Goal: Information Seeking & Learning: Compare options

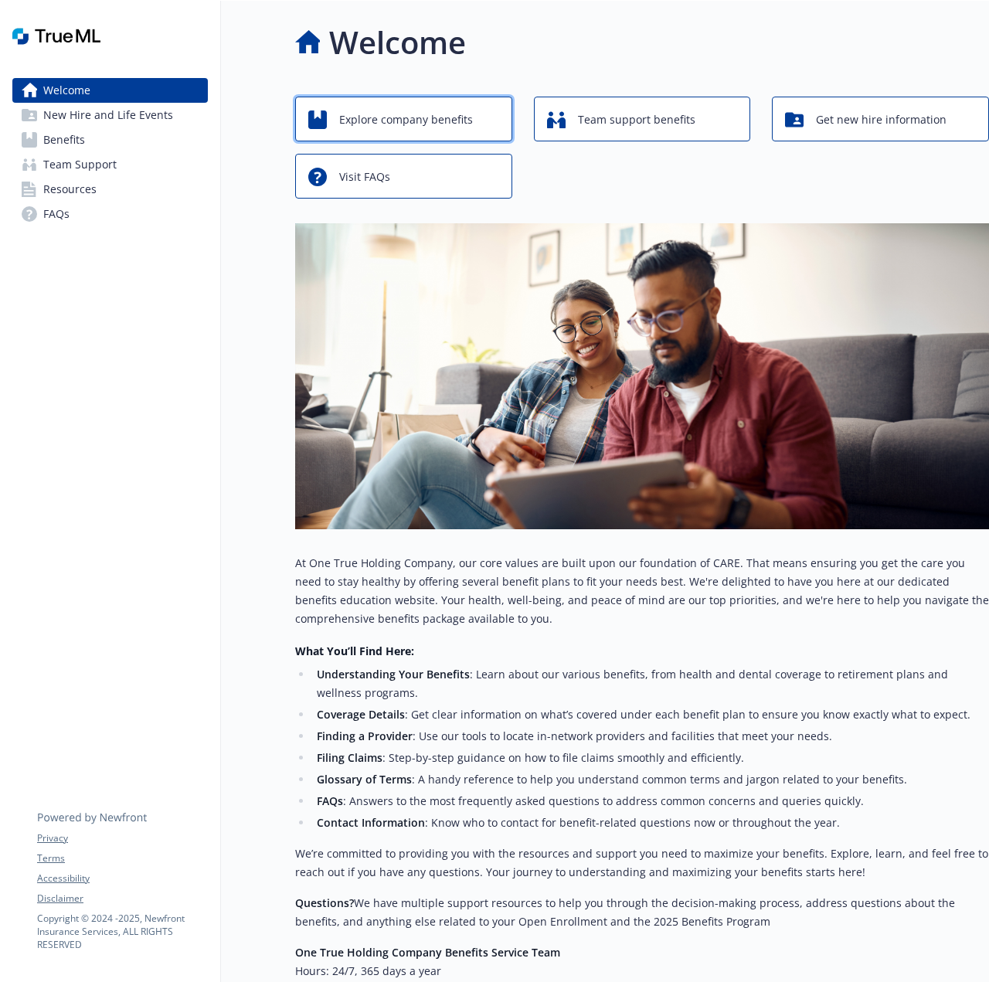
click at [415, 125] on span "Explore company benefits" at bounding box center [406, 119] width 134 height 29
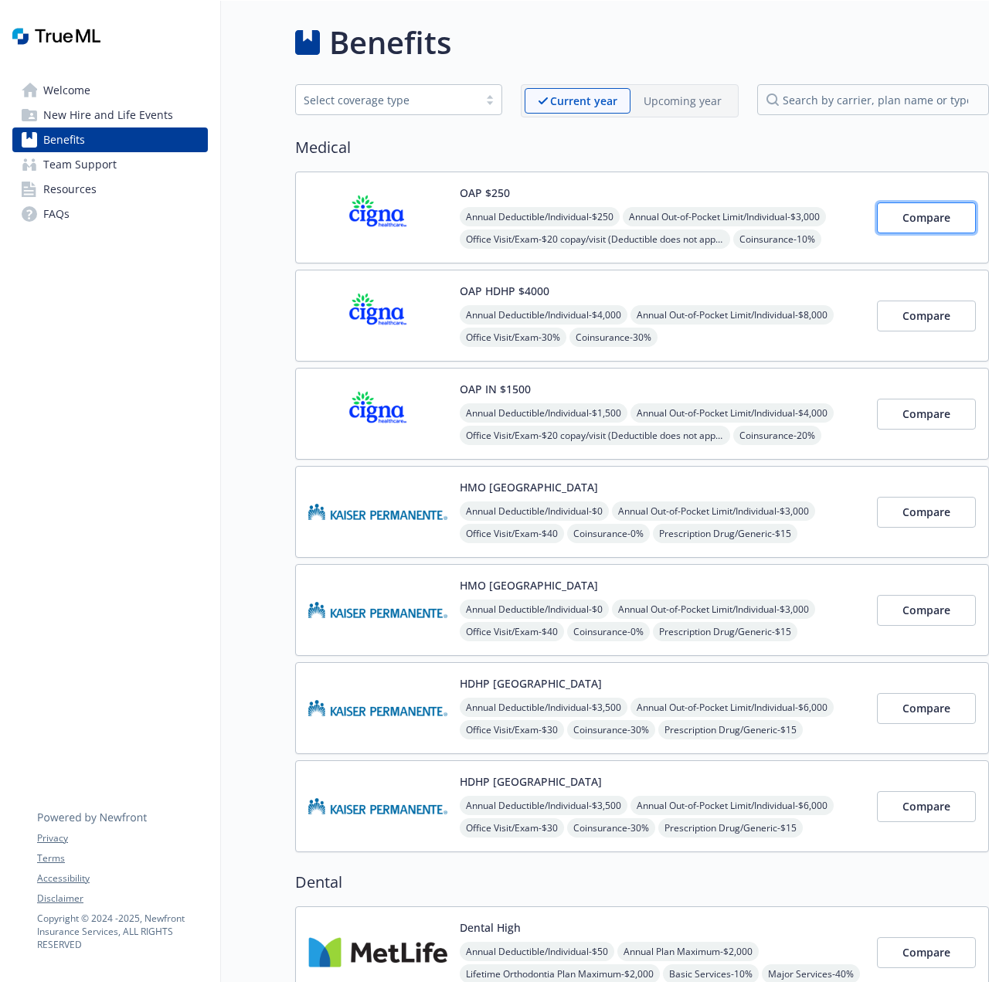
click at [938, 214] on span "Compare" at bounding box center [926, 217] width 48 height 15
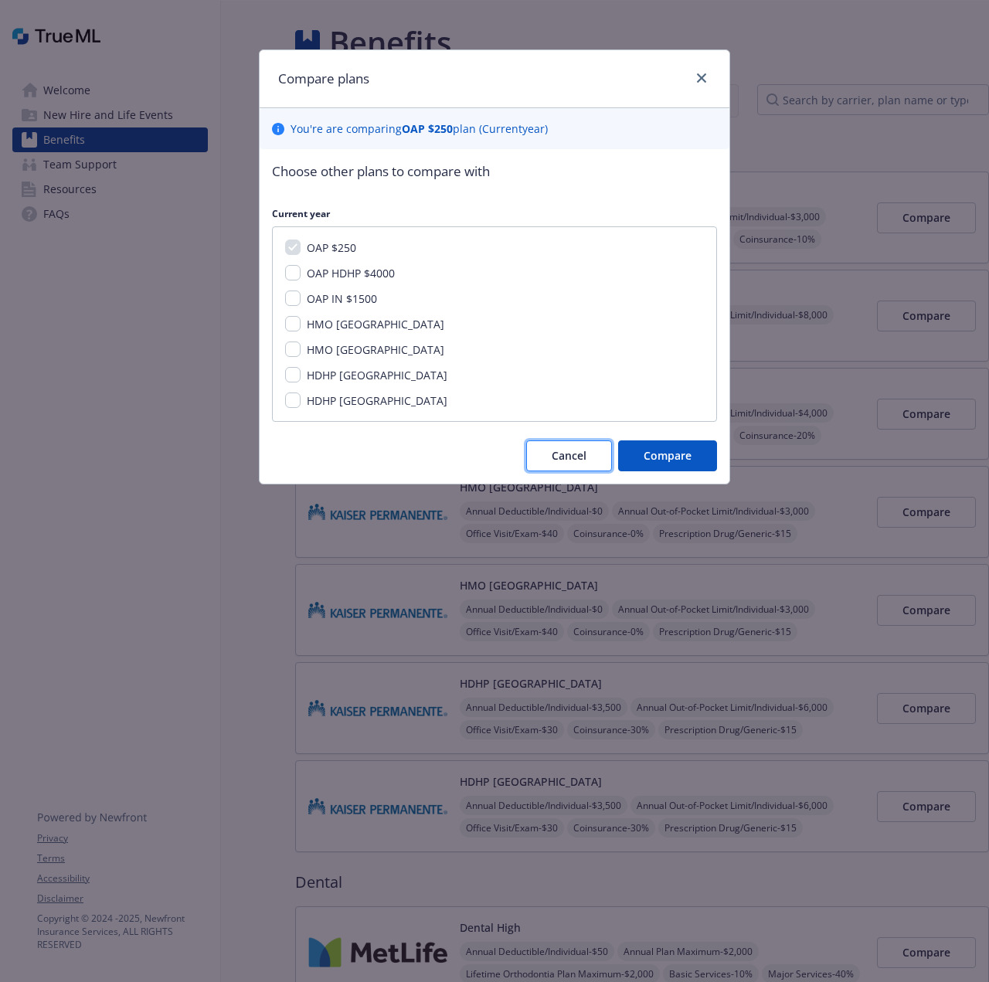
click at [535, 458] on button "Cancel" at bounding box center [569, 455] width 86 height 31
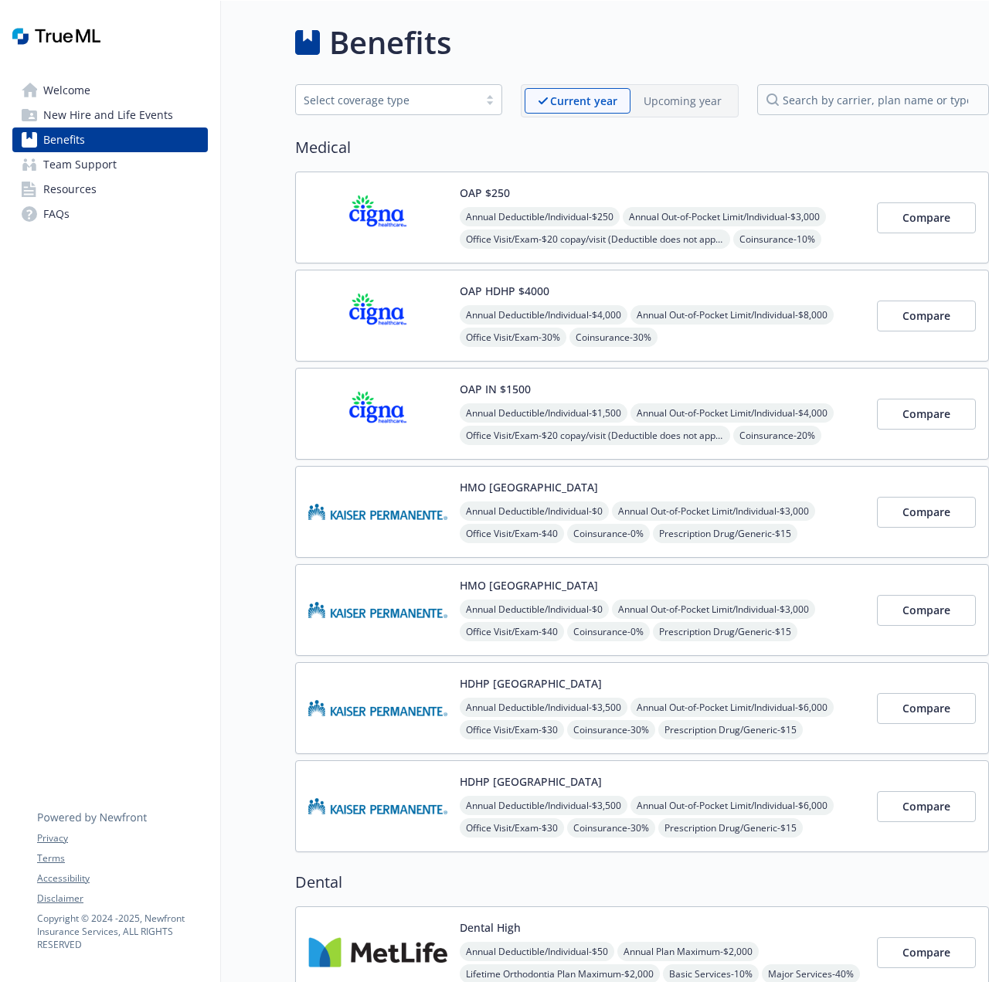
click at [377, 217] on img at bounding box center [377, 218] width 139 height 66
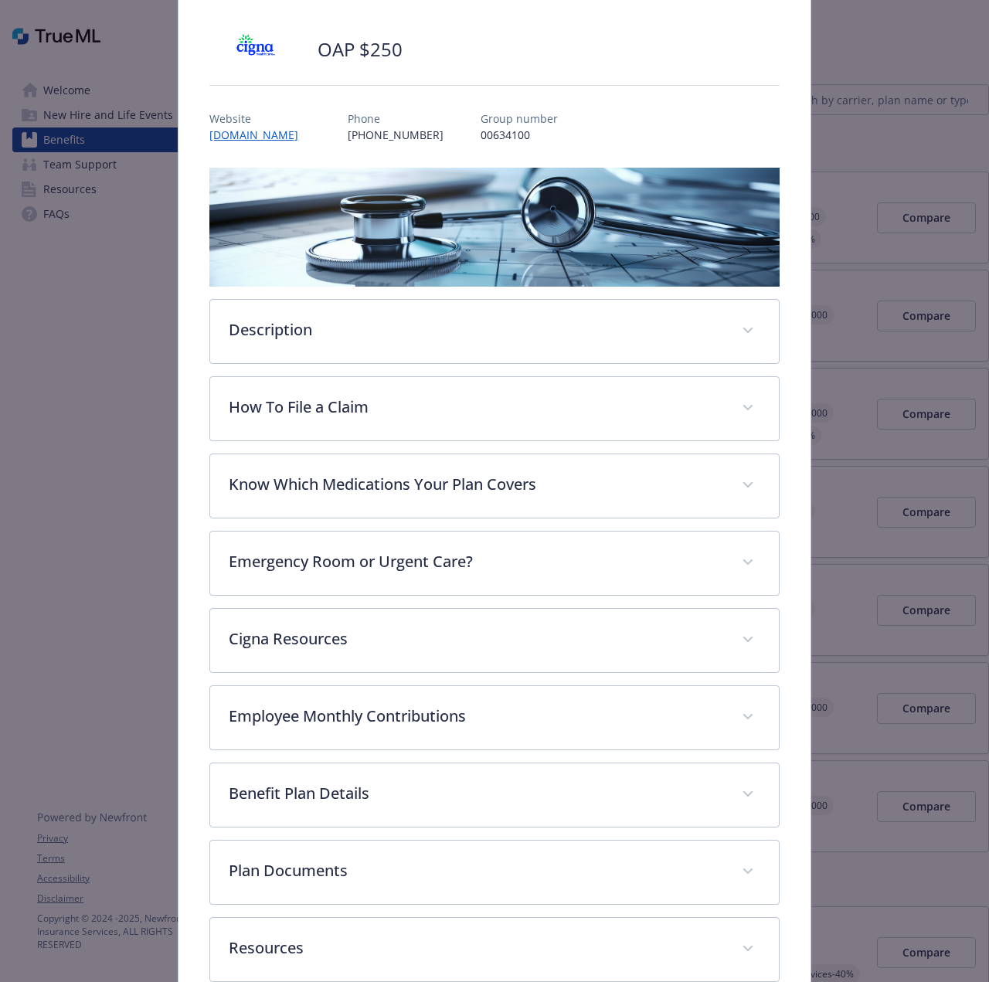
scroll to position [180, 0]
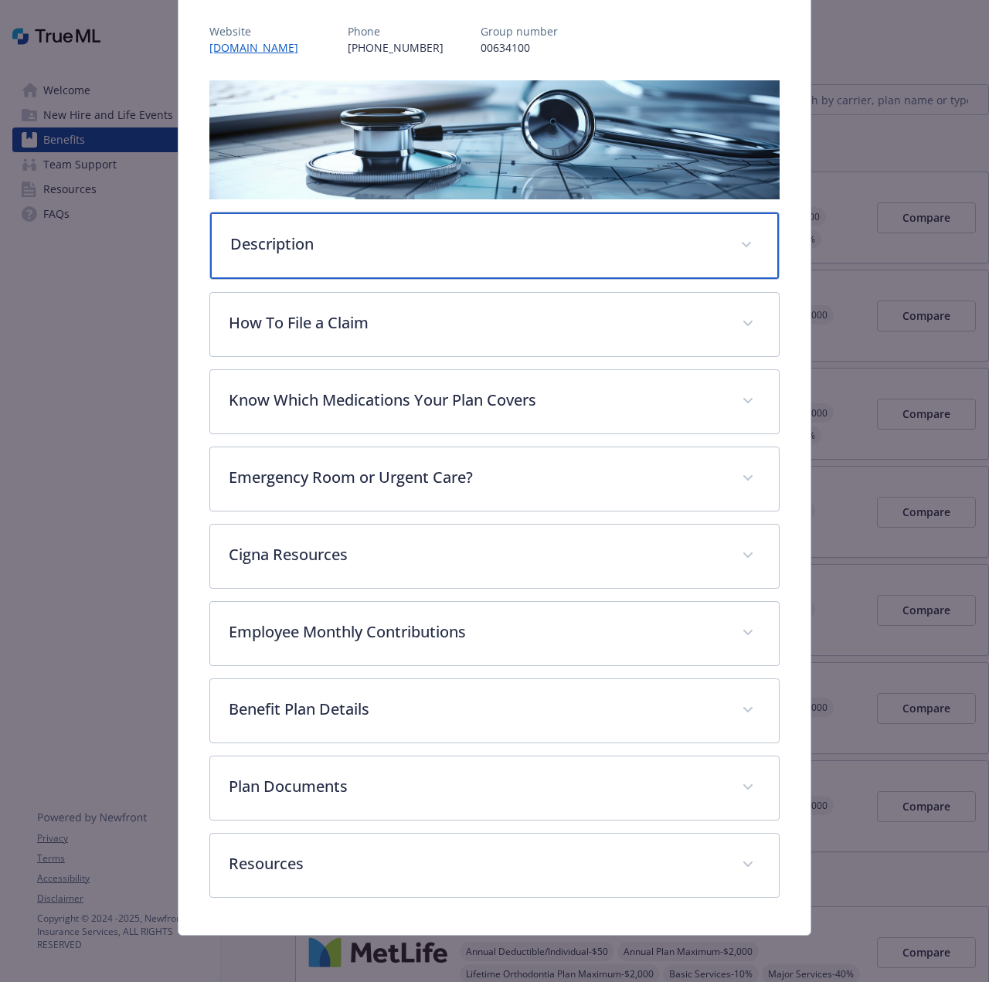
click at [348, 251] on p "Description" at bounding box center [475, 243] width 490 height 23
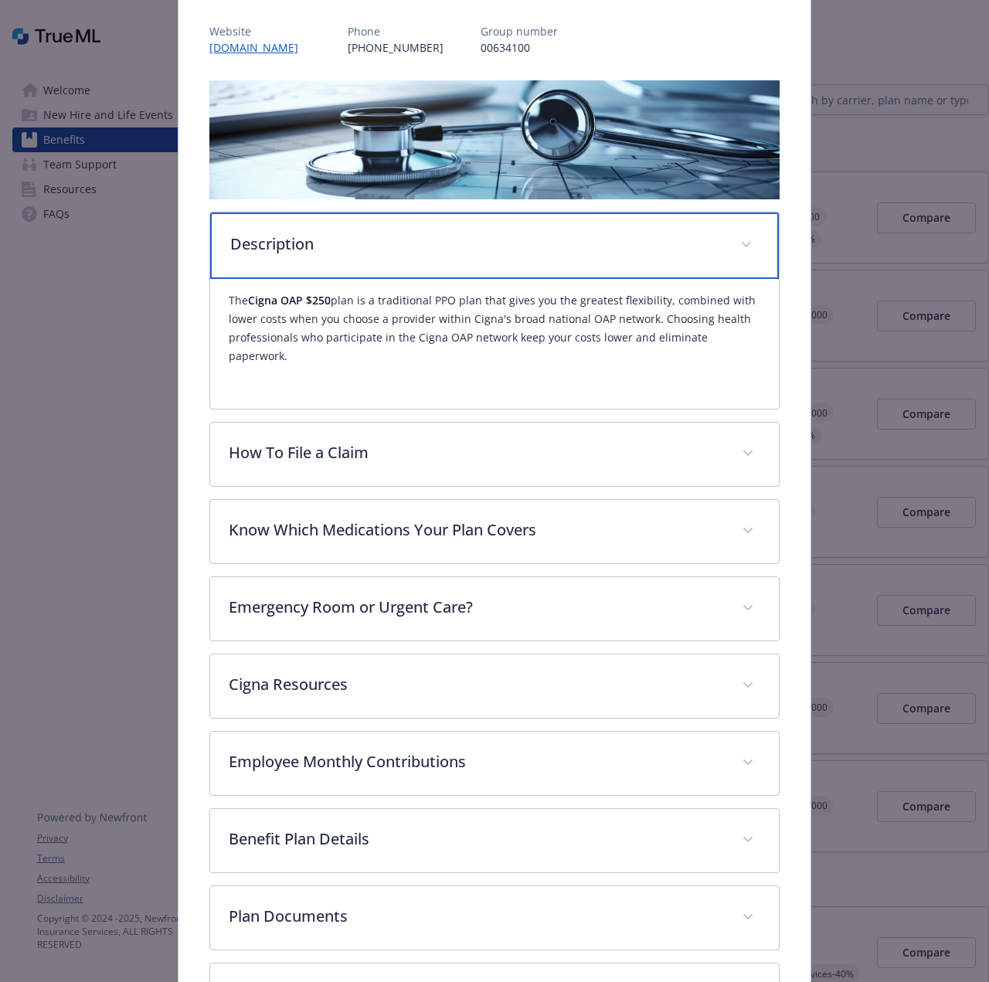
click at [348, 251] on p "Description" at bounding box center [475, 243] width 490 height 23
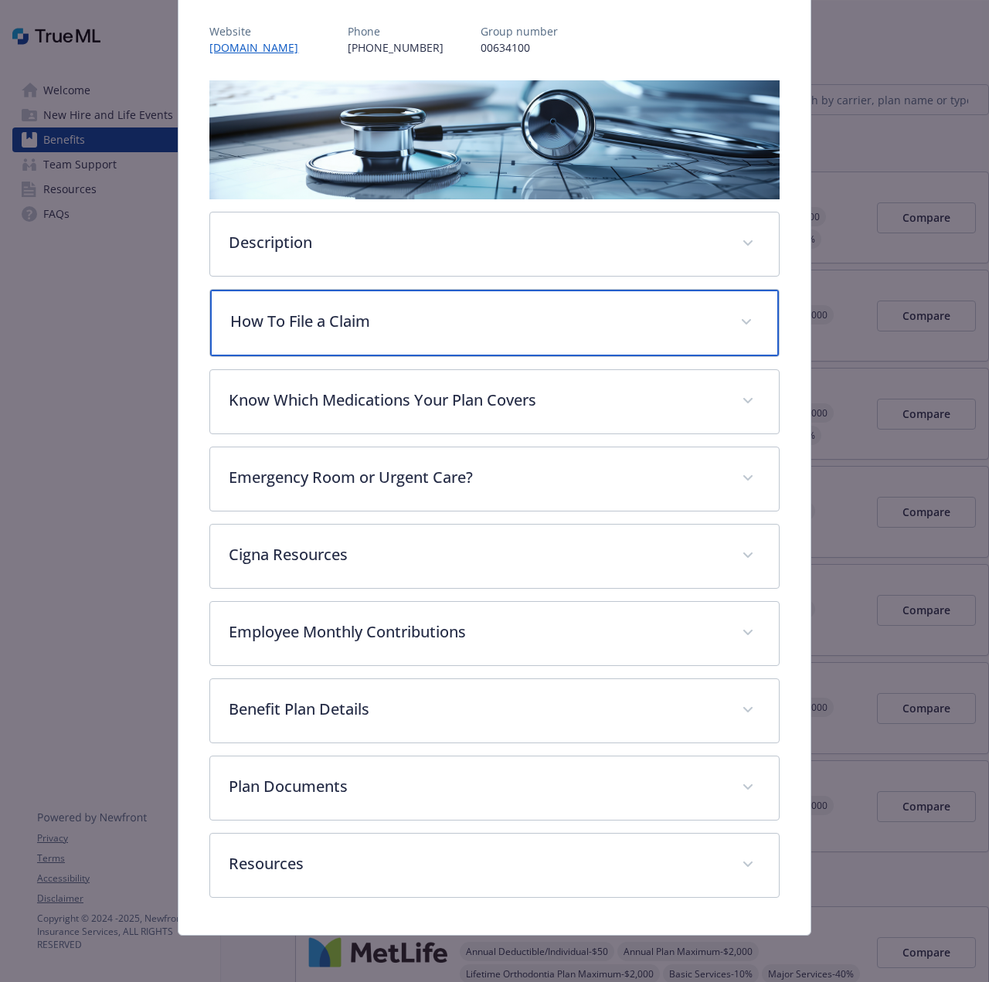
click at [375, 326] on p "How To File a Claim" at bounding box center [475, 321] width 490 height 23
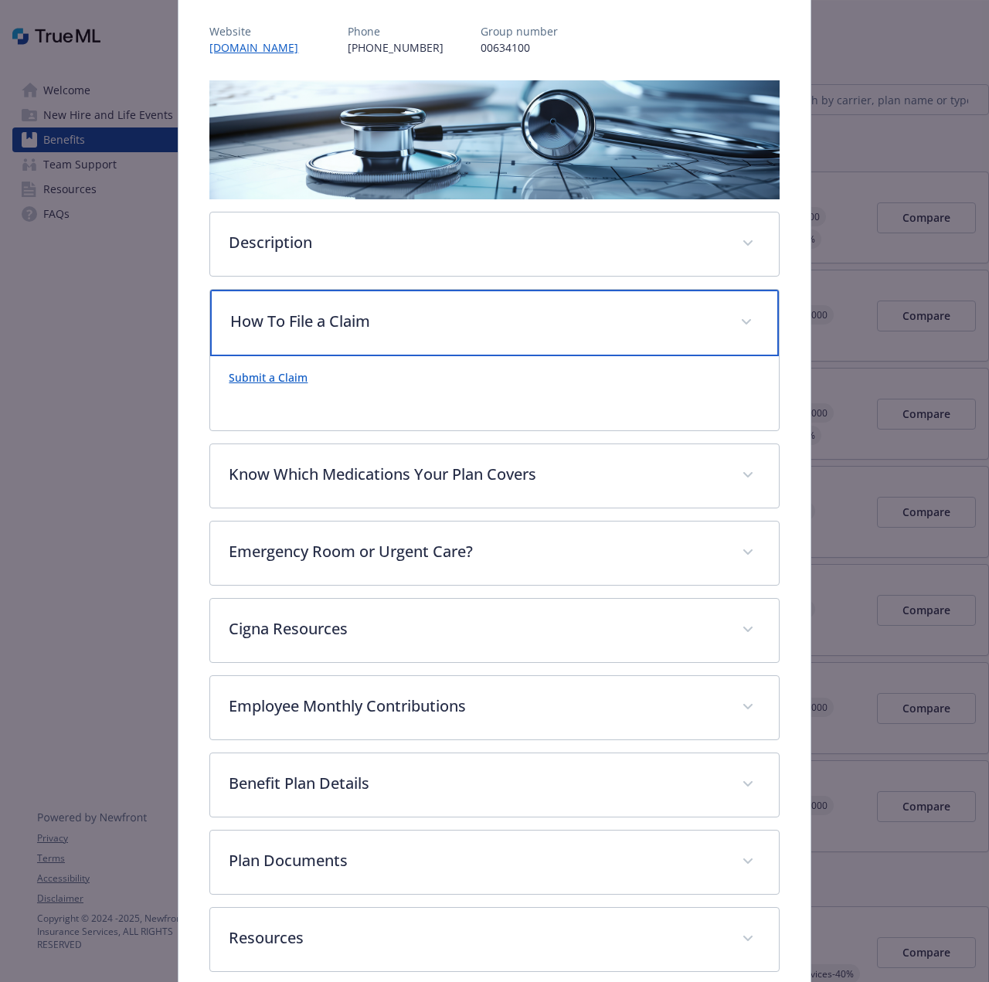
click at [375, 326] on p "How To File a Claim" at bounding box center [475, 321] width 490 height 23
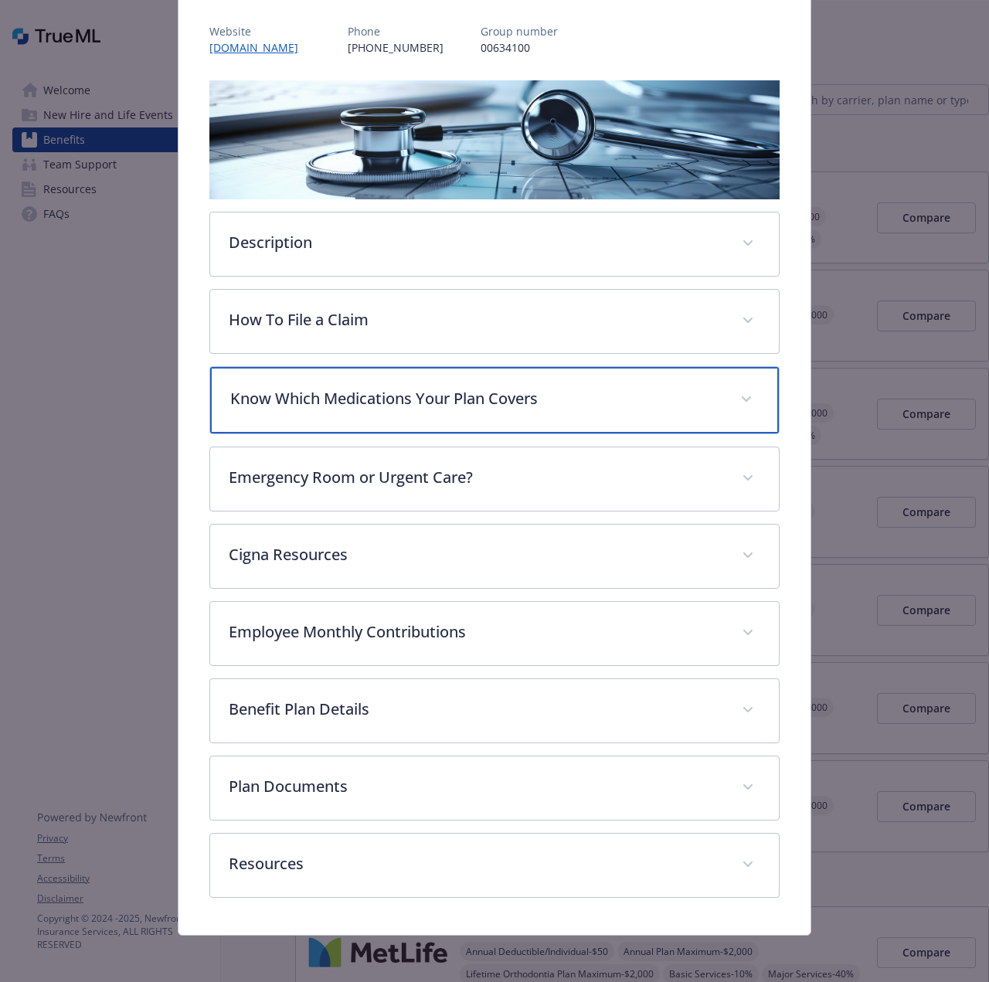
click at [432, 405] on p "Know Which Medications Your Plan Covers" at bounding box center [475, 398] width 490 height 23
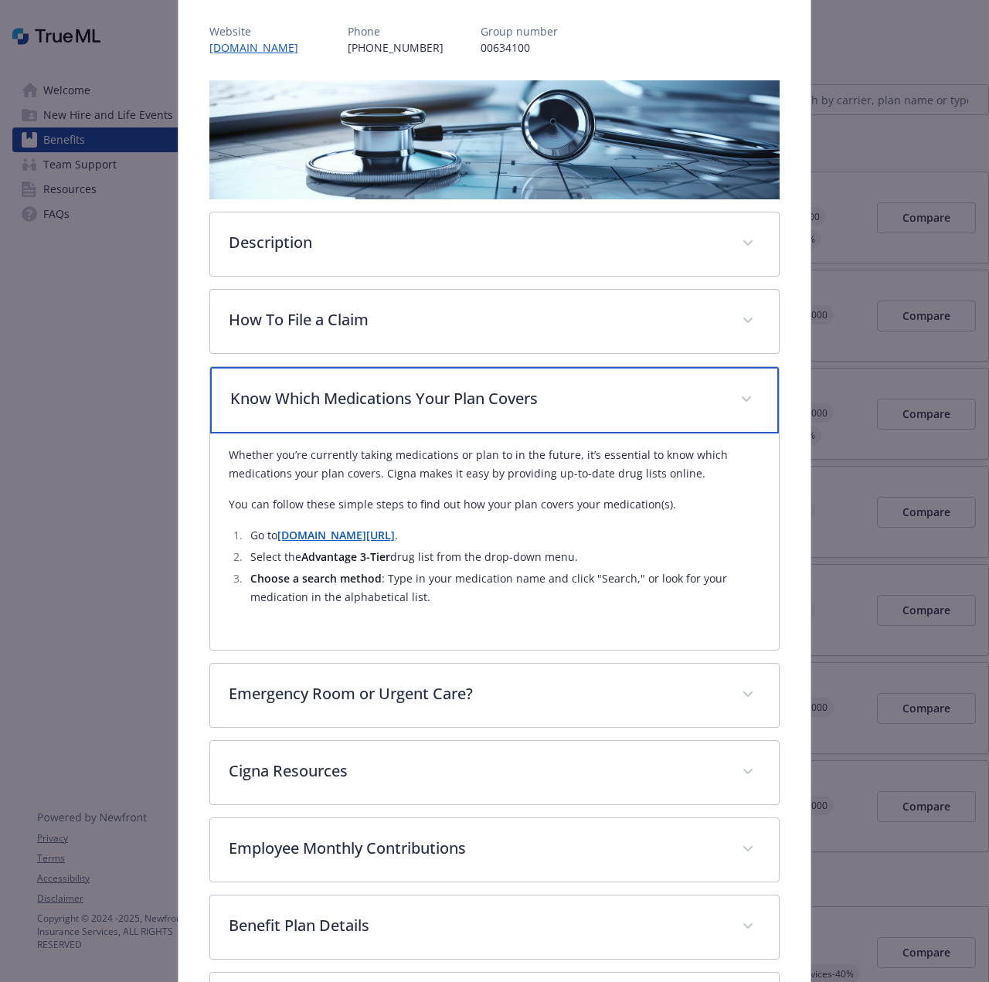
click at [432, 405] on p "Know Which Medications Your Plan Covers" at bounding box center [475, 398] width 490 height 23
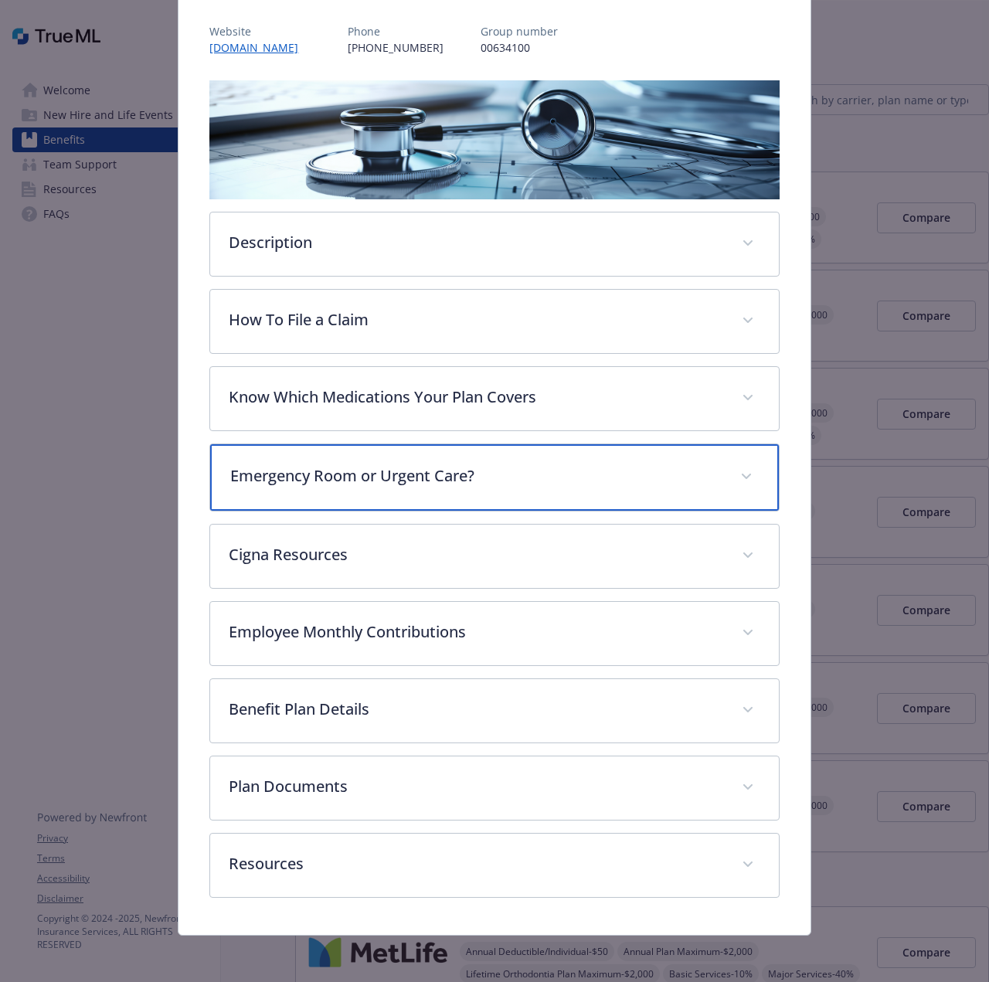
click at [448, 475] on p "Emergency Room or Urgent Care?" at bounding box center [475, 475] width 490 height 23
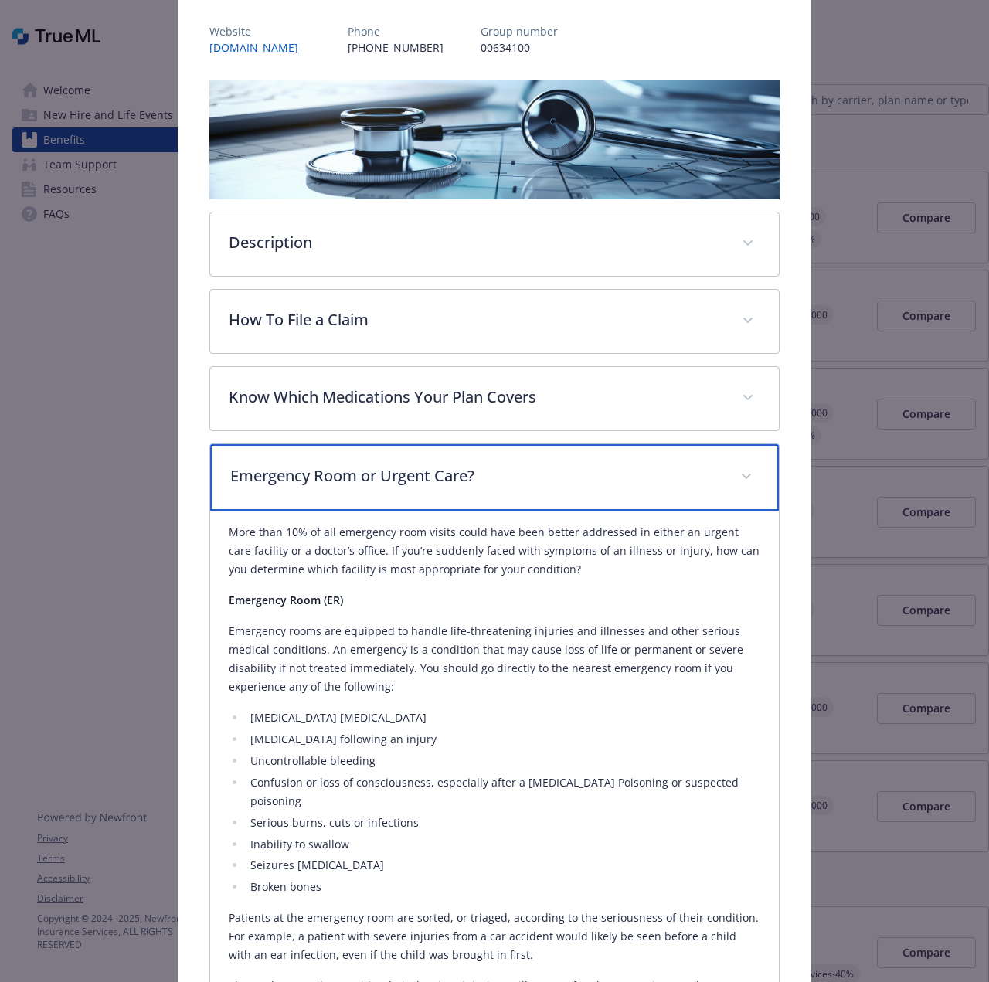
click at [448, 475] on p "Emergency Room or Urgent Care?" at bounding box center [475, 475] width 490 height 23
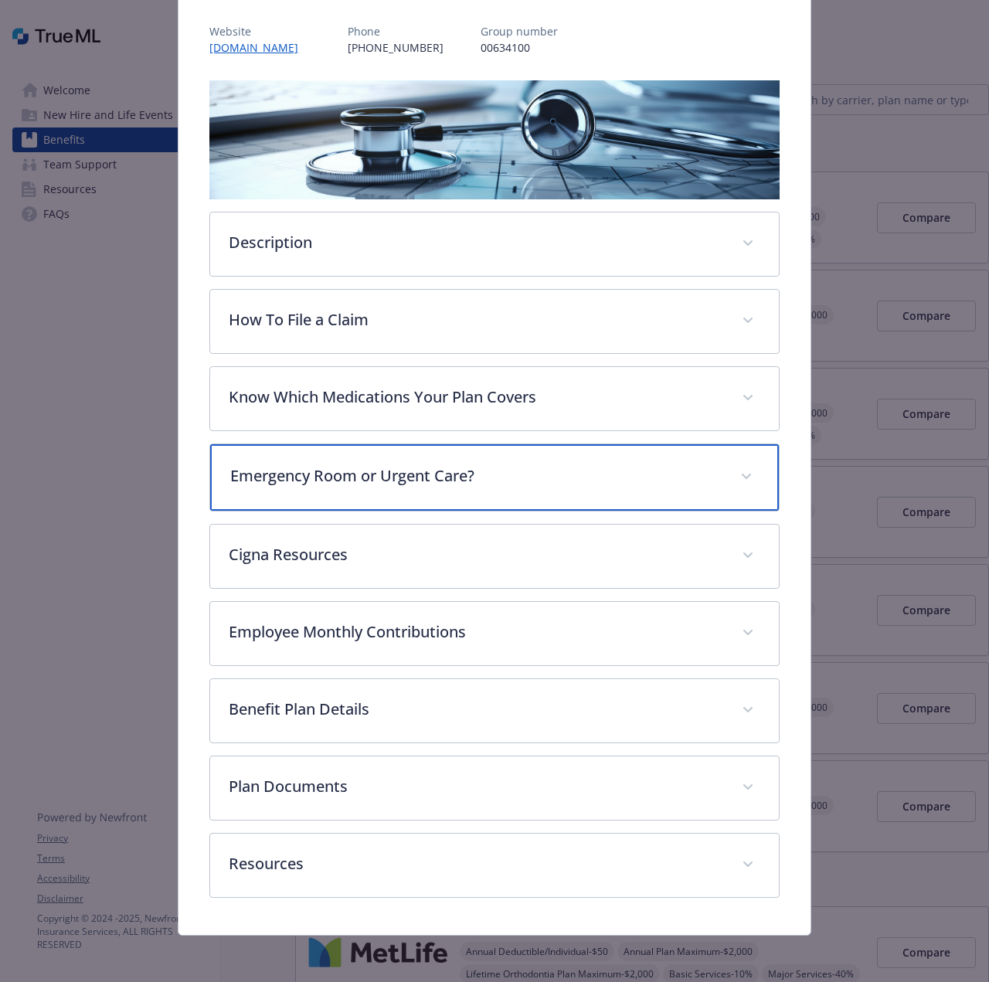
scroll to position [183, 0]
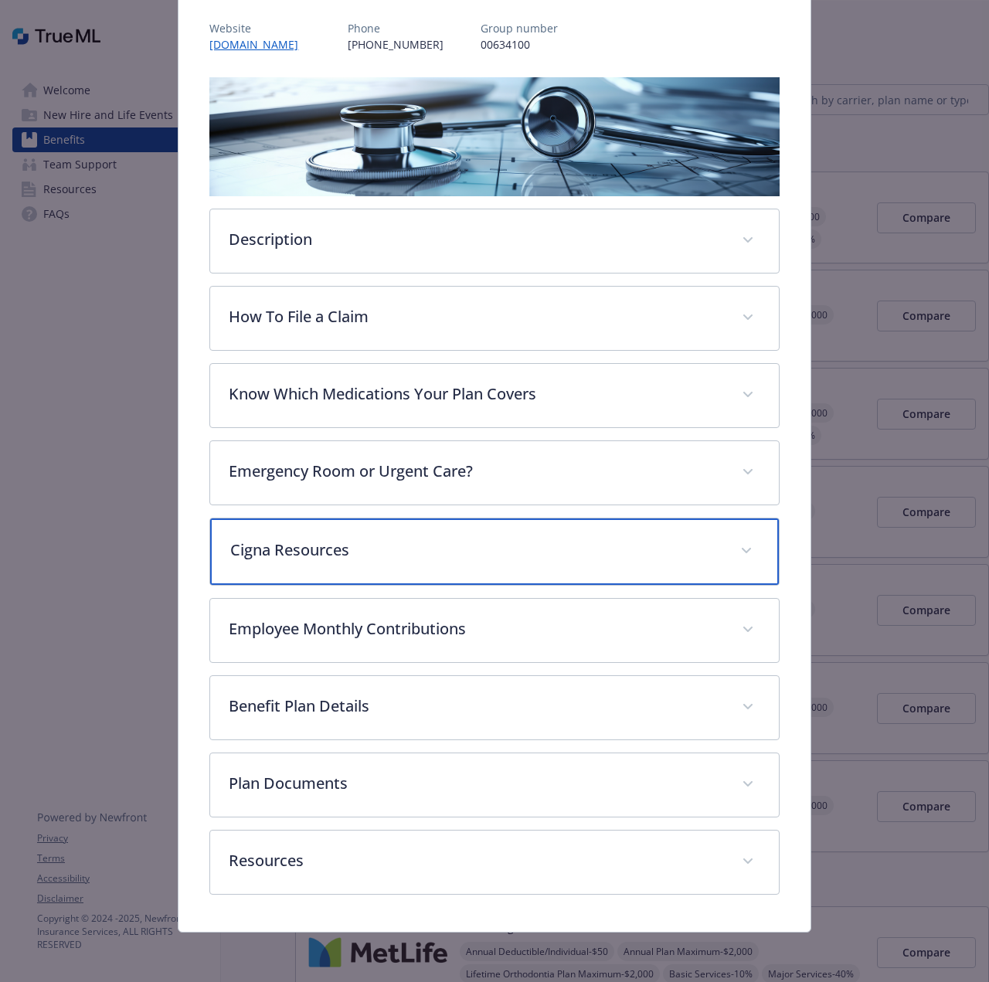
click at [446, 563] on div "Cigna Resources" at bounding box center [494, 551] width 568 height 66
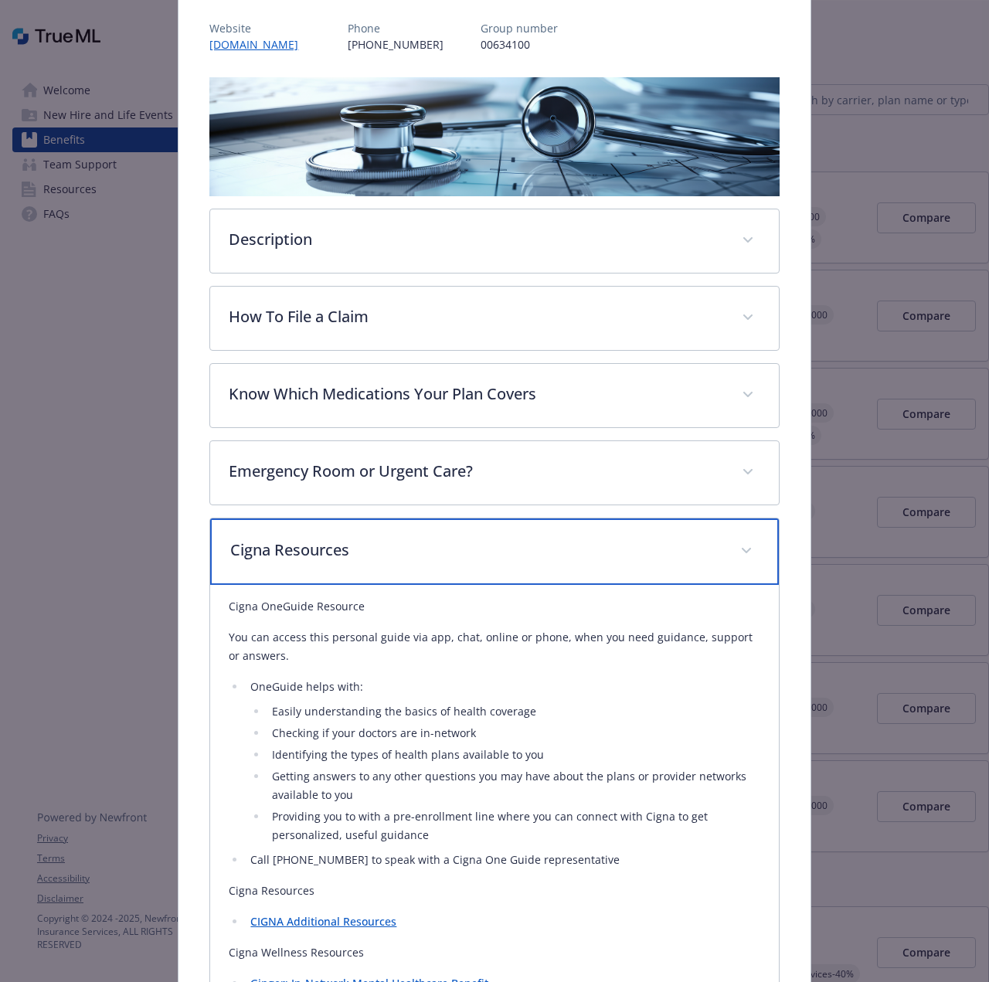
click at [446, 563] on div "Cigna Resources" at bounding box center [494, 551] width 568 height 66
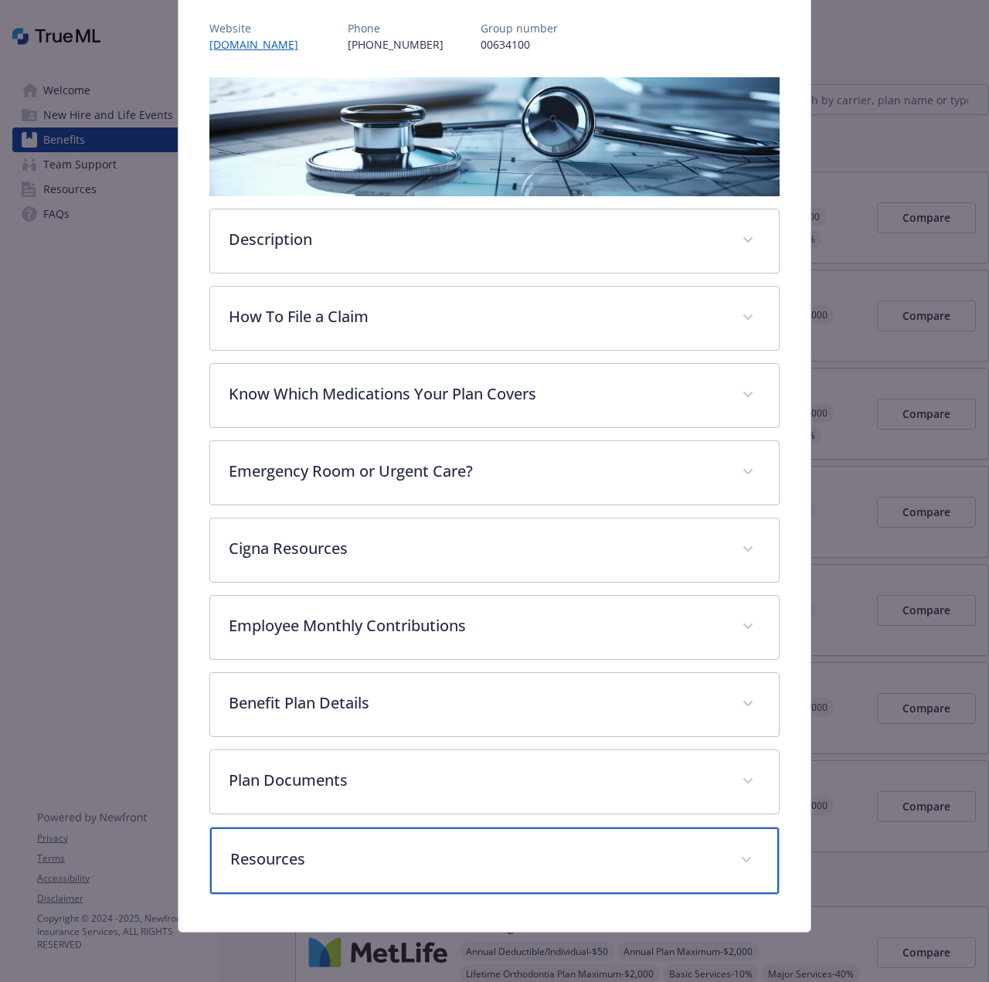
click at [388, 869] on p "Resources" at bounding box center [475, 858] width 490 height 23
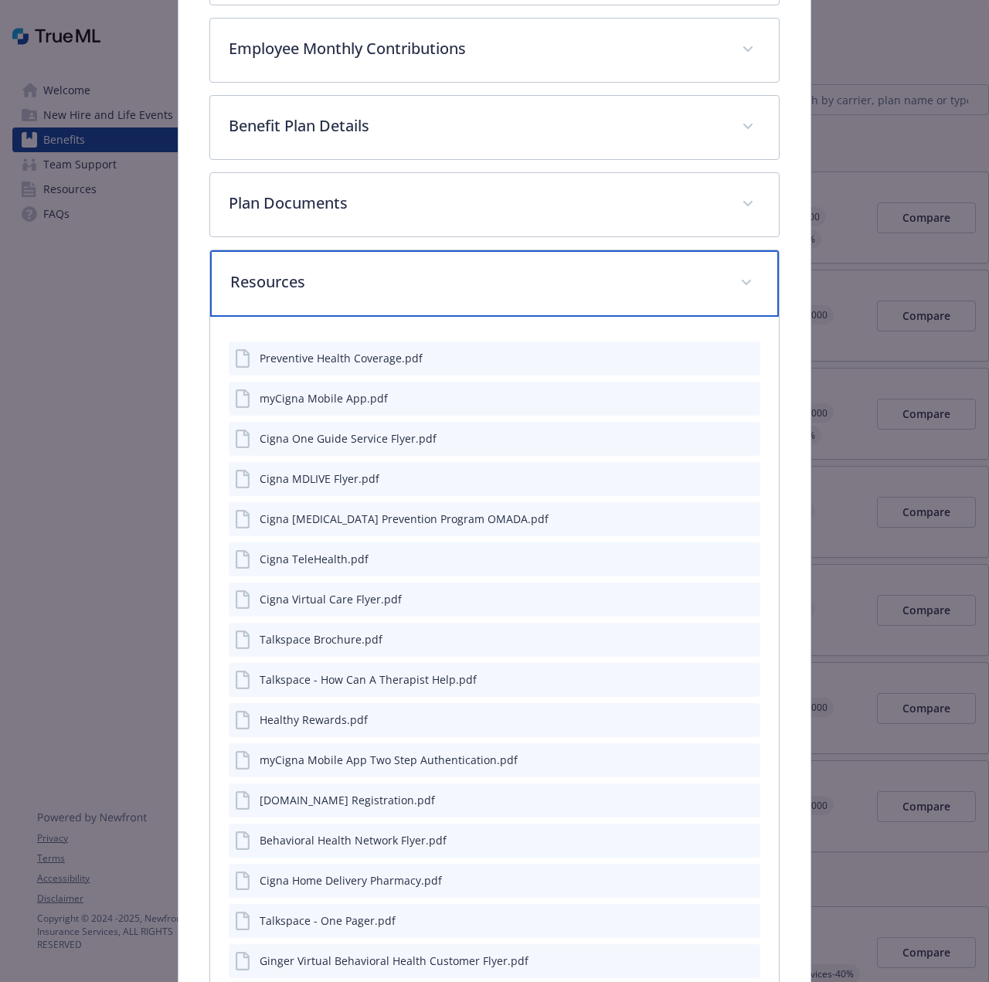
click at [426, 285] on p "Resources" at bounding box center [475, 281] width 490 height 23
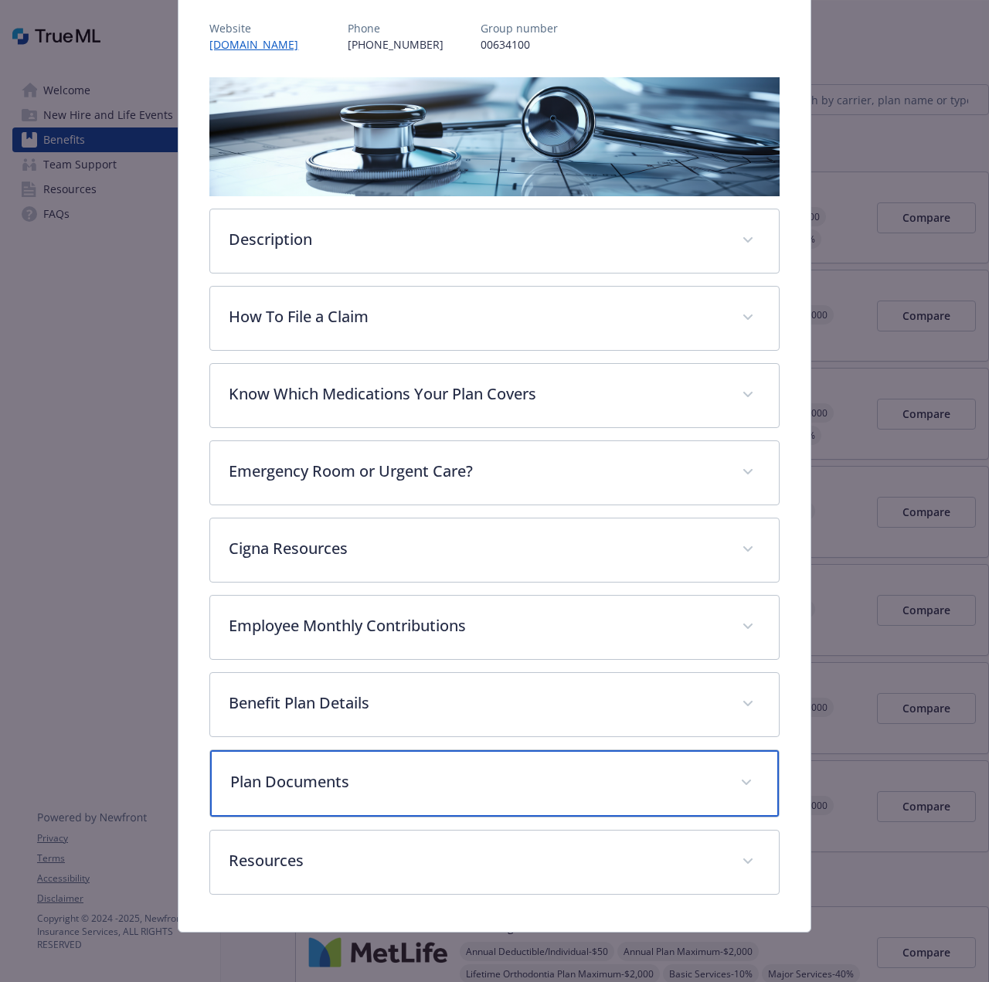
click at [401, 789] on p "Plan Documents" at bounding box center [475, 781] width 490 height 23
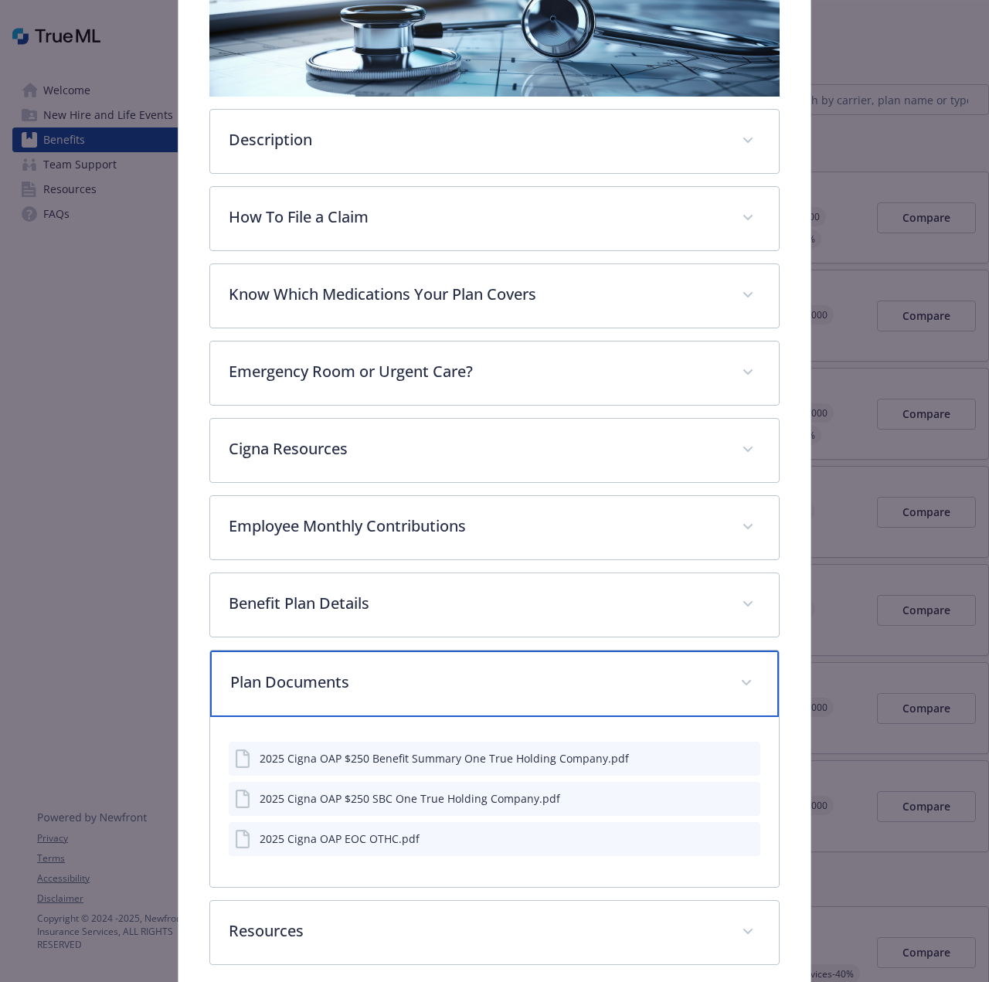
scroll to position [353, 0]
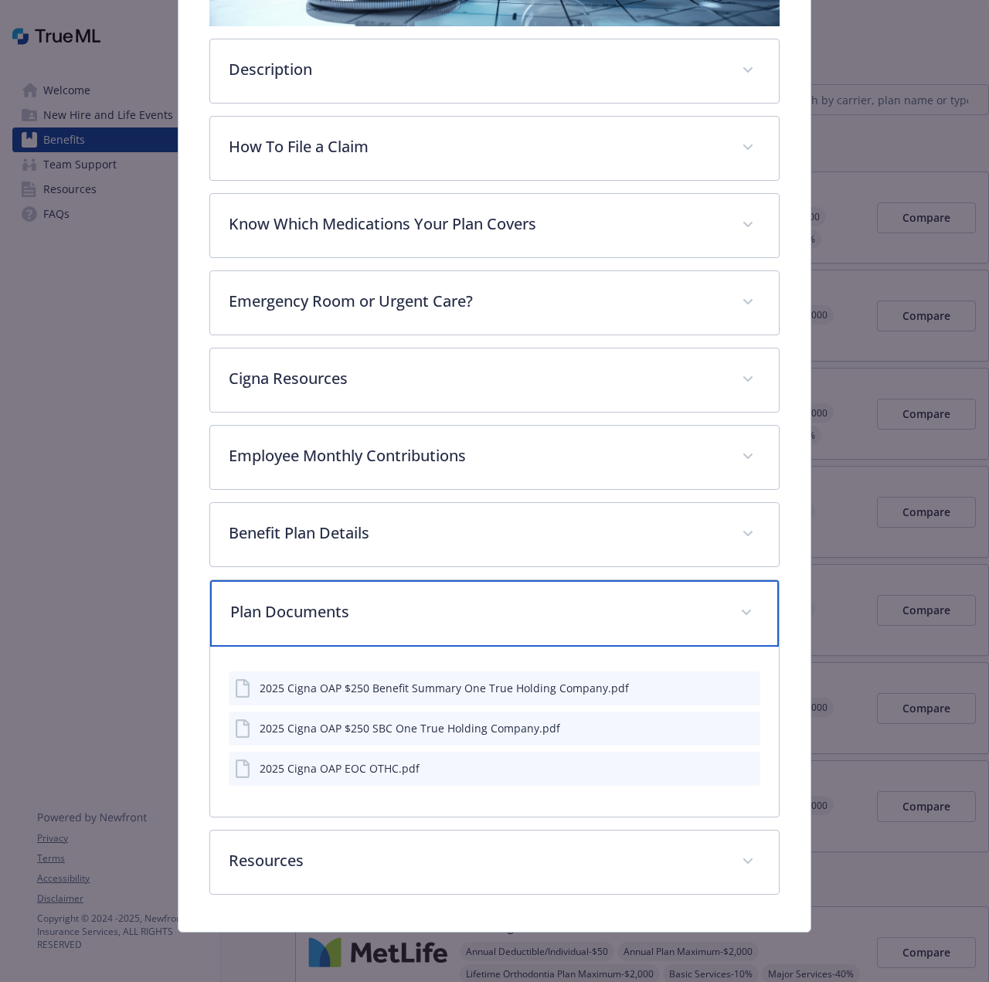
click at [383, 605] on p "Plan Documents" at bounding box center [475, 611] width 490 height 23
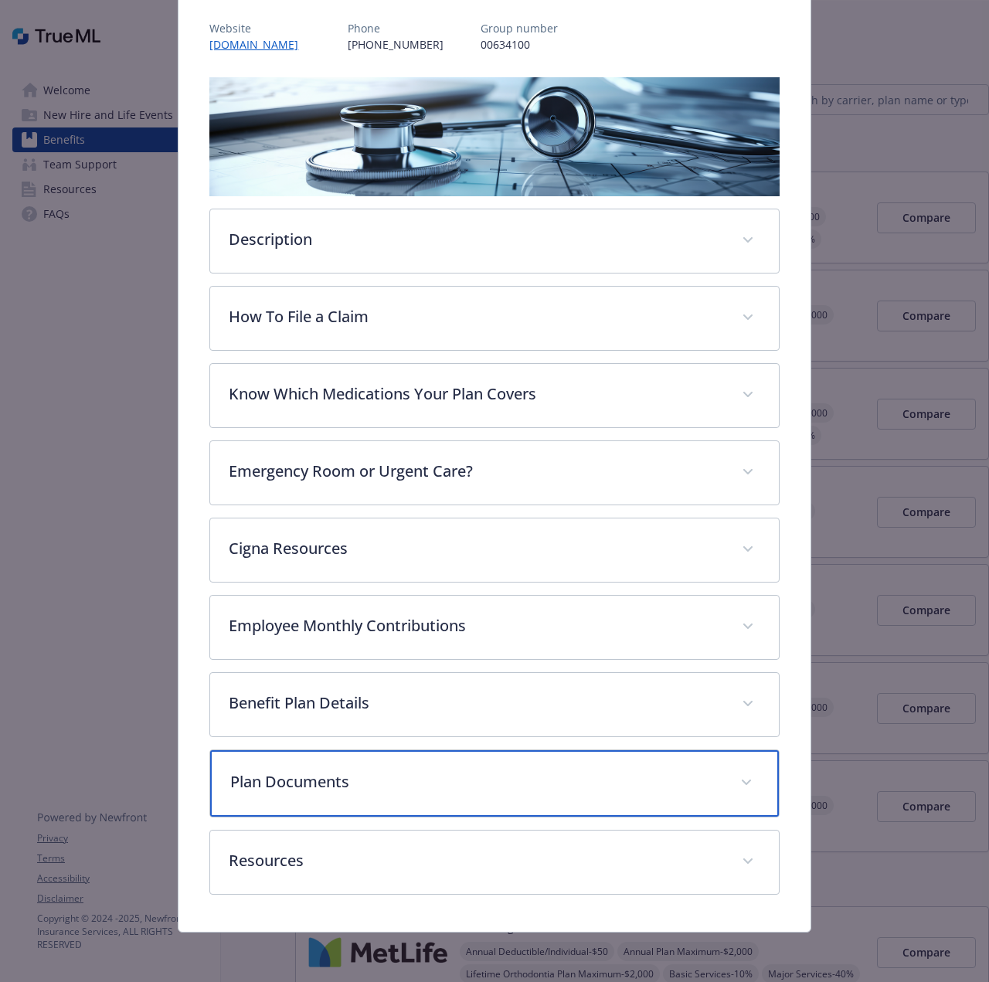
scroll to position [183, 0]
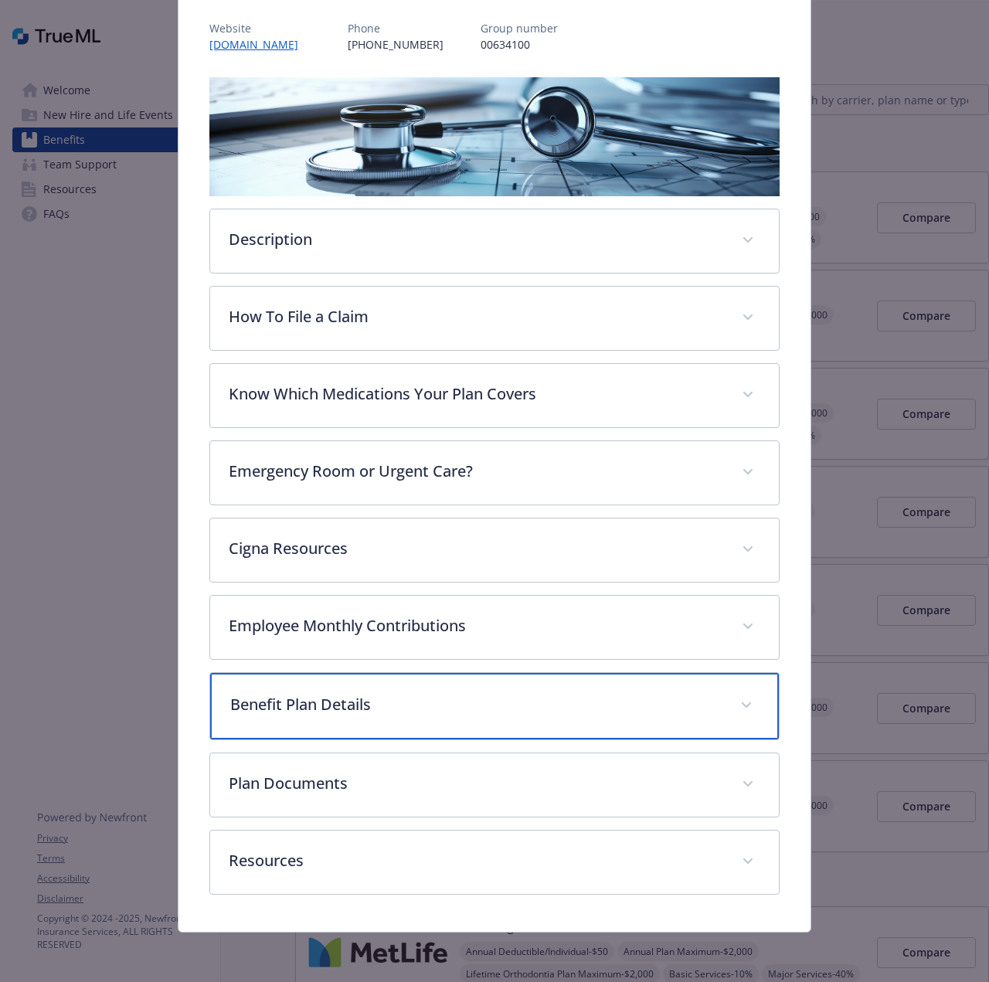
click at [395, 705] on p "Benefit Plan Details" at bounding box center [475, 704] width 490 height 23
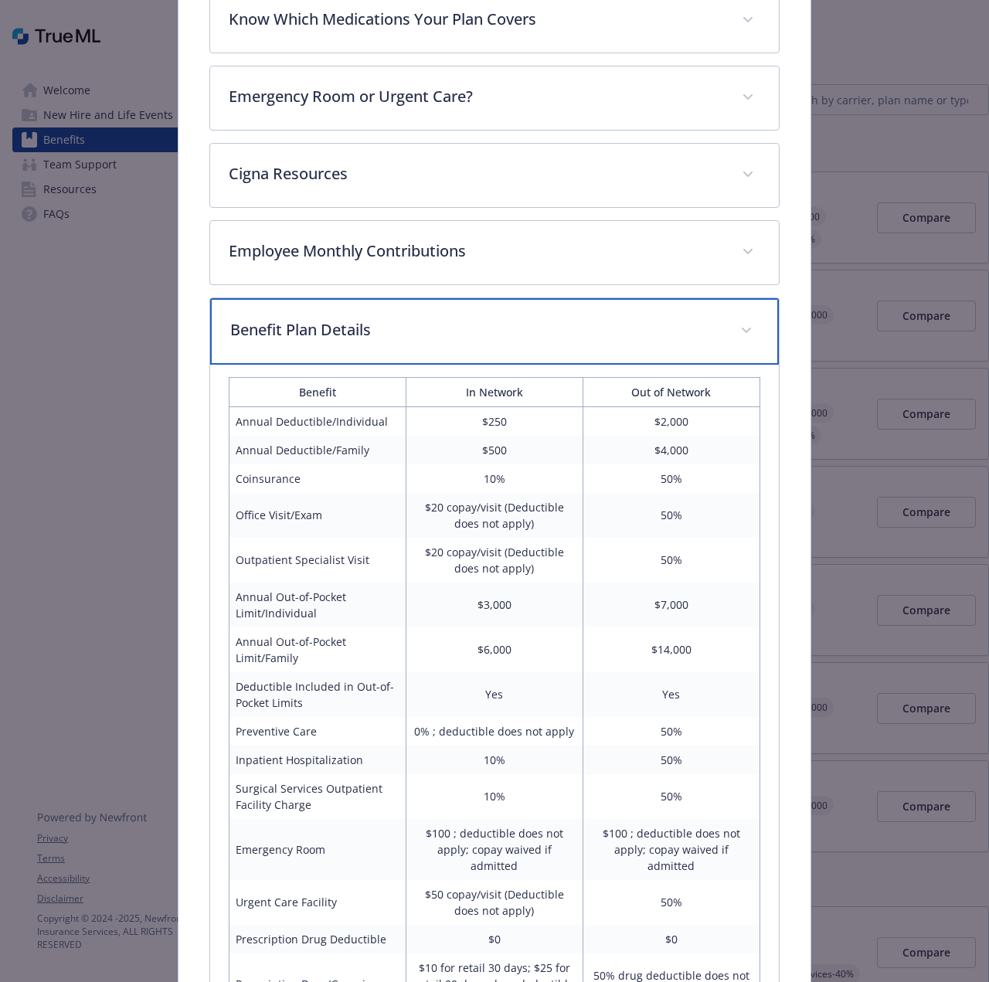
scroll to position [552, 0]
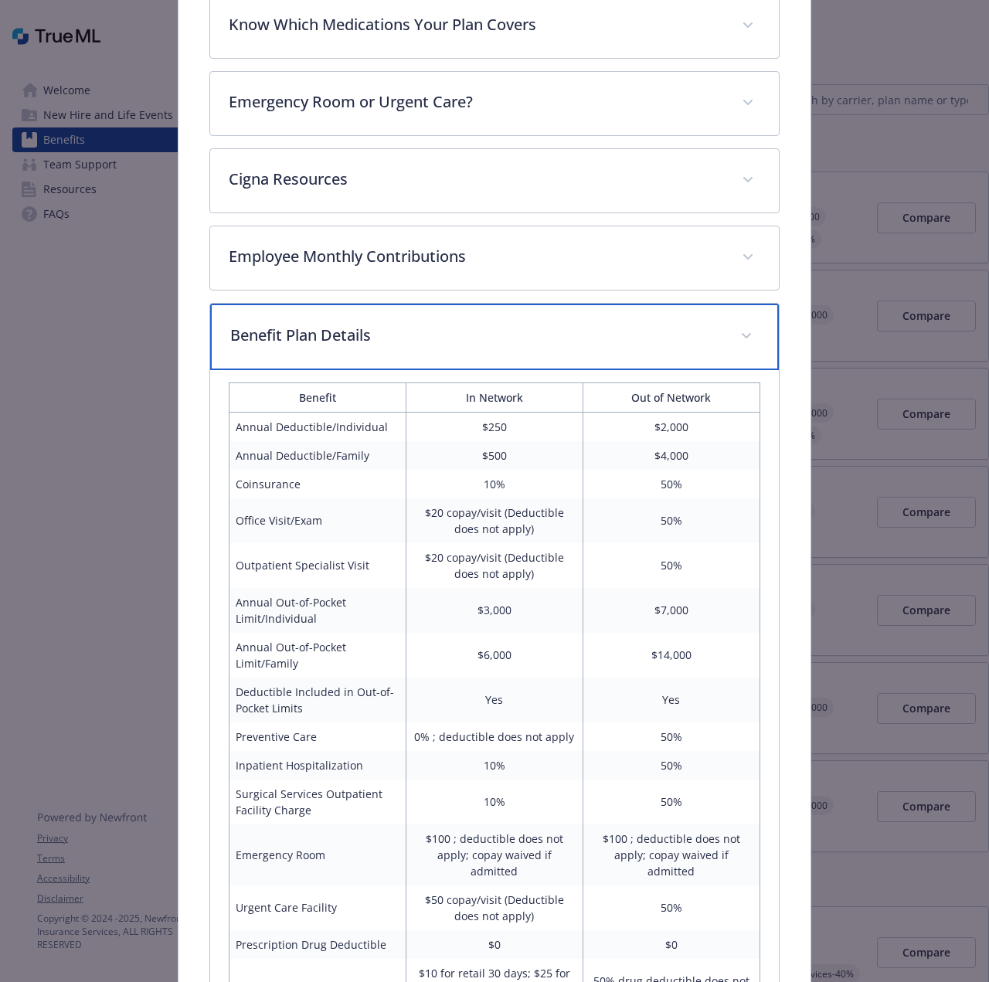
click at [442, 358] on div "Benefit Plan Details" at bounding box center [494, 337] width 568 height 66
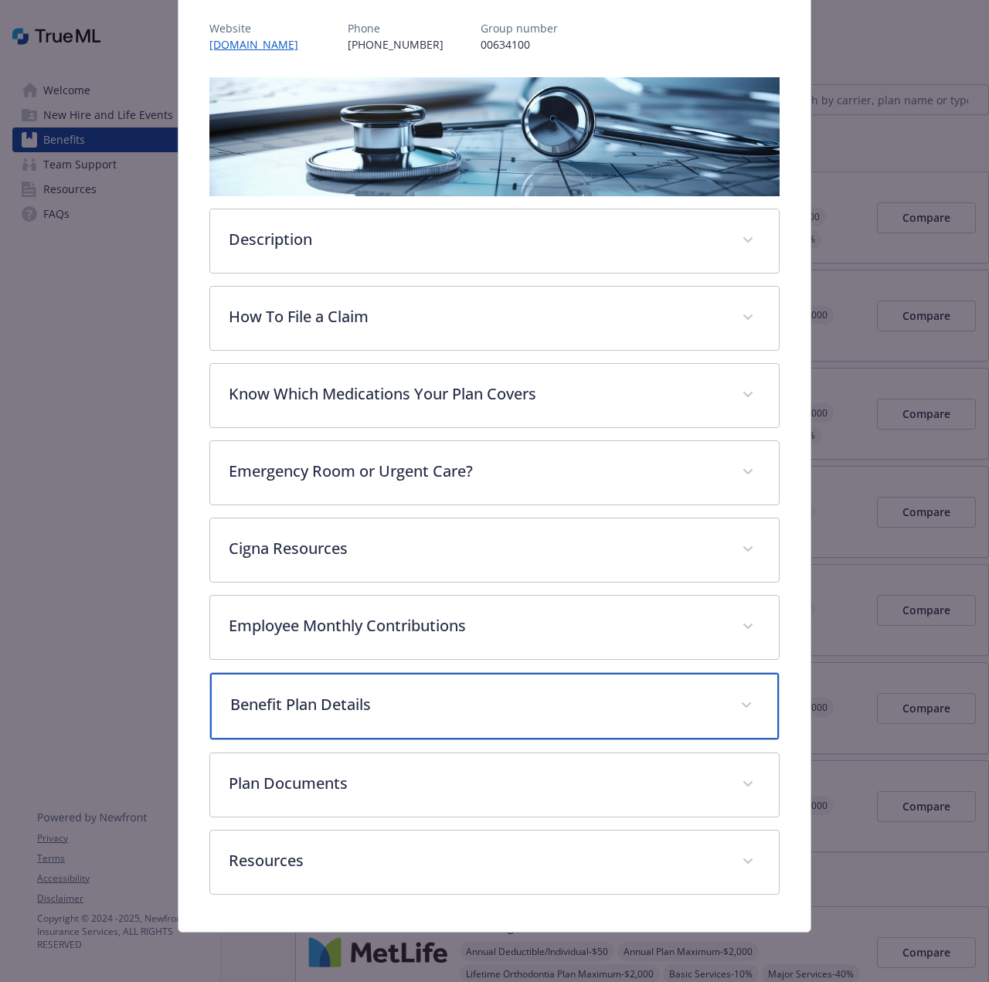
scroll to position [183, 0]
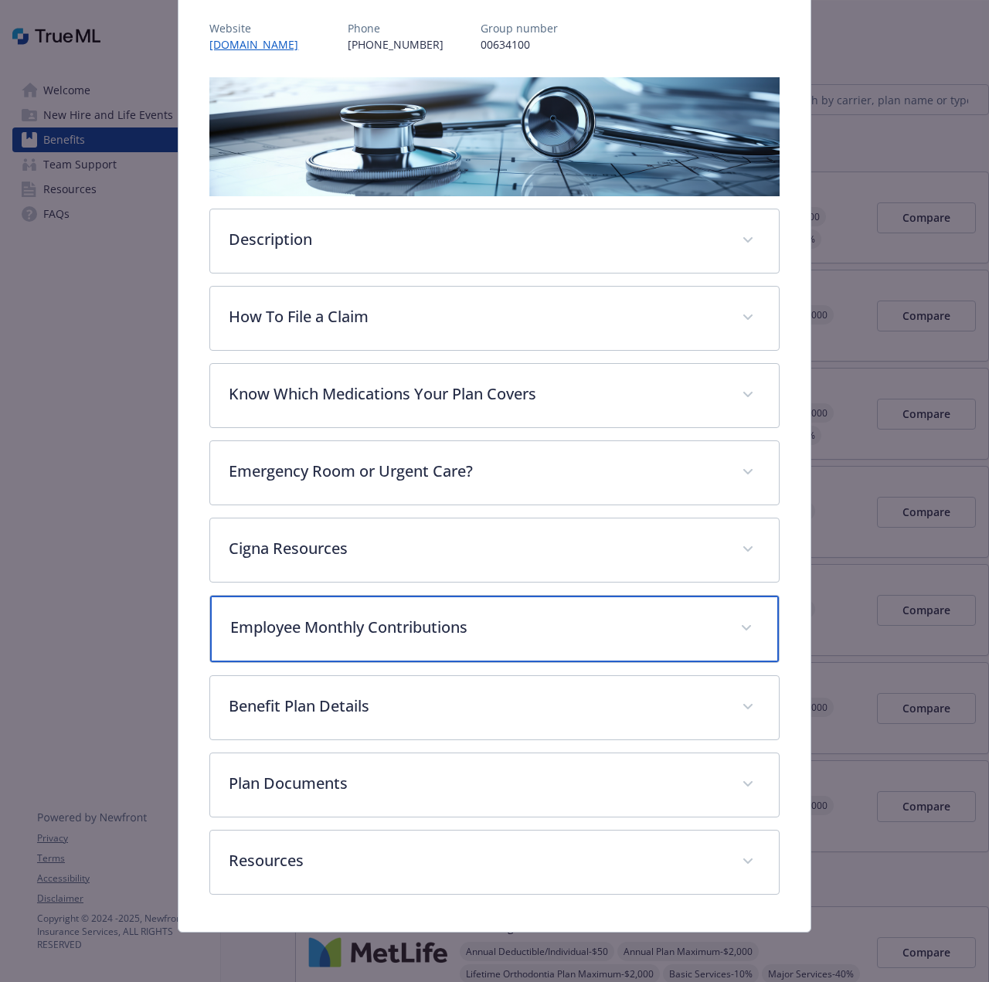
click at [381, 629] on p "Employee Monthly Contributions" at bounding box center [475, 627] width 490 height 23
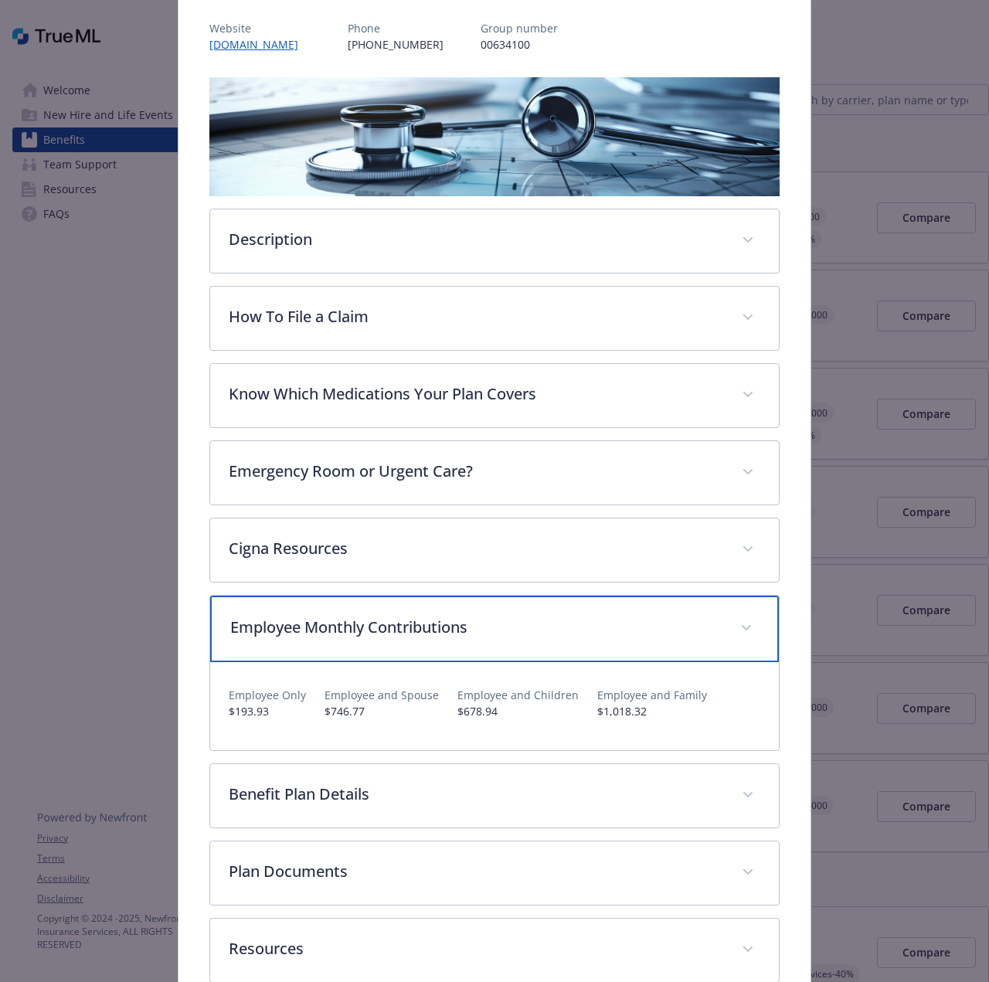
click at [382, 629] on p "Employee Monthly Contributions" at bounding box center [475, 627] width 490 height 23
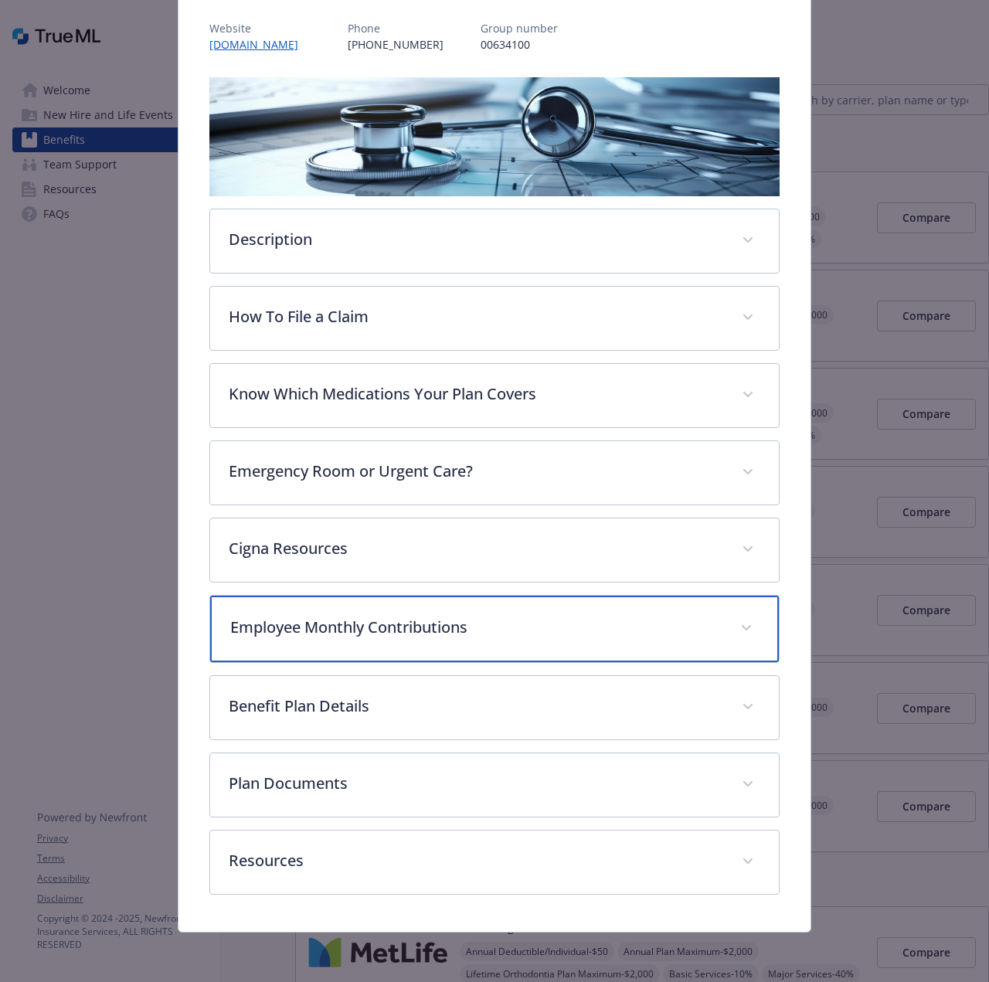
click at [382, 629] on p "Employee Monthly Contributions" at bounding box center [475, 627] width 490 height 23
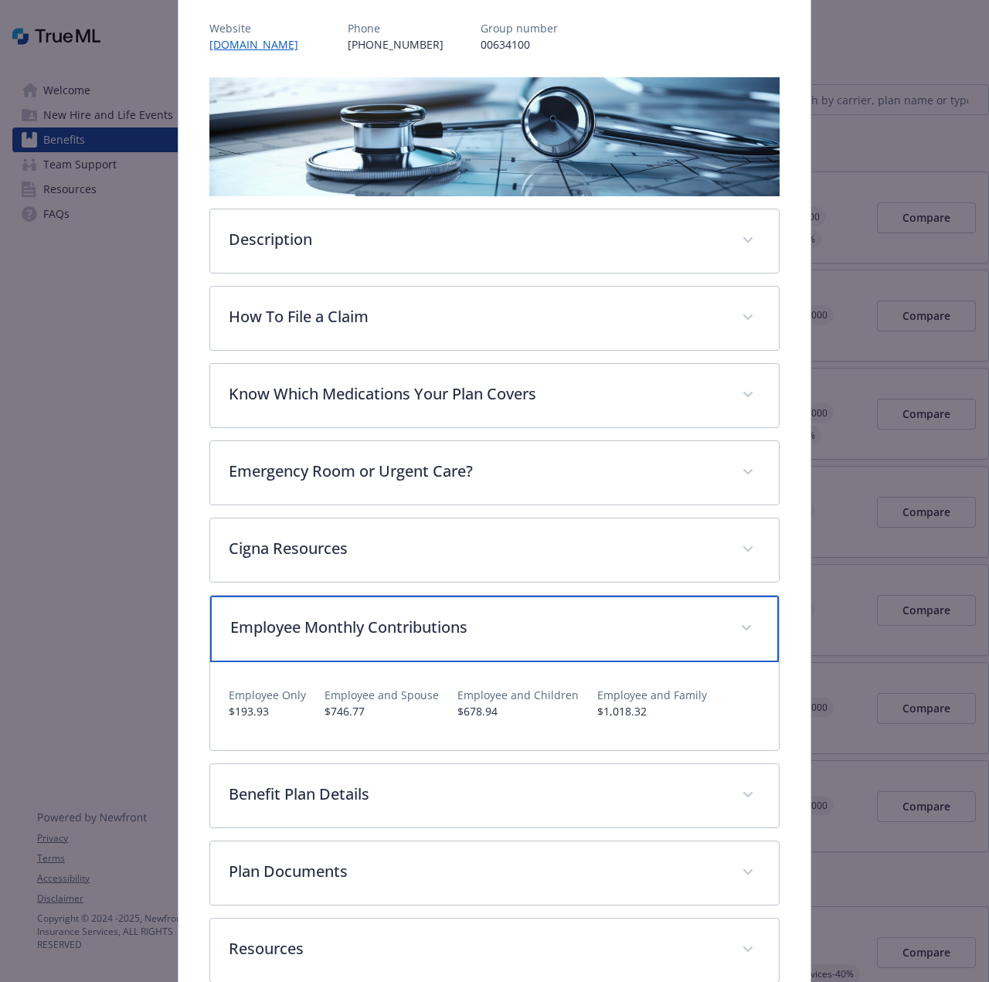
click at [738, 629] on span "details for plan Medical - OAP $250 - Medical PPO" at bounding box center [746, 628] width 25 height 25
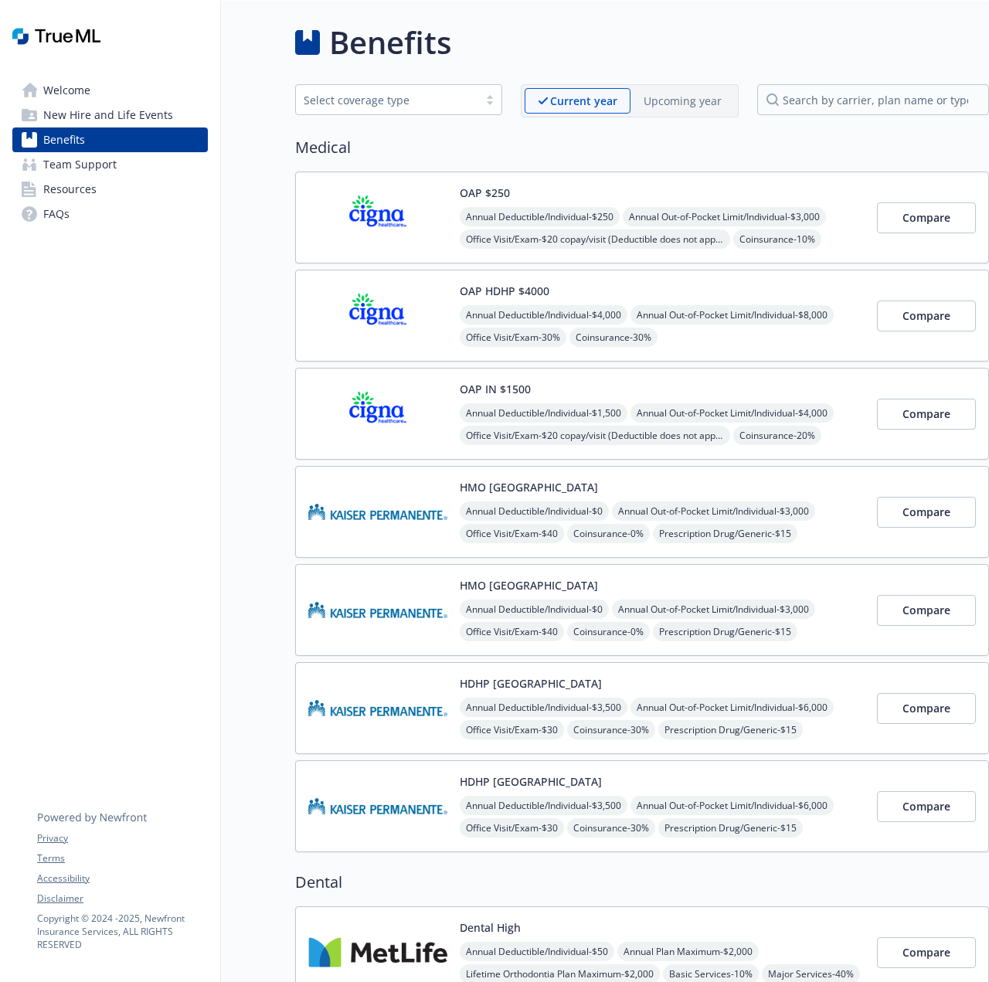
click at [360, 314] on img at bounding box center [377, 316] width 139 height 66
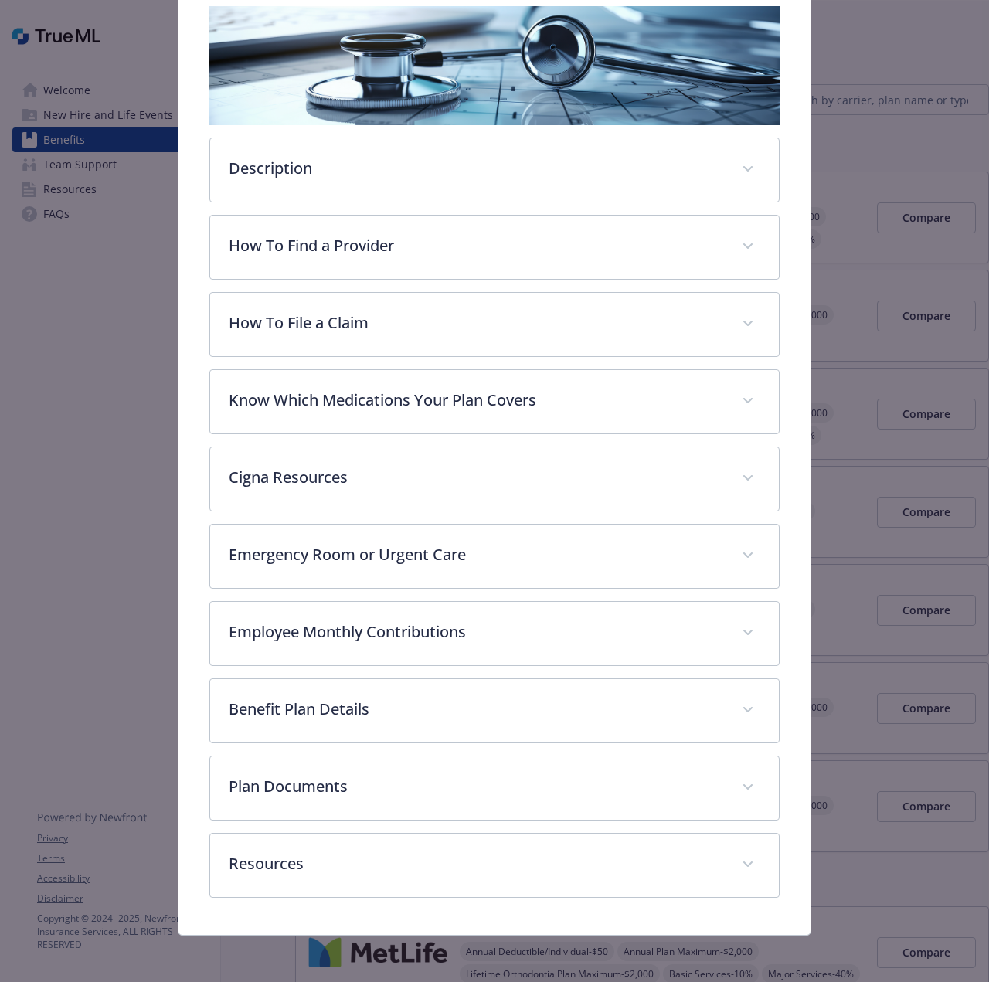
scroll to position [257, 0]
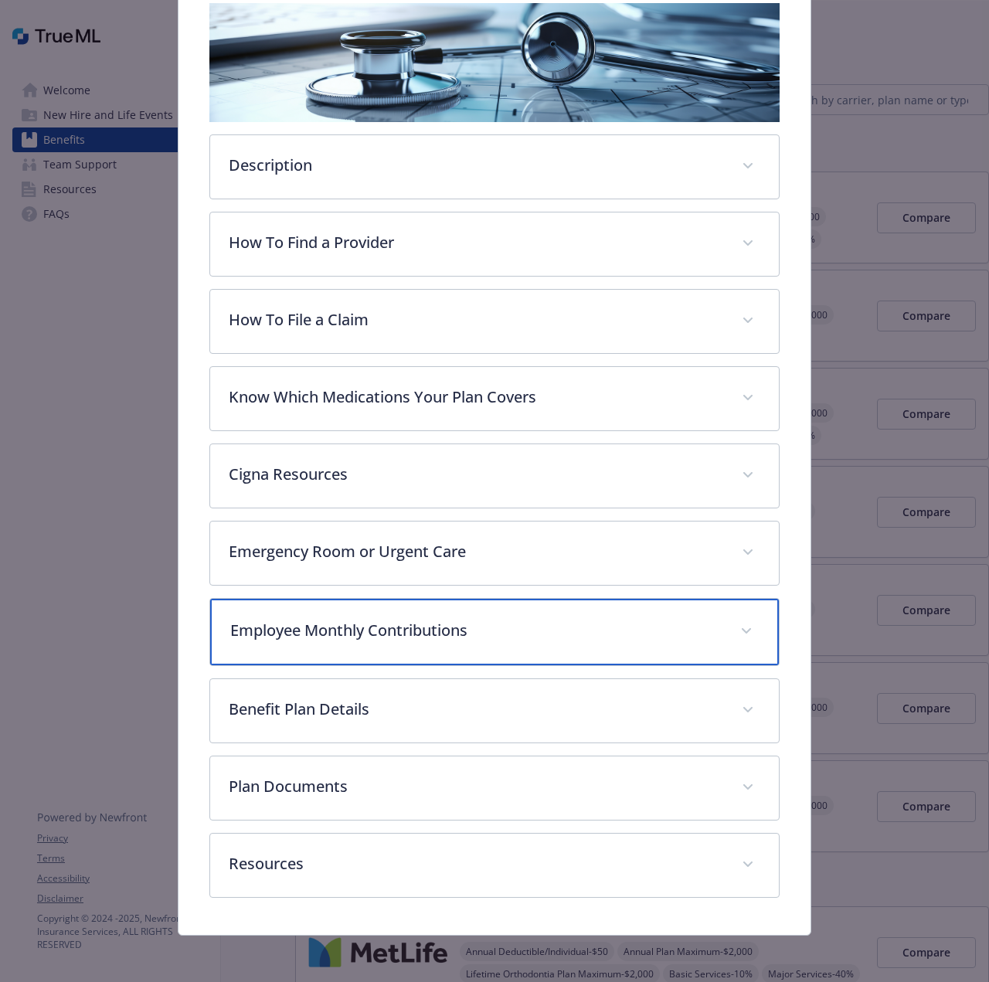
click at [252, 632] on p "Employee Monthly Contributions" at bounding box center [475, 630] width 490 height 23
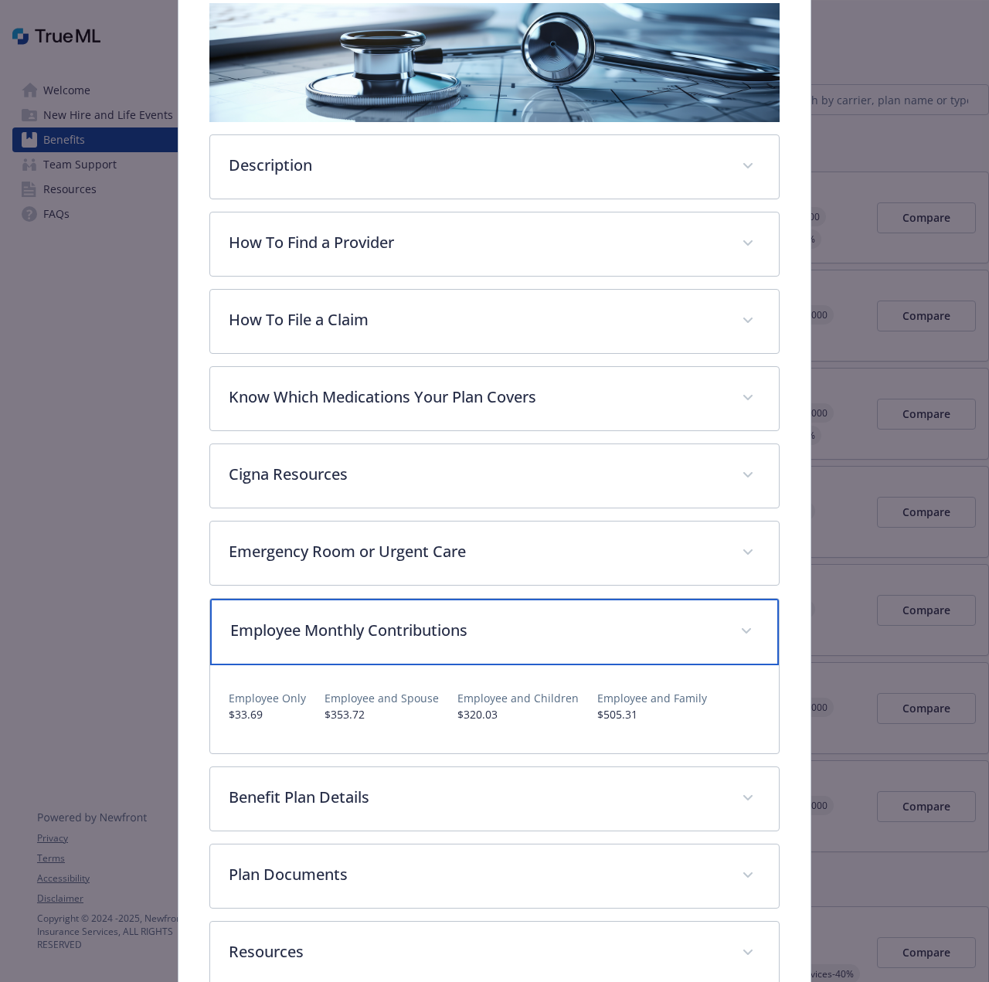
click at [252, 632] on p "Employee Monthly Contributions" at bounding box center [475, 630] width 490 height 23
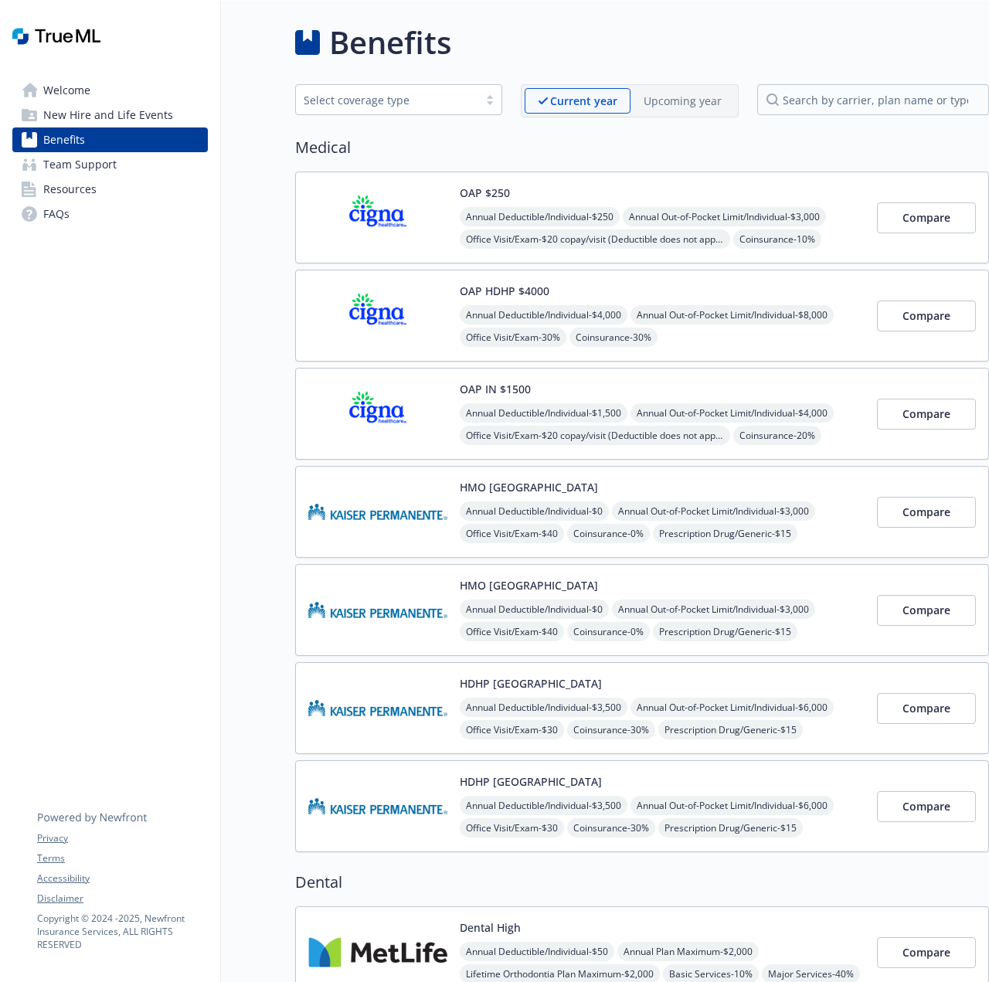
click at [363, 411] on img at bounding box center [377, 414] width 139 height 66
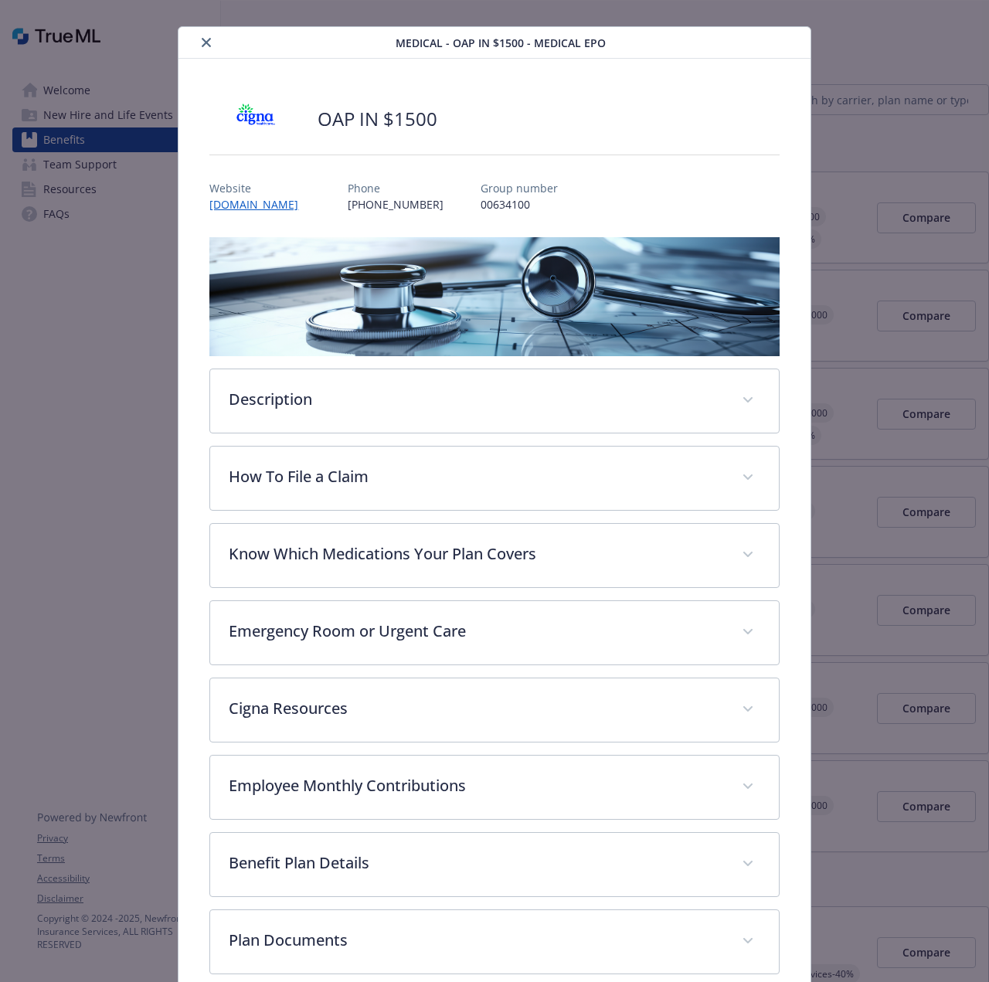
scroll to position [180, 0]
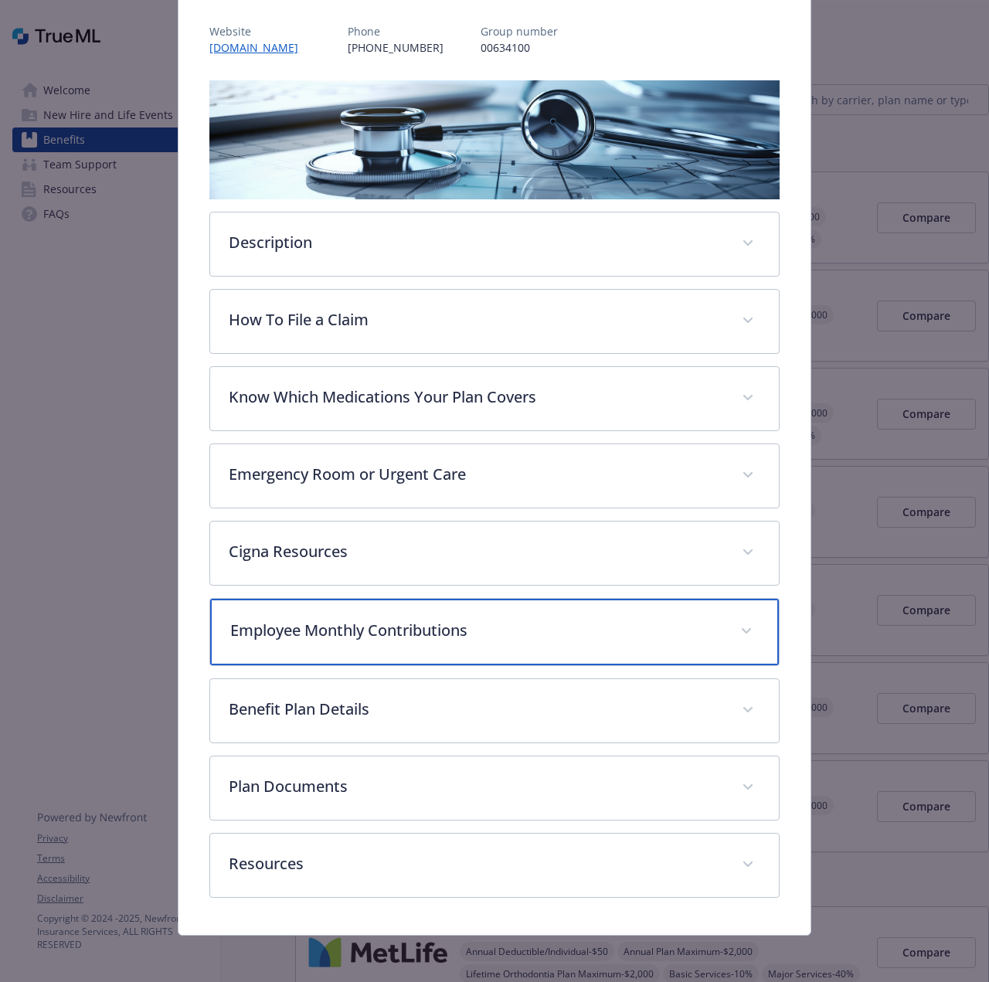
click at [307, 633] on p "Employee Monthly Contributions" at bounding box center [475, 630] width 490 height 23
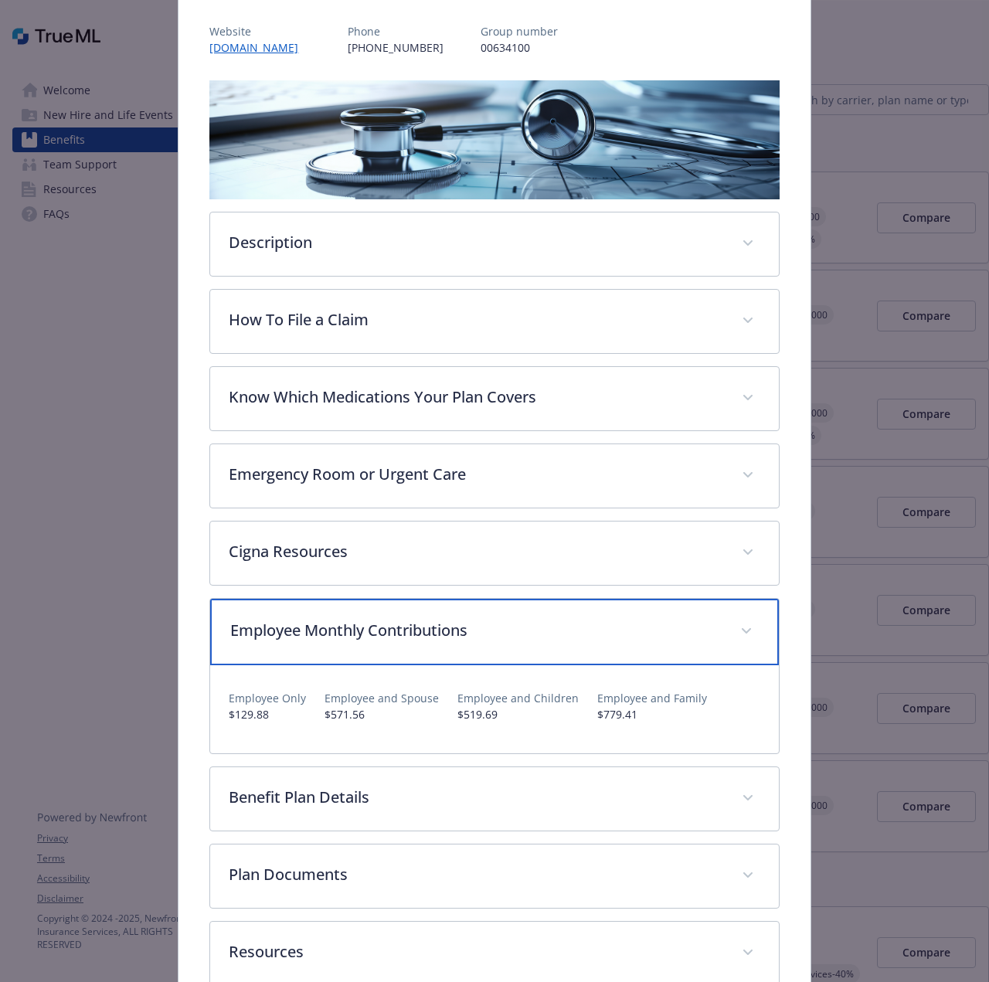
click at [307, 634] on p "Employee Monthly Contributions" at bounding box center [475, 630] width 490 height 23
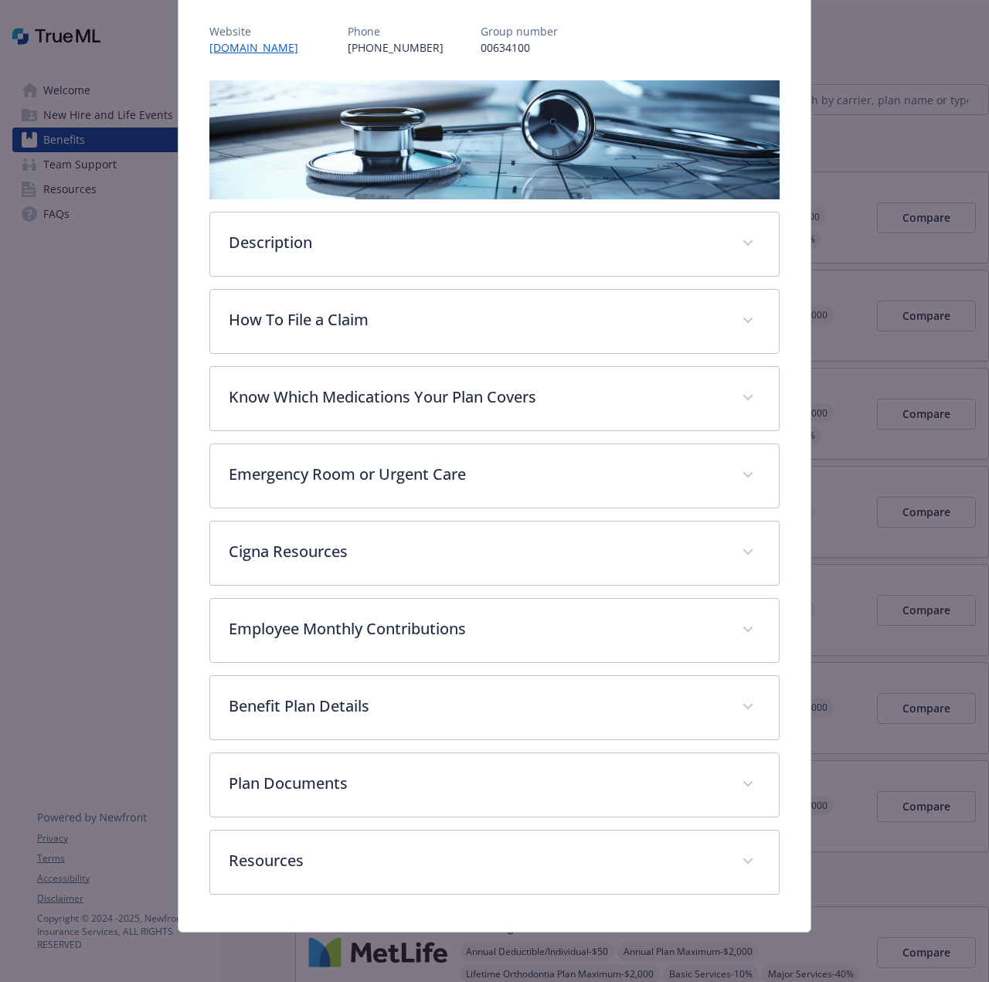
click at [182, 591] on div "OAP IN $1500 Website [DOMAIN_NAME] Phone [PHONE_NUMBER] Group number 00634100 D…" at bounding box center [493, 417] width 631 height 1030
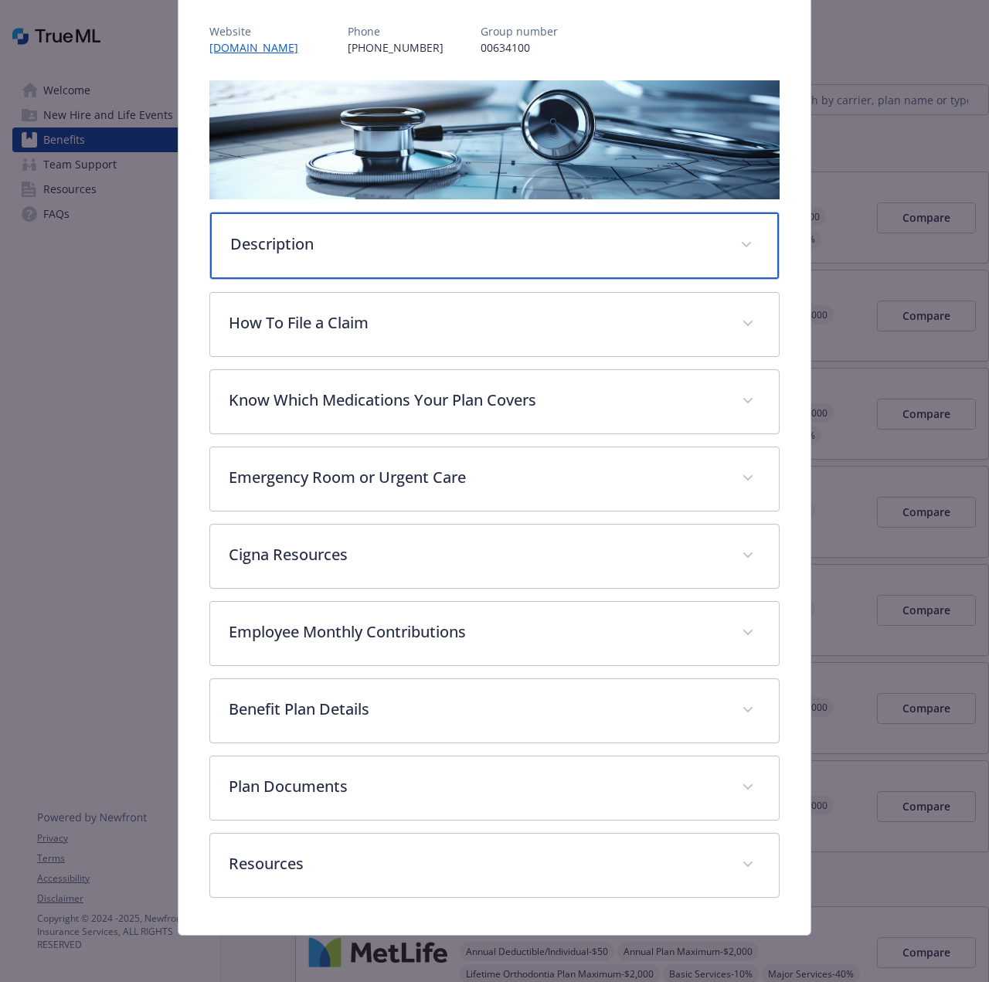
click at [297, 258] on div "Description" at bounding box center [494, 245] width 568 height 66
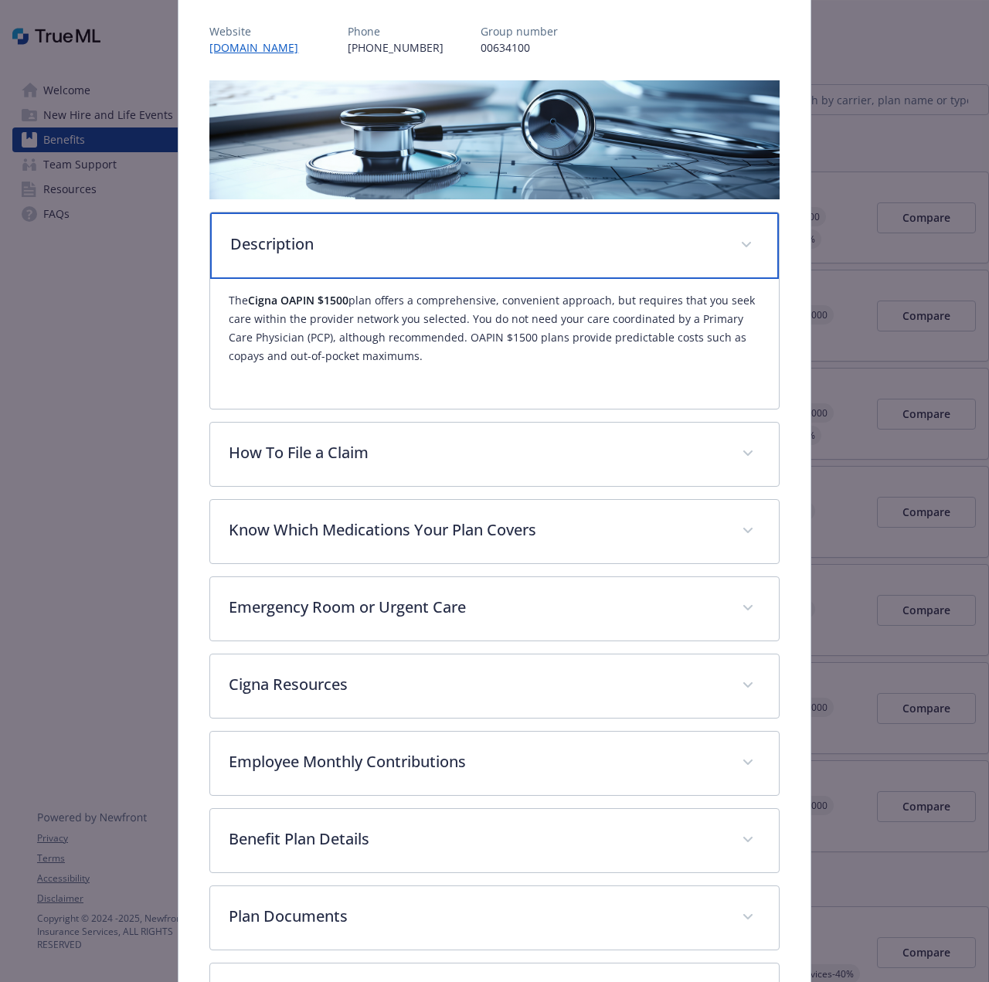
click at [297, 258] on div "Description" at bounding box center [494, 245] width 568 height 66
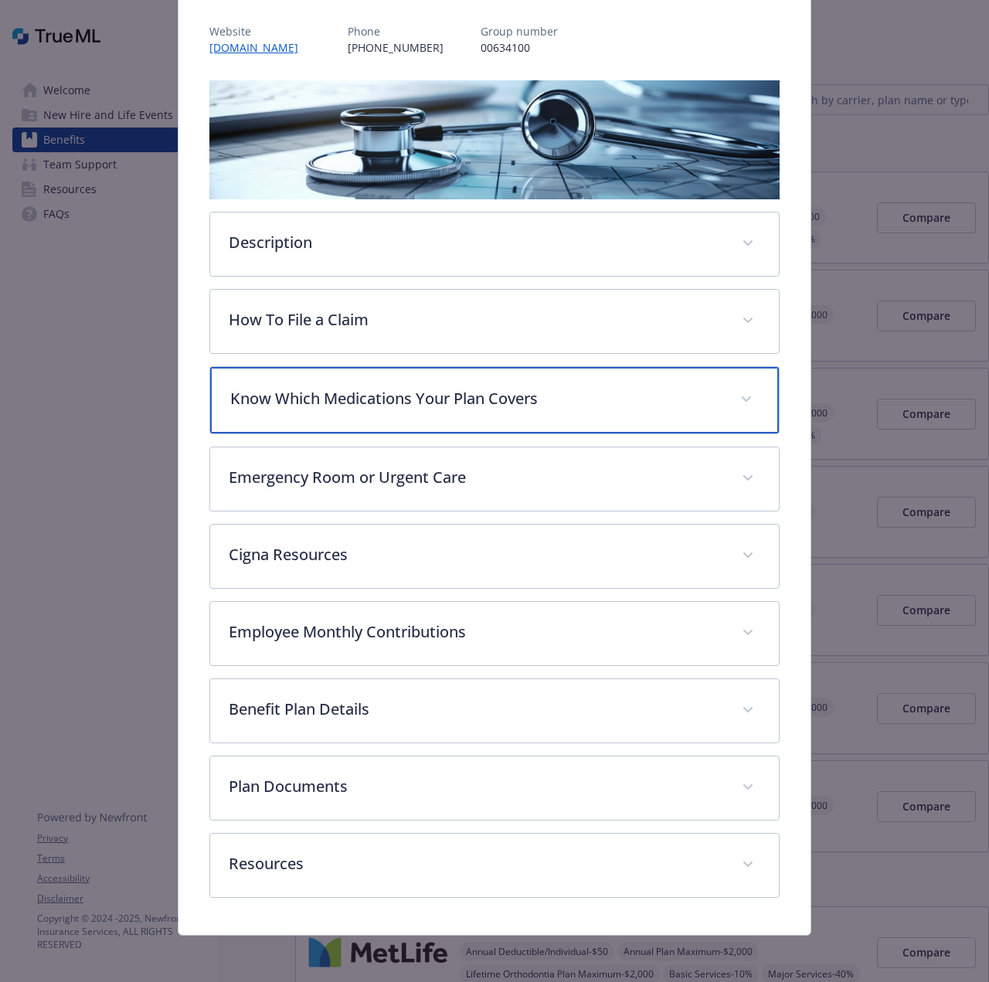
click at [331, 412] on div "Know Which Medications Your Plan Covers" at bounding box center [494, 400] width 568 height 66
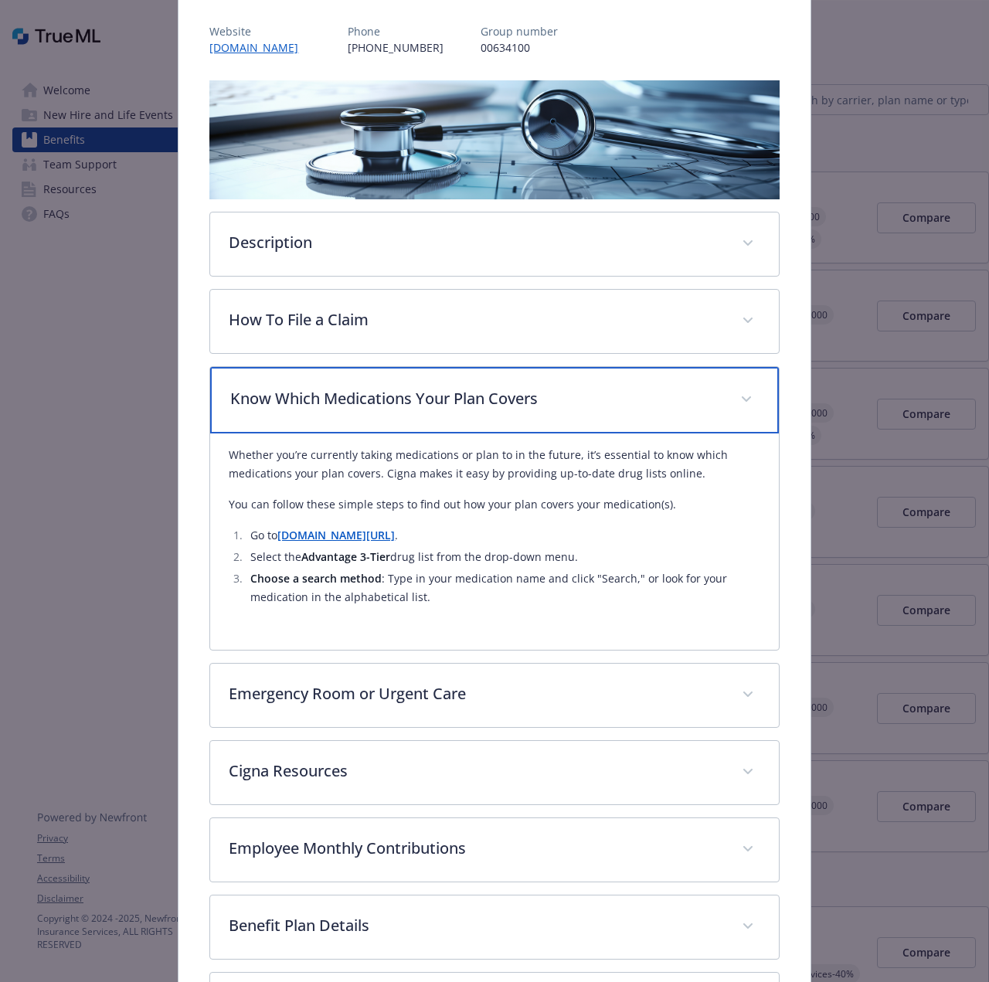
click at [331, 412] on div "Know Which Medications Your Plan Covers" at bounding box center [494, 400] width 568 height 66
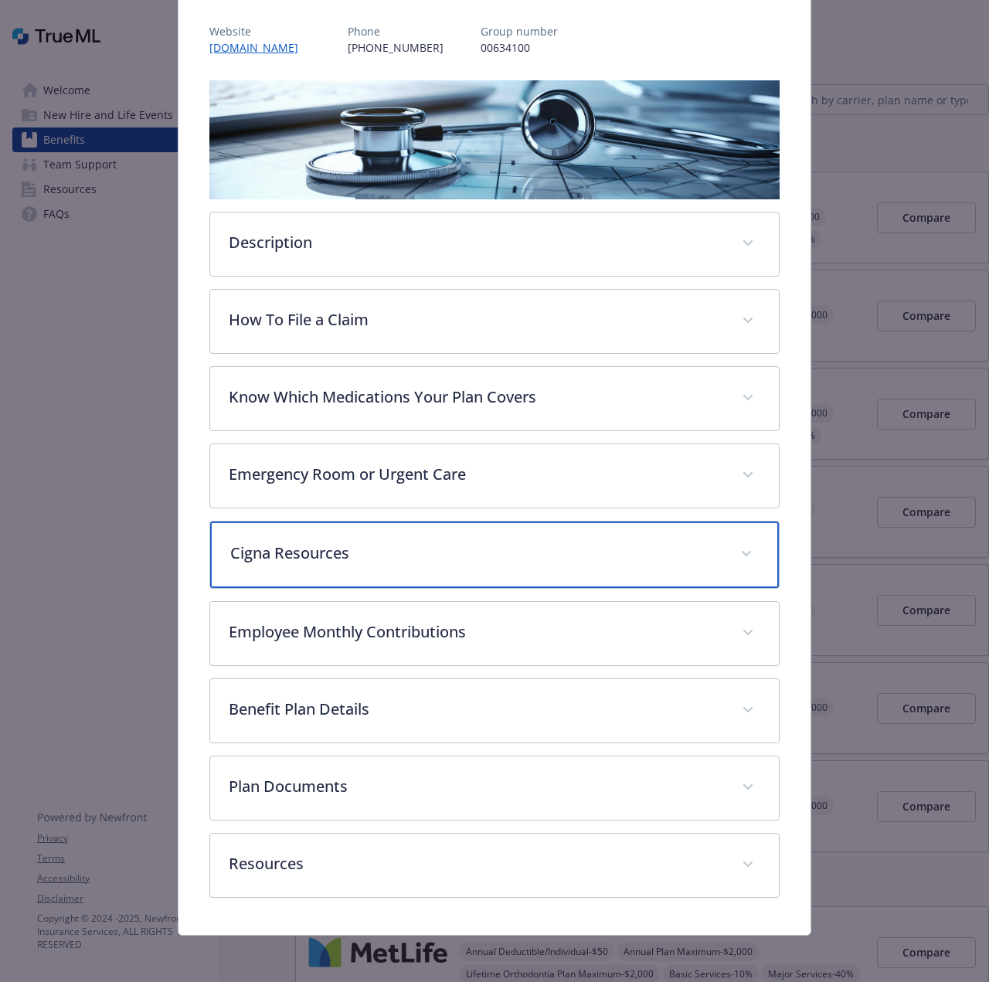
click at [321, 575] on div "Cigna Resources" at bounding box center [494, 554] width 568 height 66
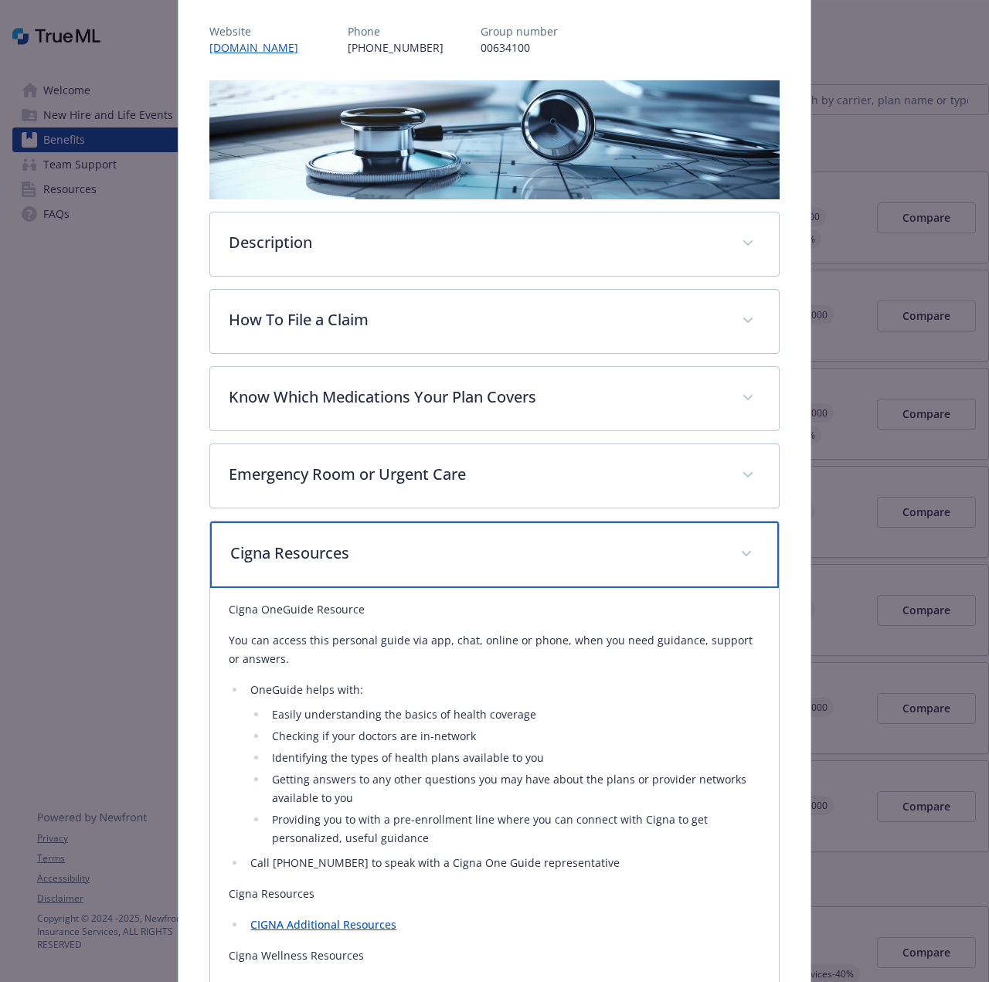
click at [321, 575] on div "Cigna Resources" at bounding box center [494, 554] width 568 height 66
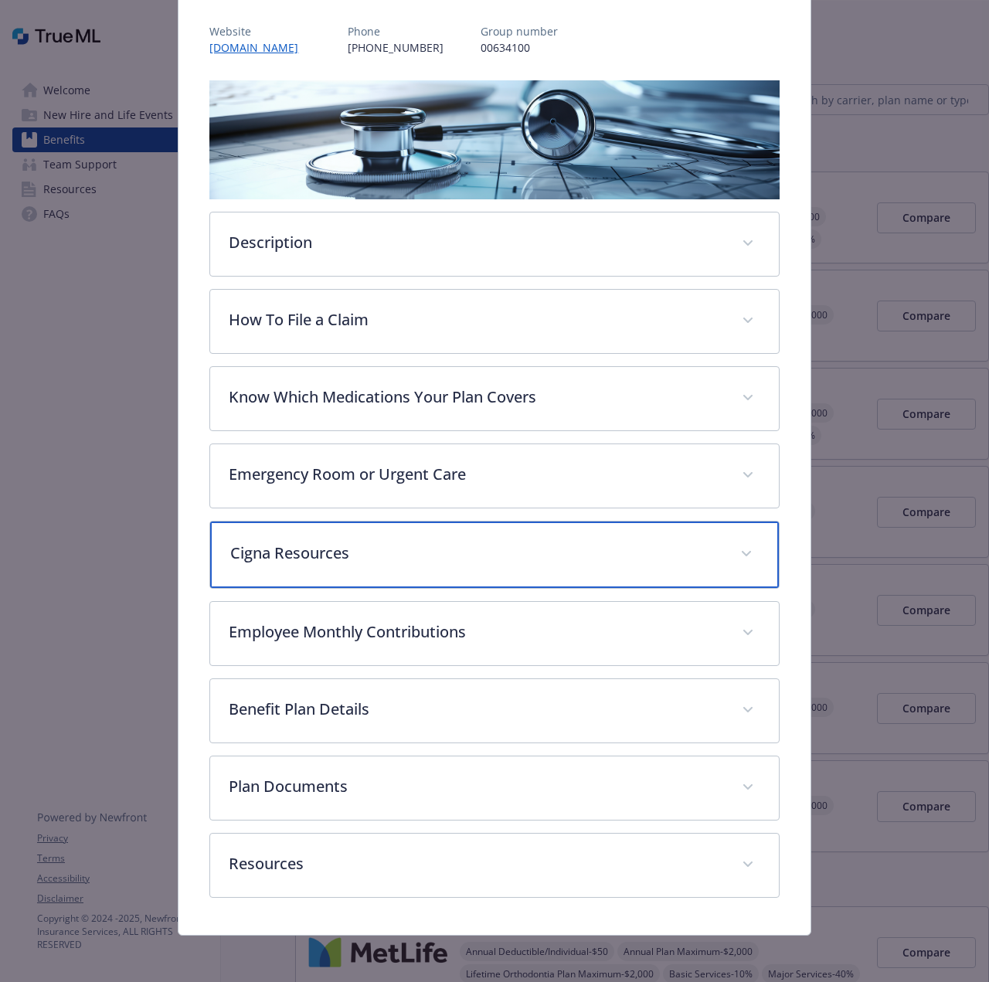
scroll to position [183, 0]
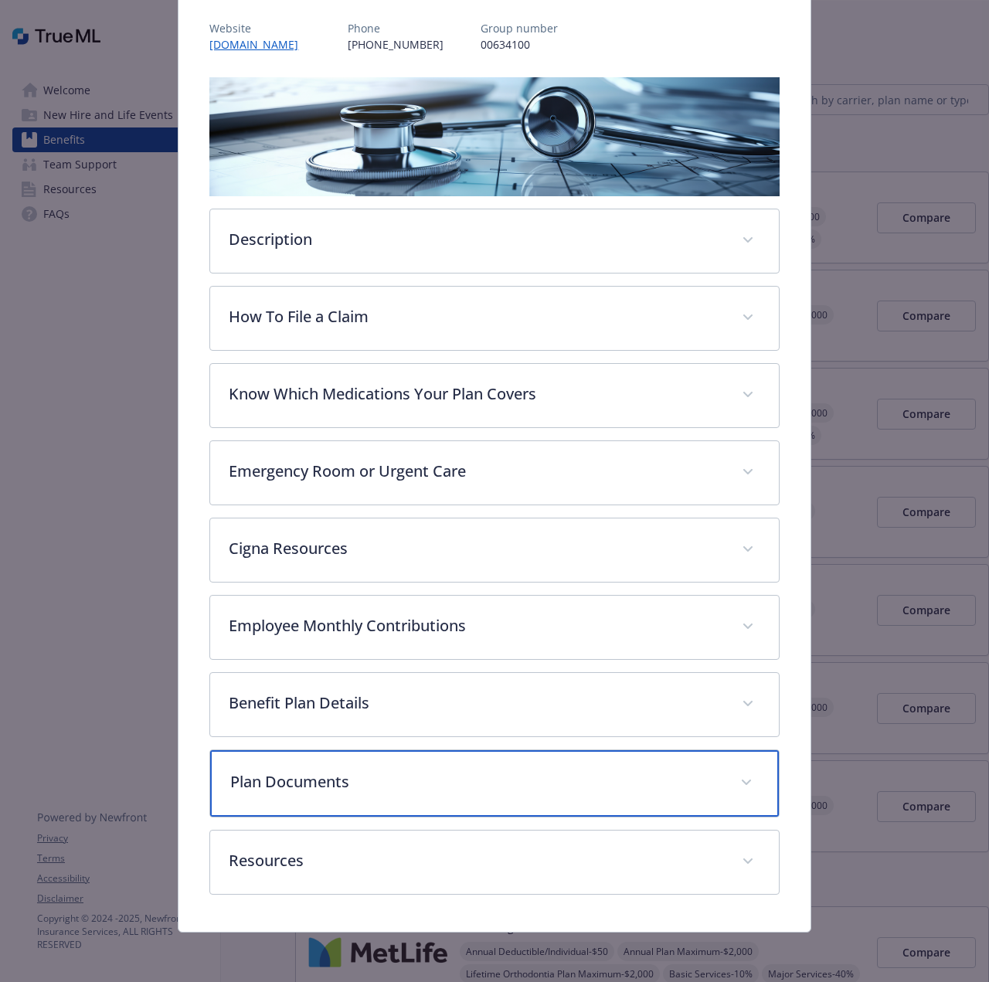
click at [343, 808] on div "Plan Documents" at bounding box center [494, 783] width 568 height 66
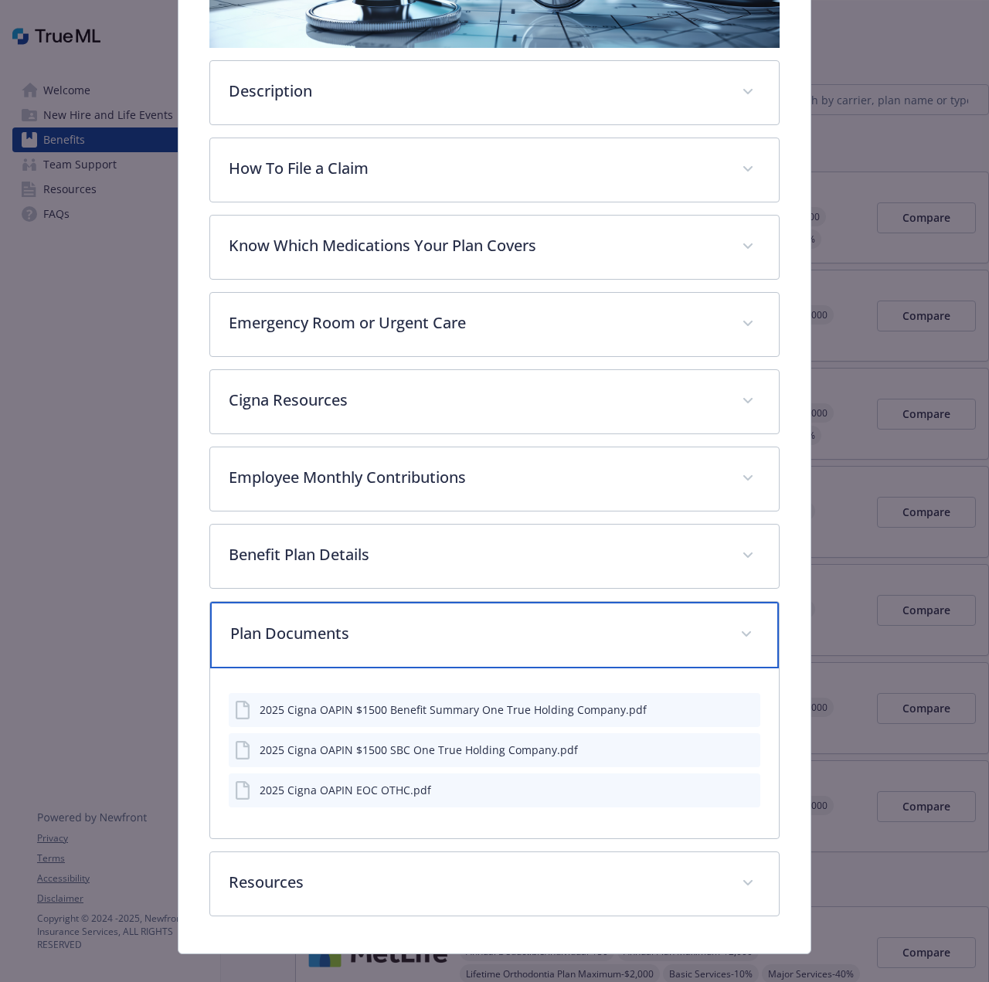
scroll to position [353, 0]
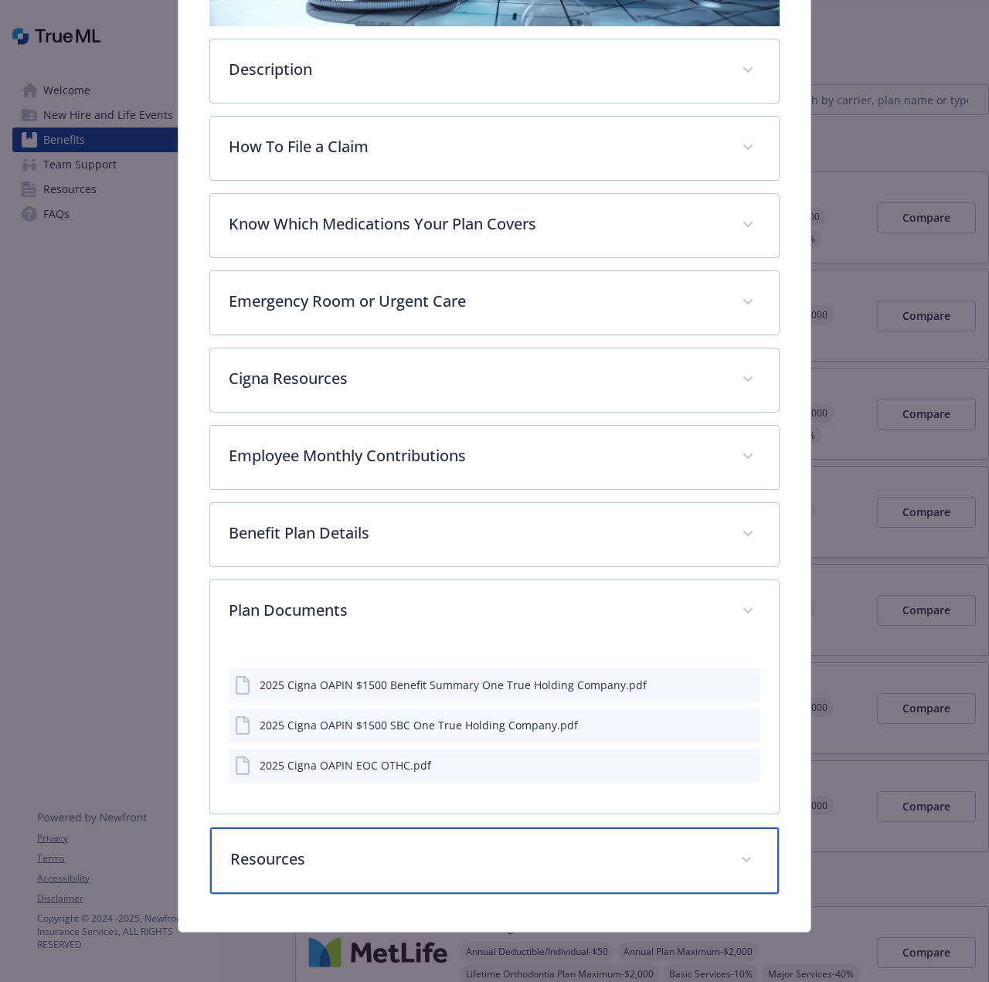
click at [315, 870] on div "Resources" at bounding box center [494, 860] width 568 height 66
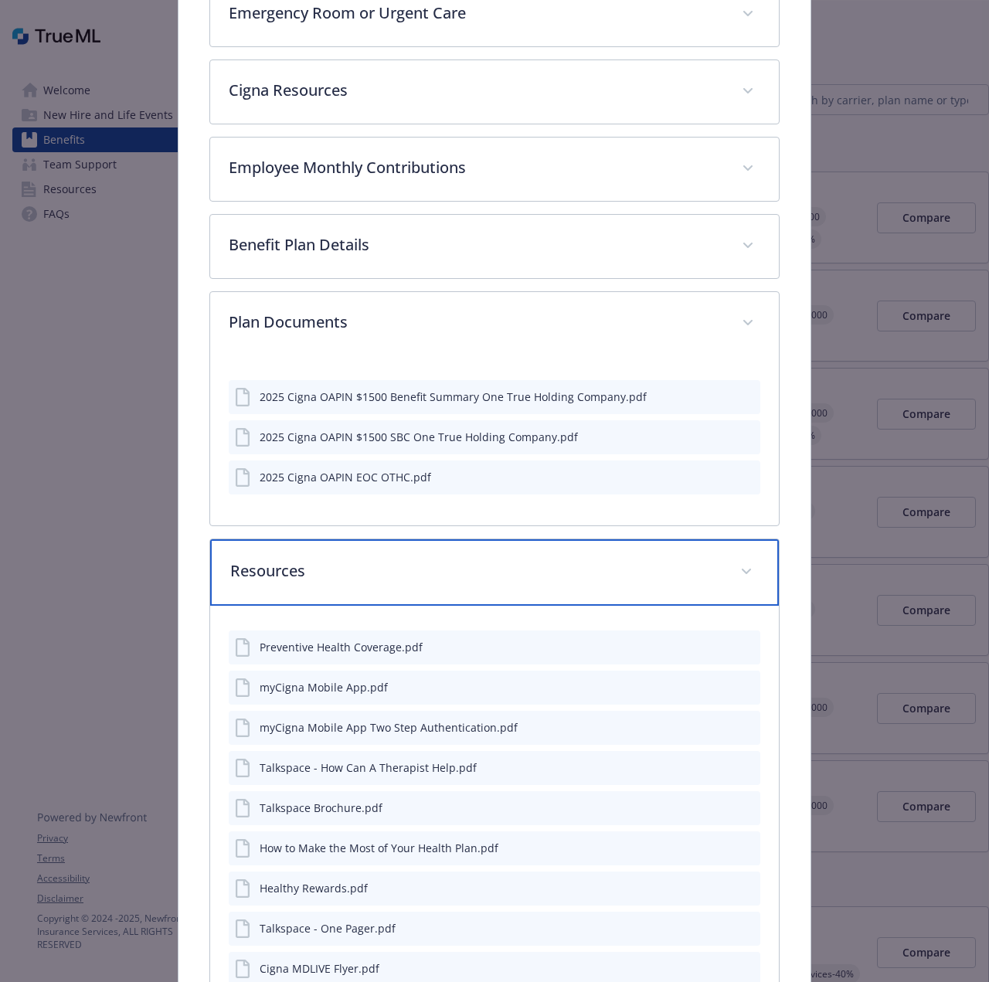
scroll to position [1125, 0]
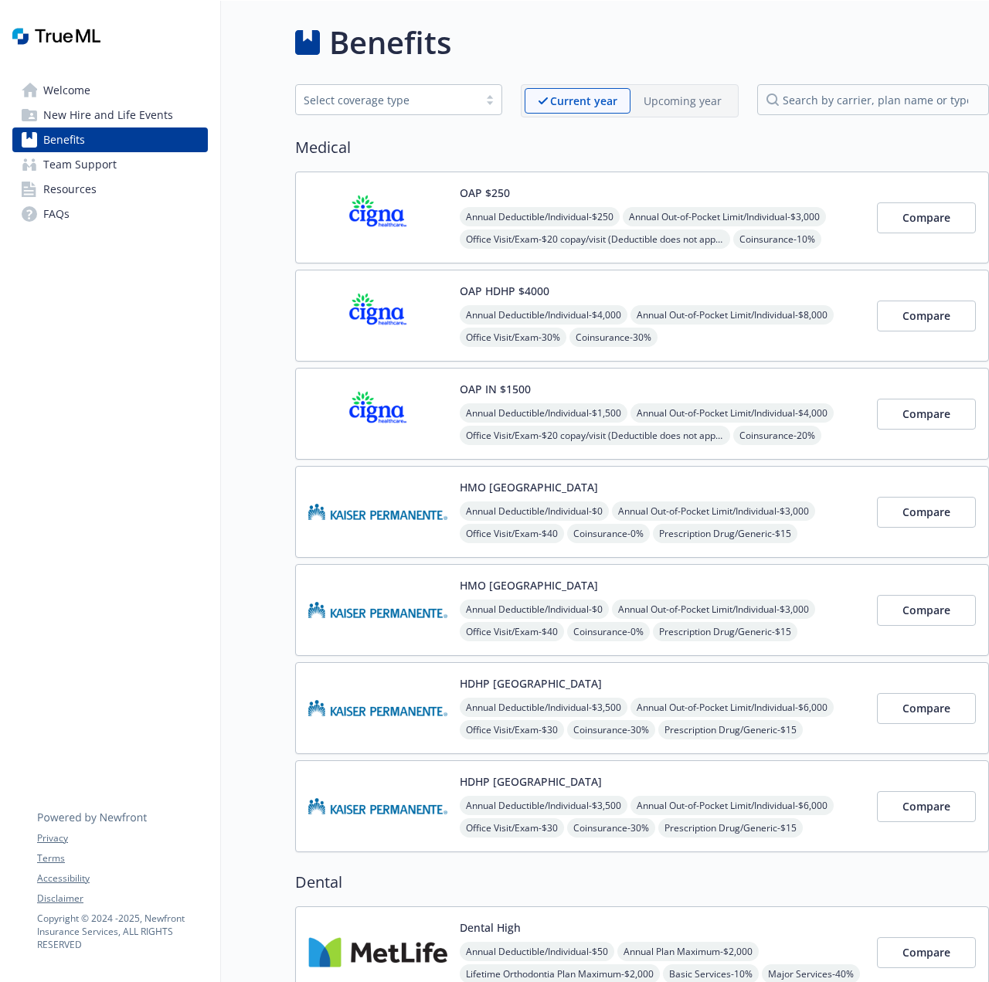
click at [387, 523] on img at bounding box center [377, 512] width 139 height 66
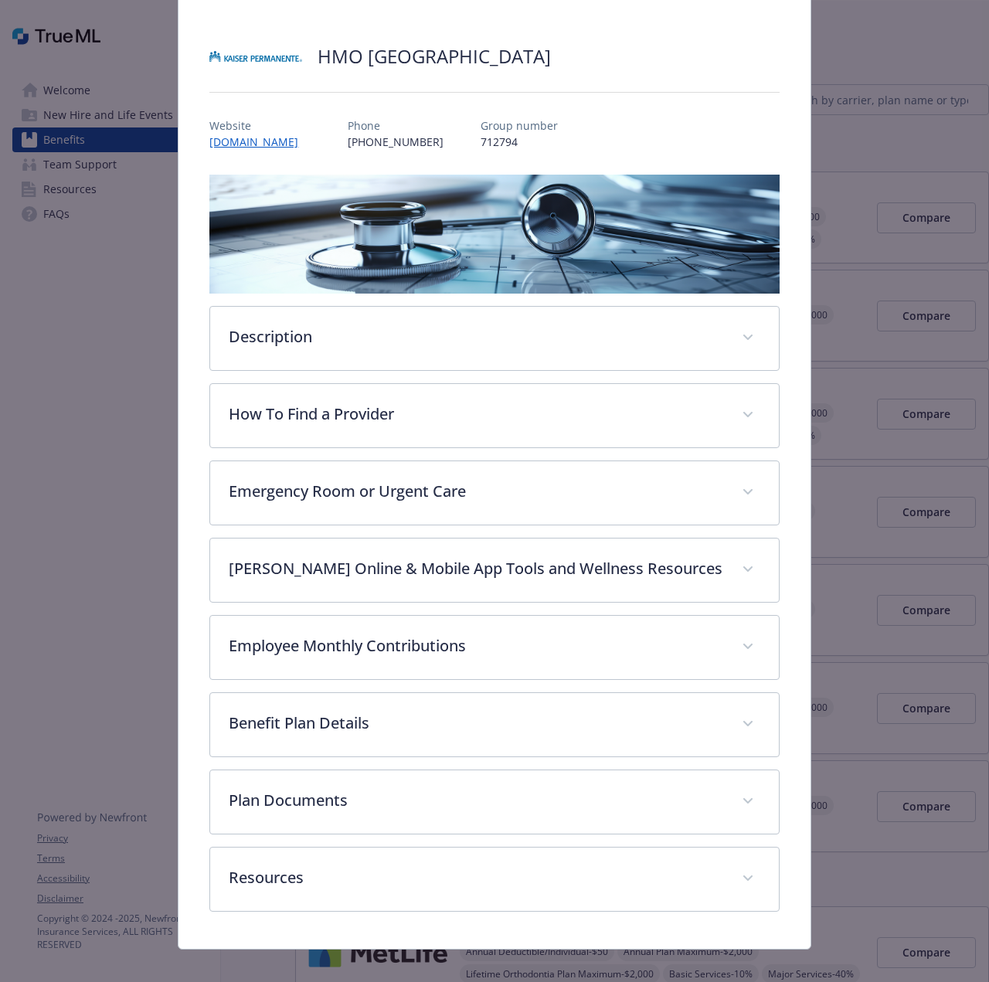
scroll to position [103, 0]
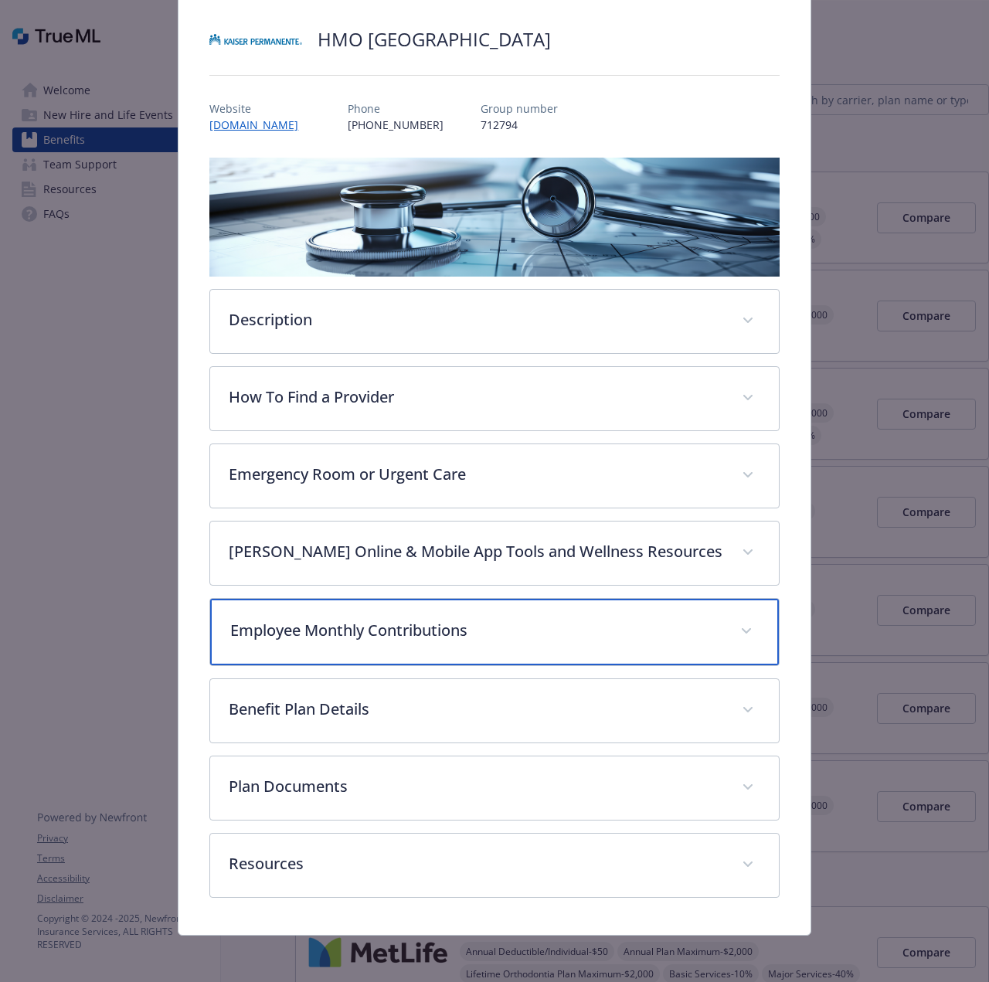
click at [374, 643] on div "Employee Monthly Contributions" at bounding box center [494, 632] width 568 height 66
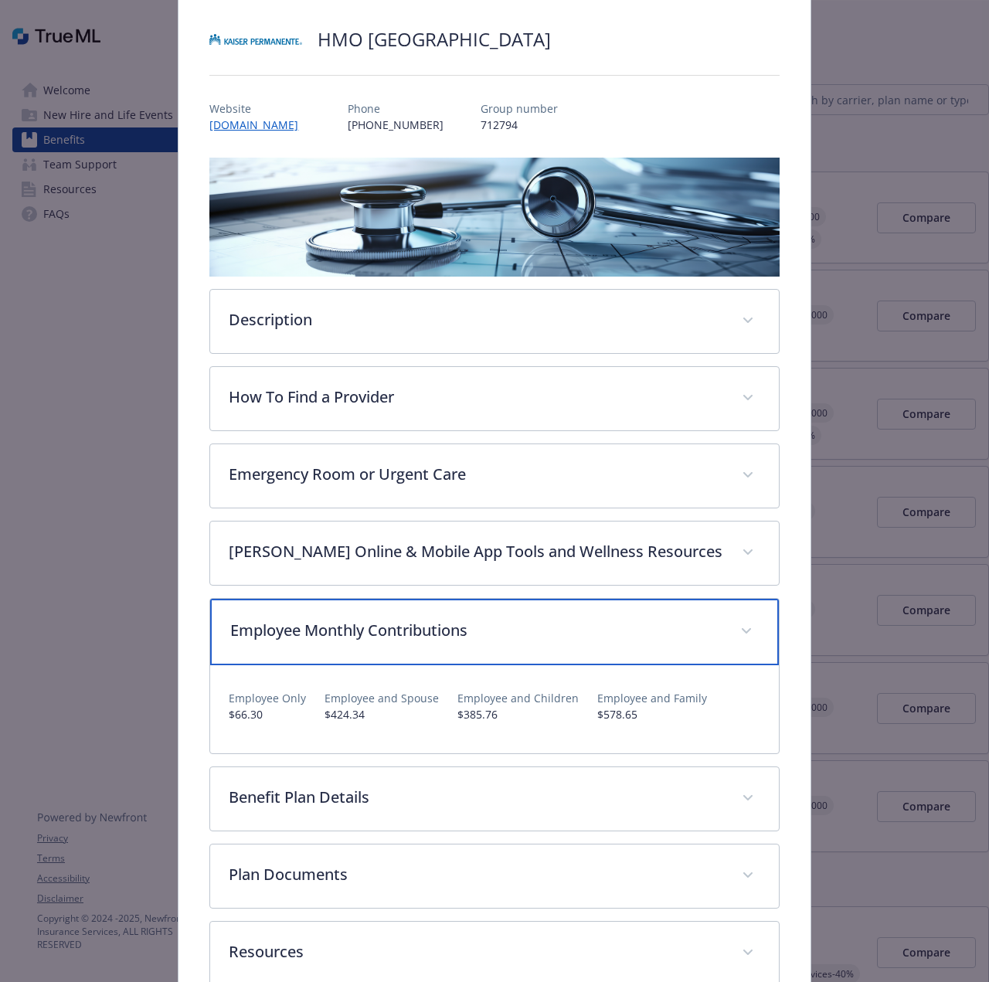
click at [374, 643] on div "Employee Monthly Contributions" at bounding box center [494, 632] width 568 height 66
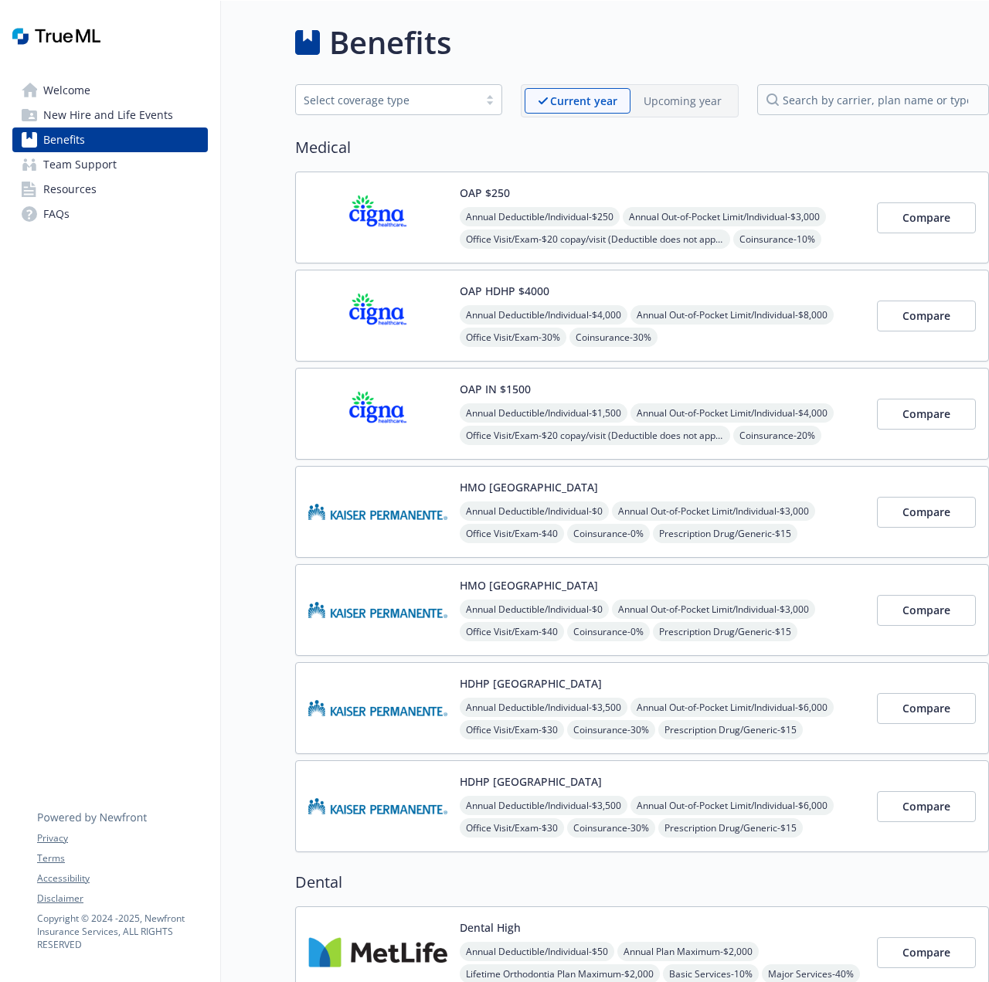
click at [373, 809] on img at bounding box center [377, 806] width 139 height 66
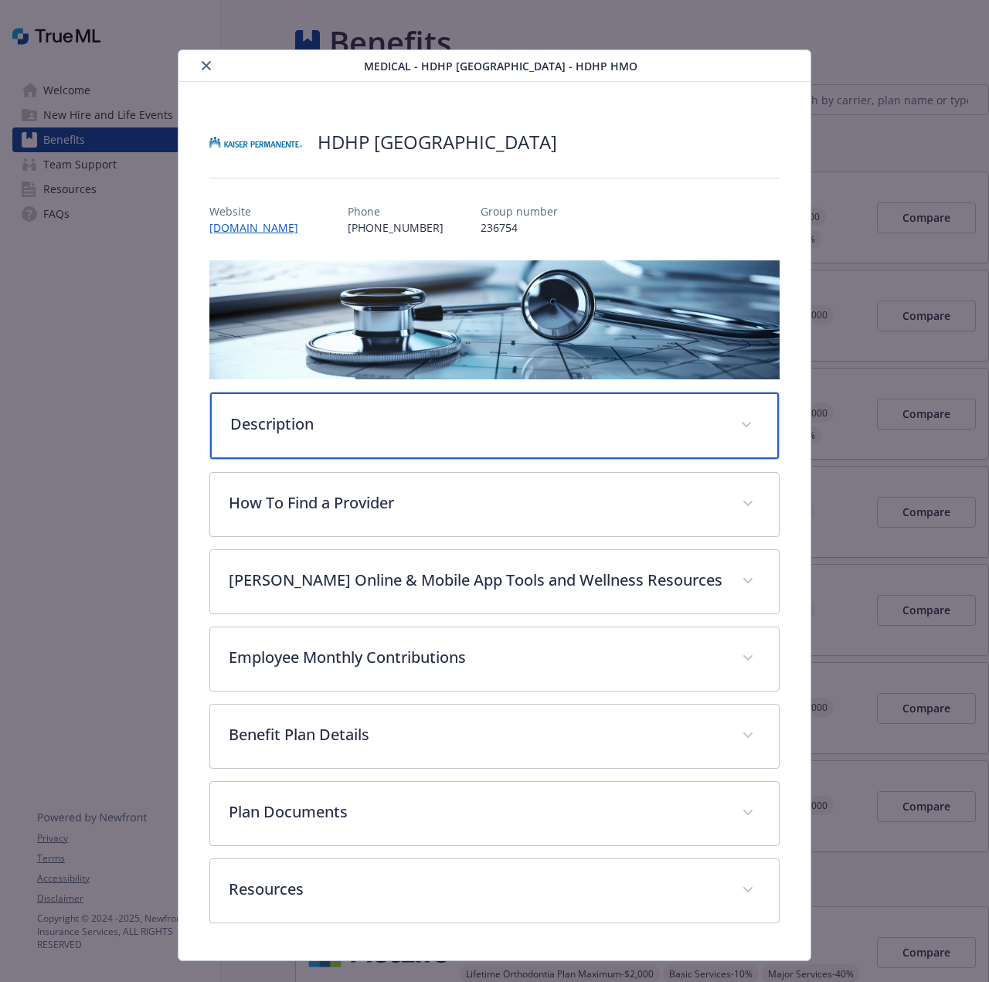
click at [292, 412] on p "Description" at bounding box center [475, 423] width 490 height 23
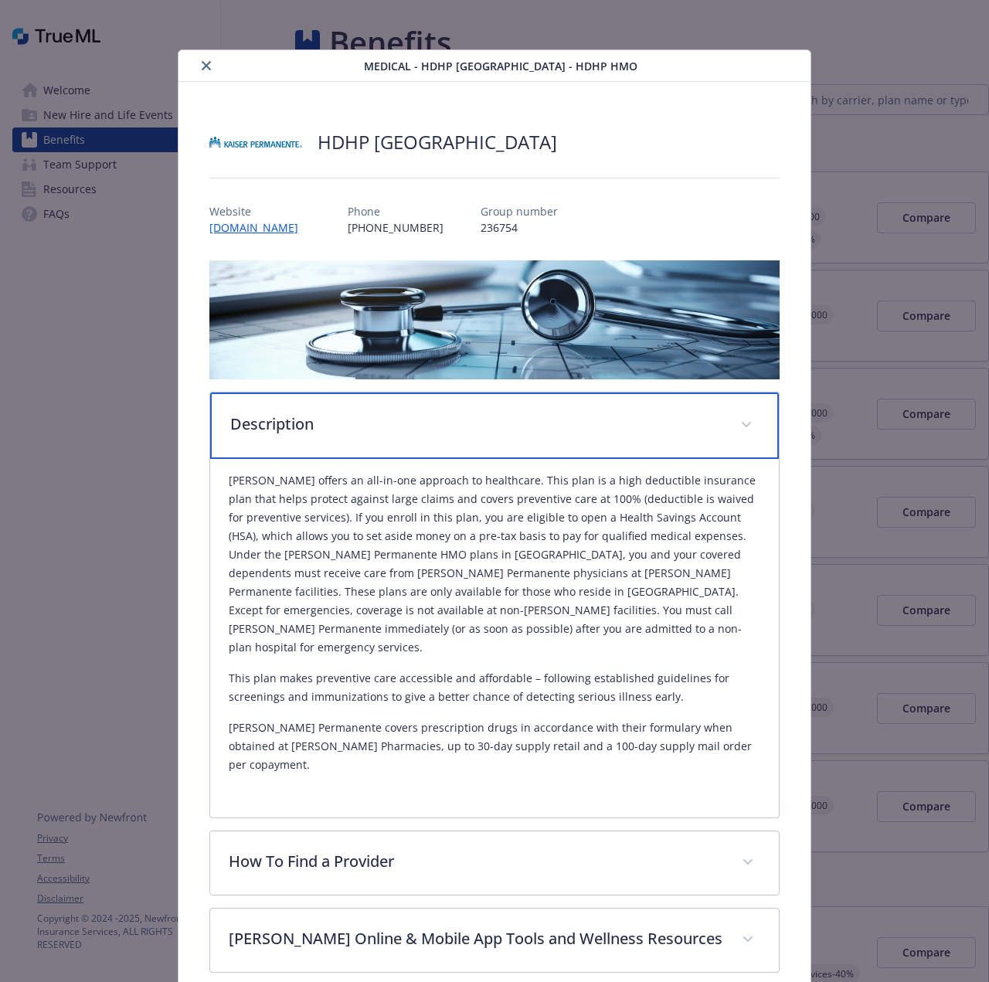
click at [292, 412] on p "Description" at bounding box center [475, 423] width 490 height 23
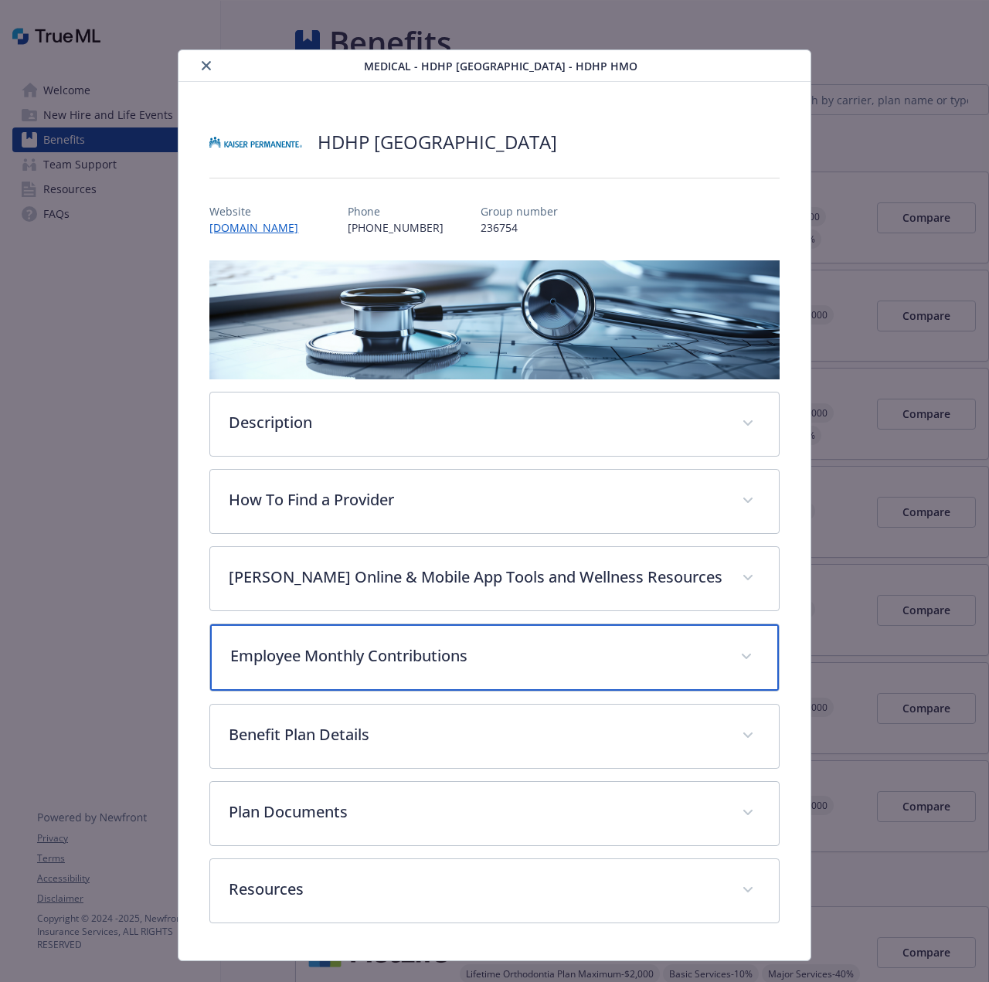
click at [288, 653] on p "Employee Monthly Contributions" at bounding box center [475, 655] width 490 height 23
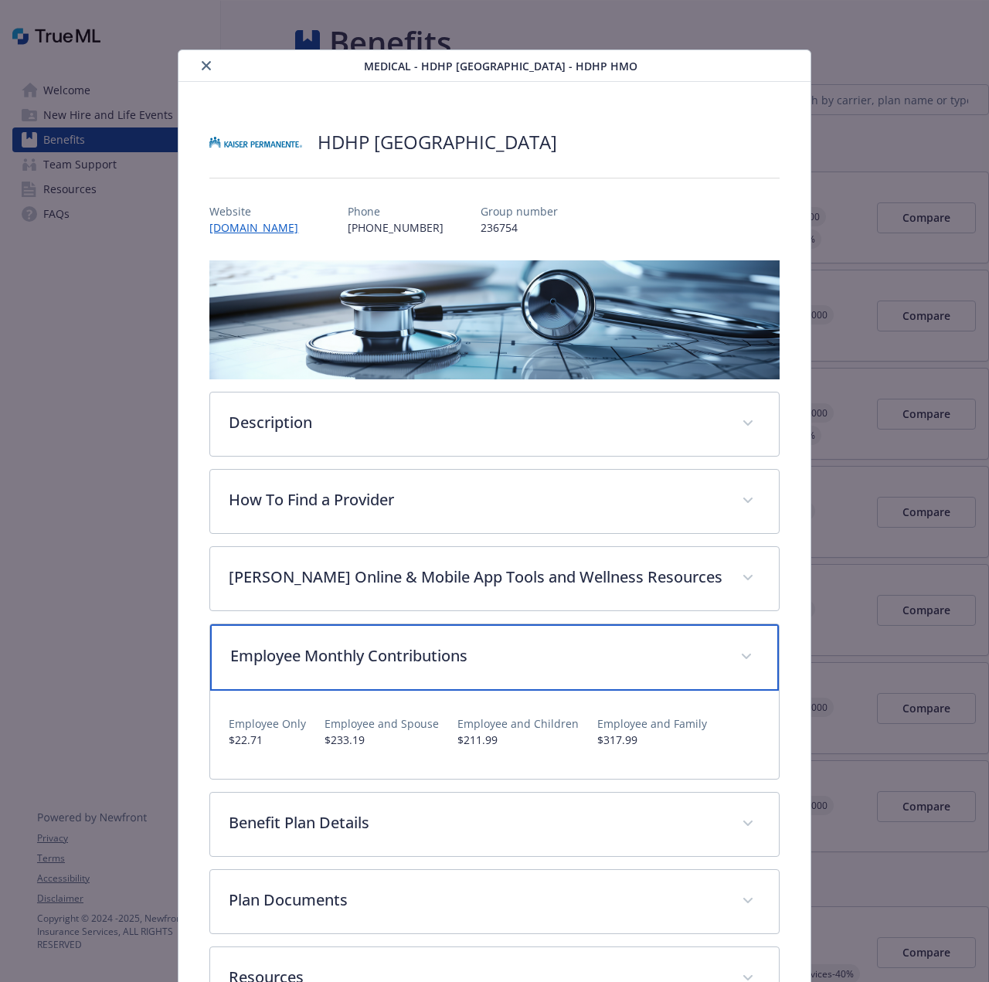
click at [288, 653] on p "Employee Monthly Contributions" at bounding box center [475, 655] width 490 height 23
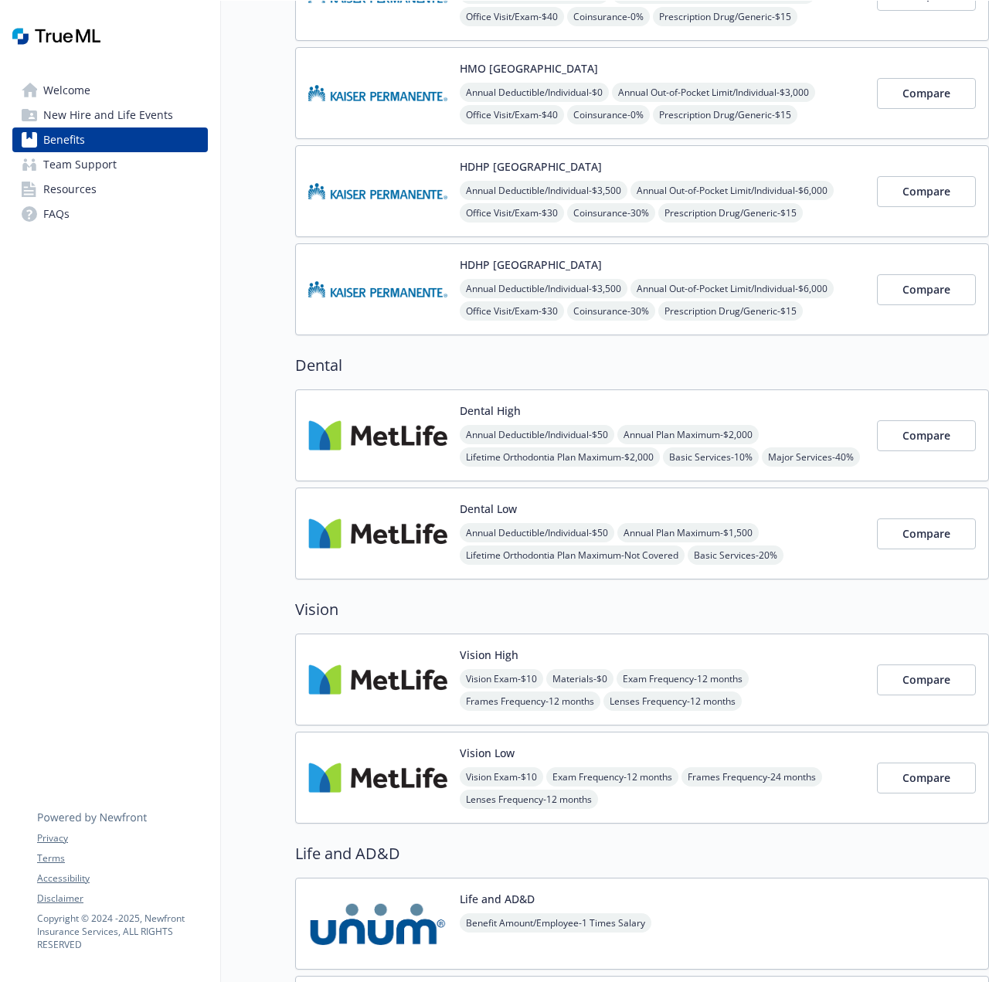
scroll to position [541, 0]
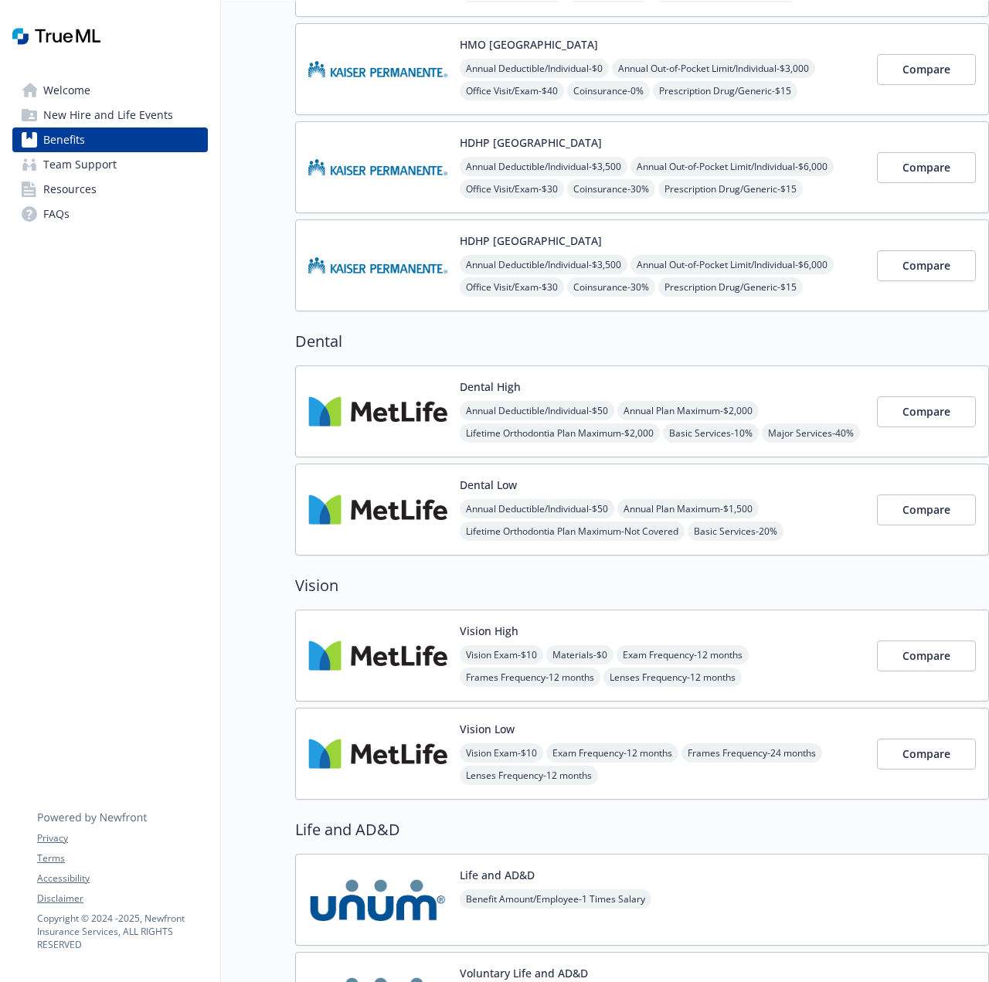
click at [376, 416] on img at bounding box center [377, 411] width 139 height 66
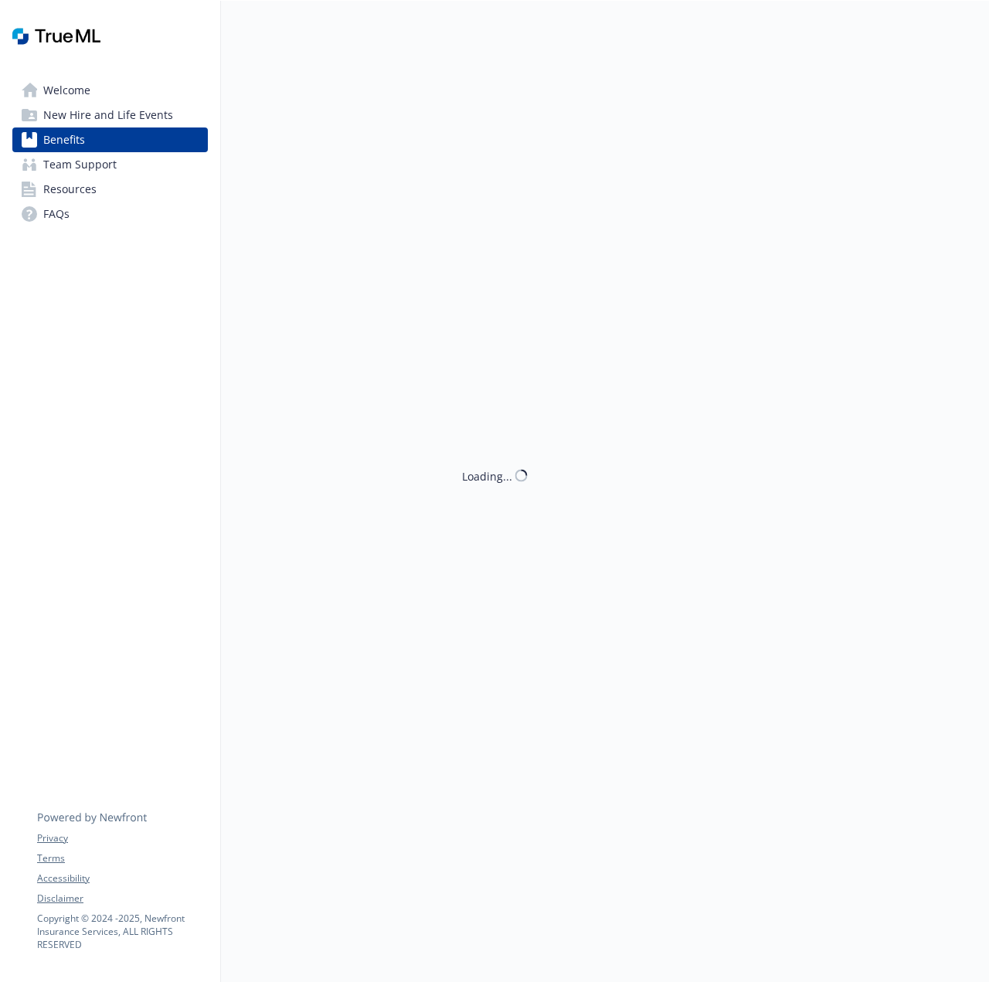
scroll to position [541, 0]
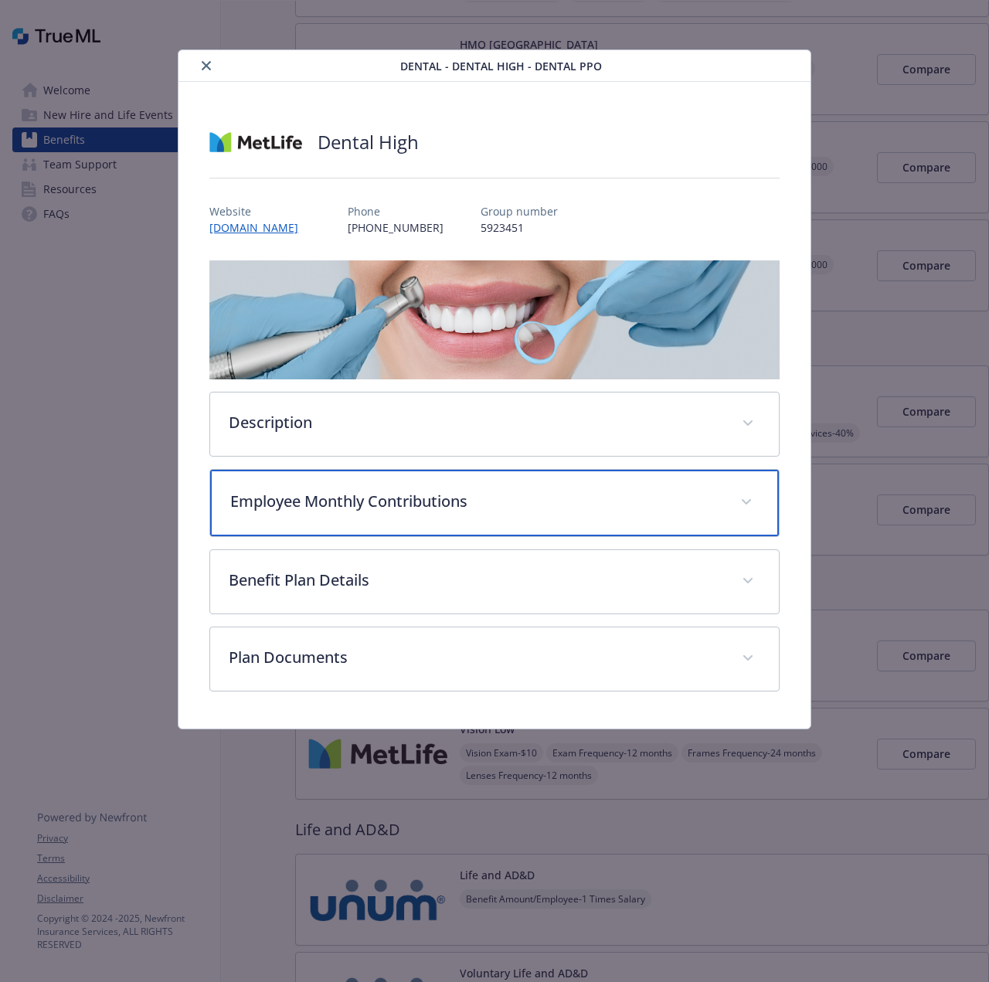
click at [328, 527] on div "Employee Monthly Contributions" at bounding box center [494, 503] width 568 height 66
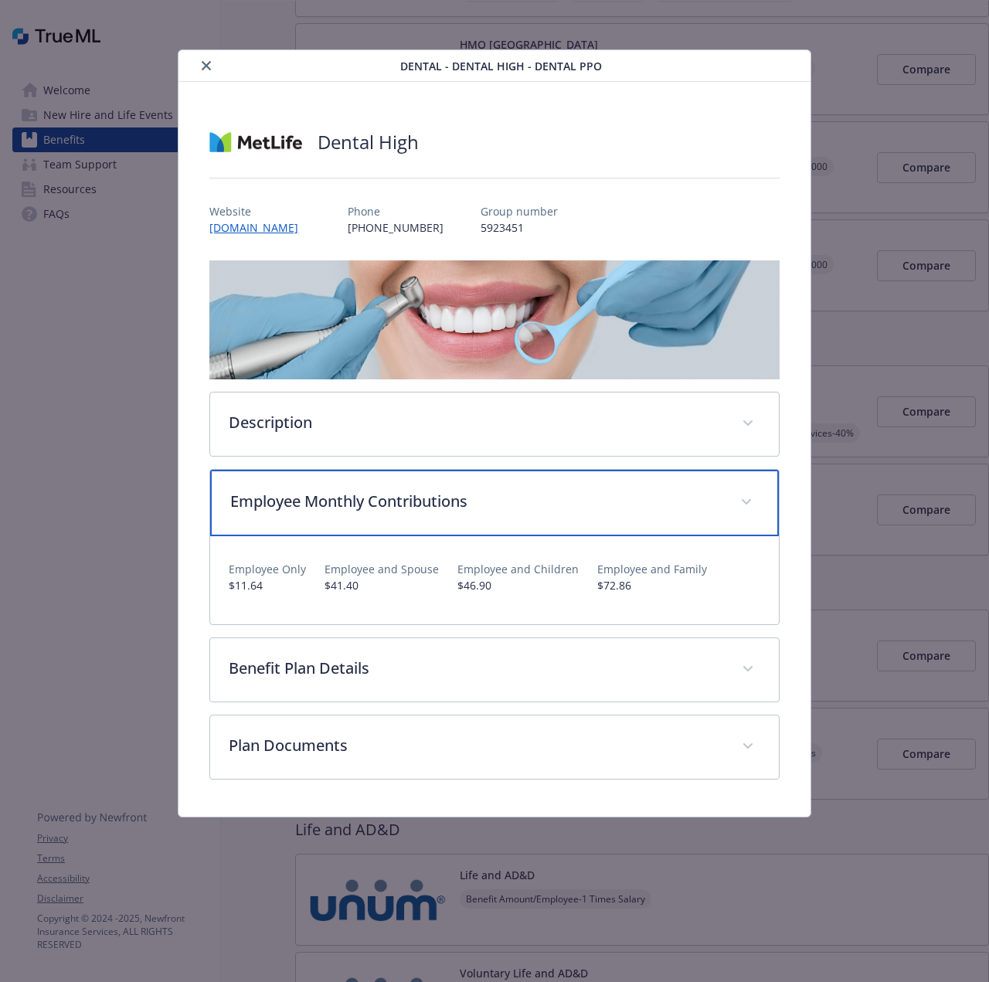
click at [328, 527] on div "Employee Monthly Contributions" at bounding box center [494, 503] width 568 height 66
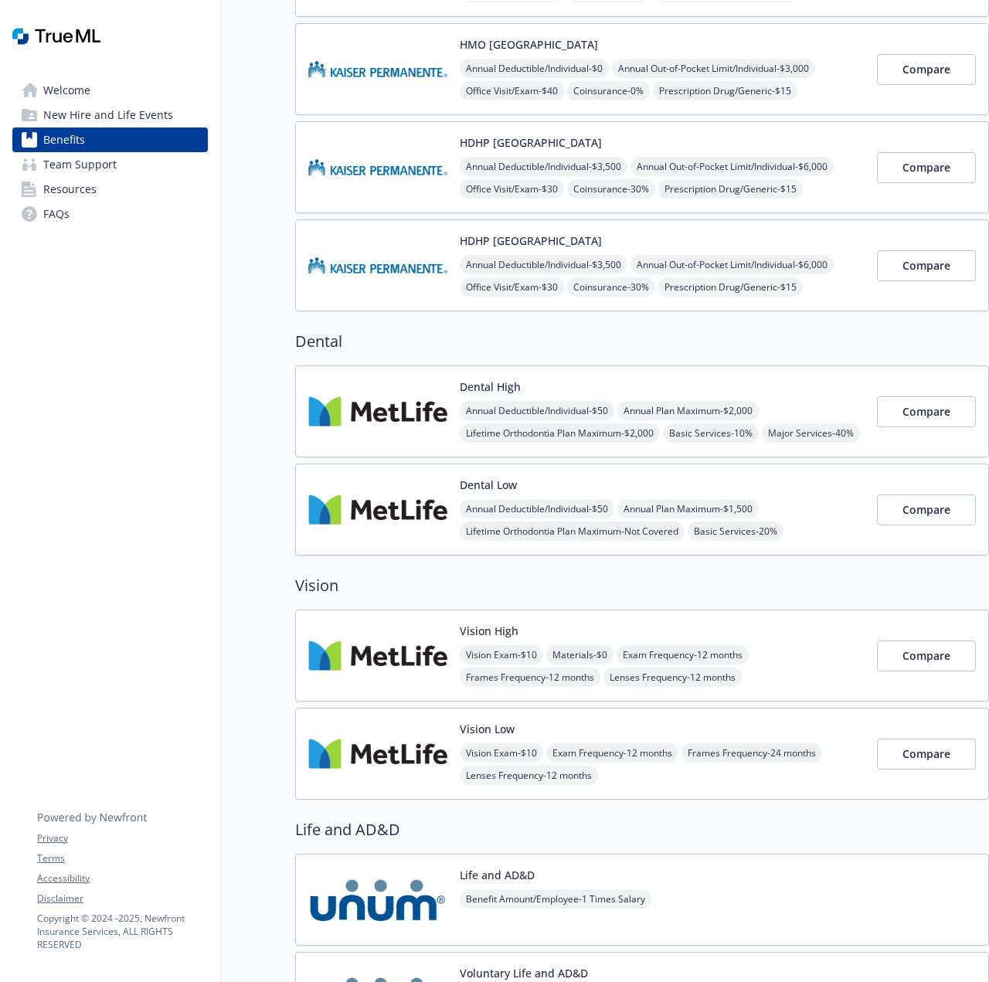
click at [382, 507] on img at bounding box center [377, 510] width 139 height 66
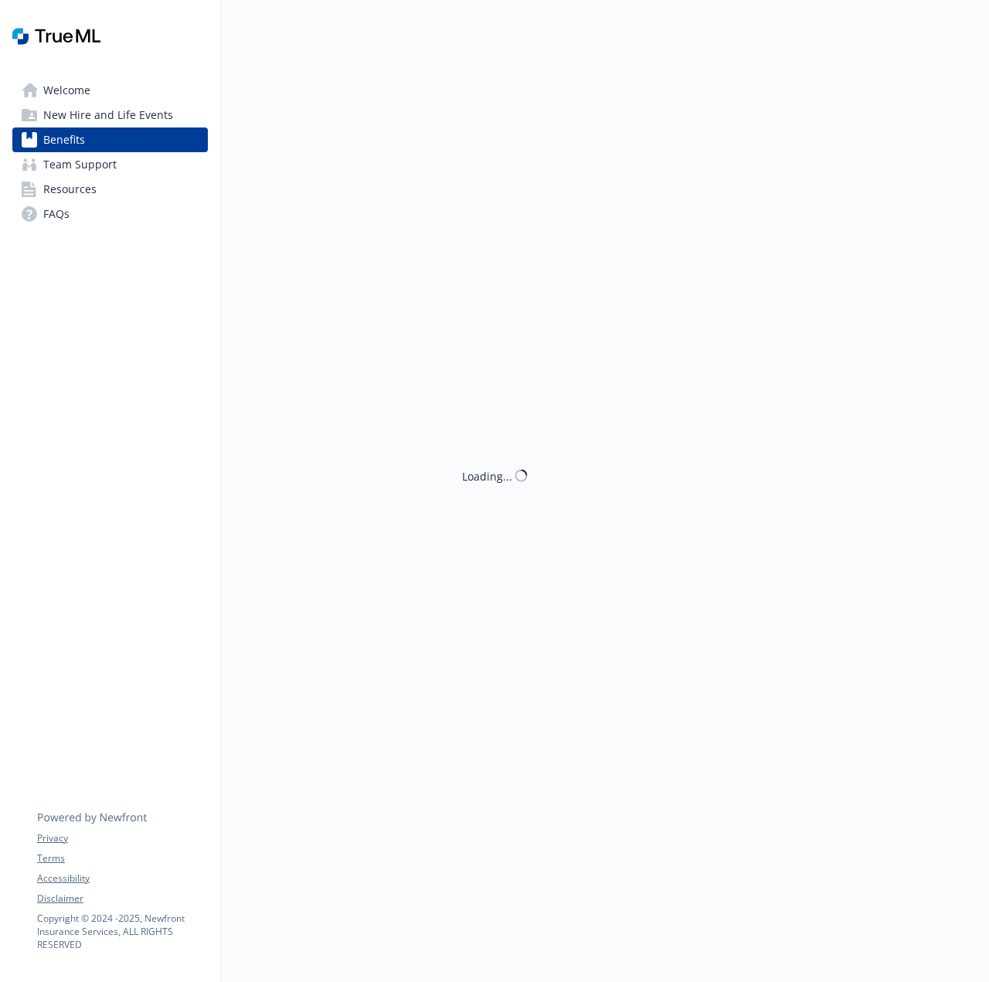
scroll to position [541, 0]
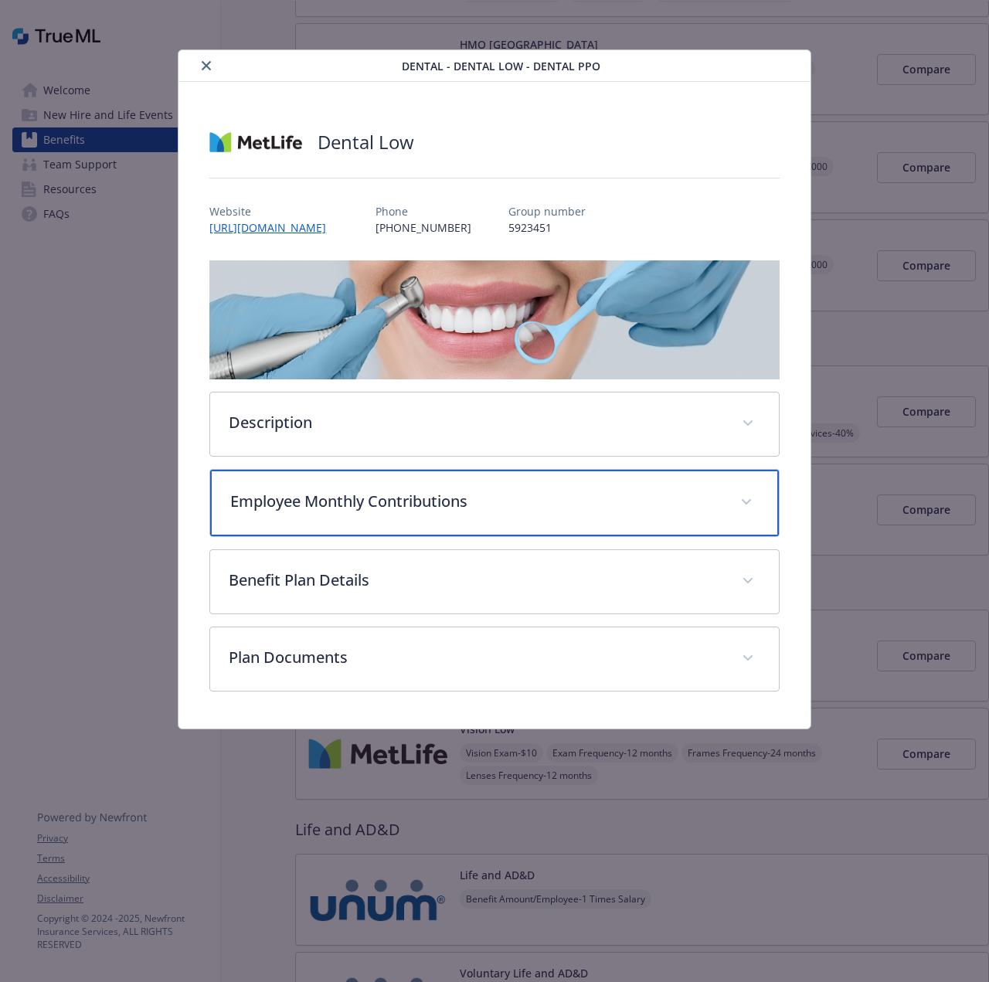
click at [316, 494] on p "Employee Monthly Contributions" at bounding box center [475, 501] width 490 height 23
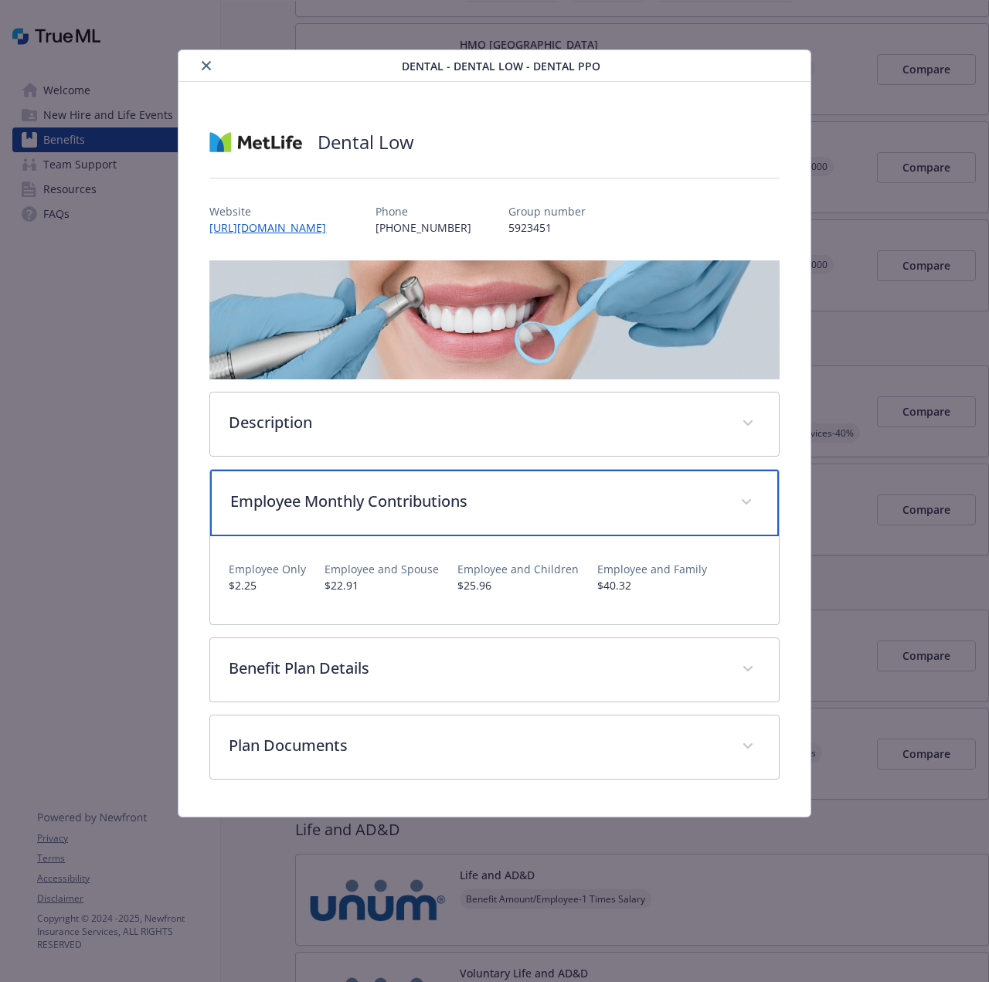
click at [317, 497] on p "Employee Monthly Contributions" at bounding box center [475, 501] width 490 height 23
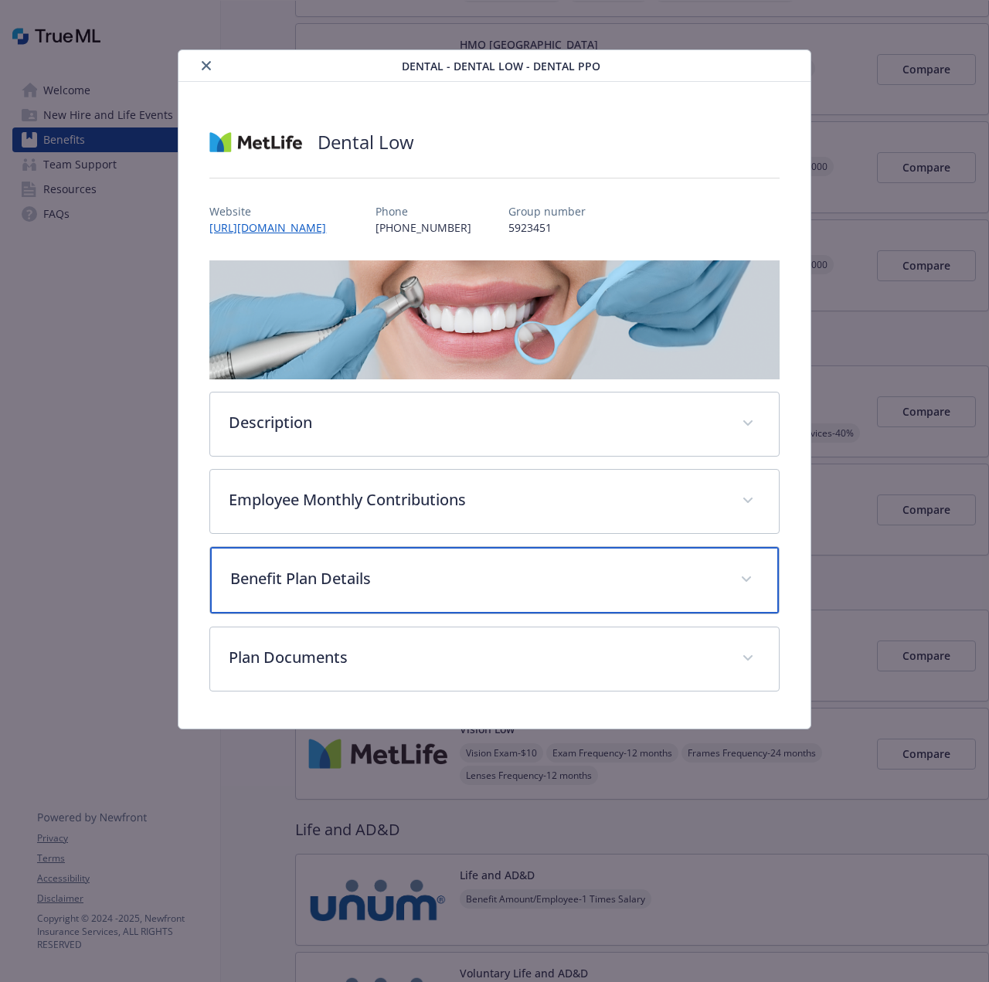
click at [329, 589] on p "Benefit Plan Details" at bounding box center [475, 578] width 490 height 23
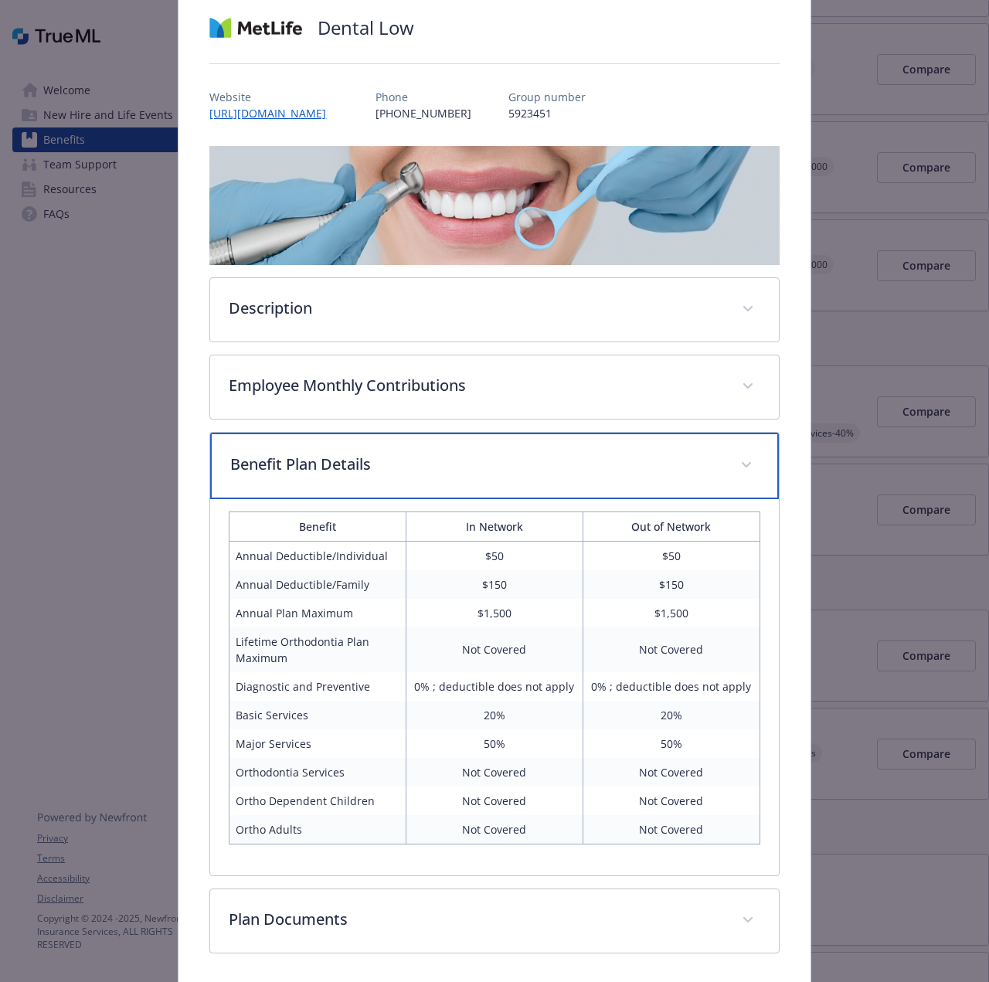
scroll to position [173, 0]
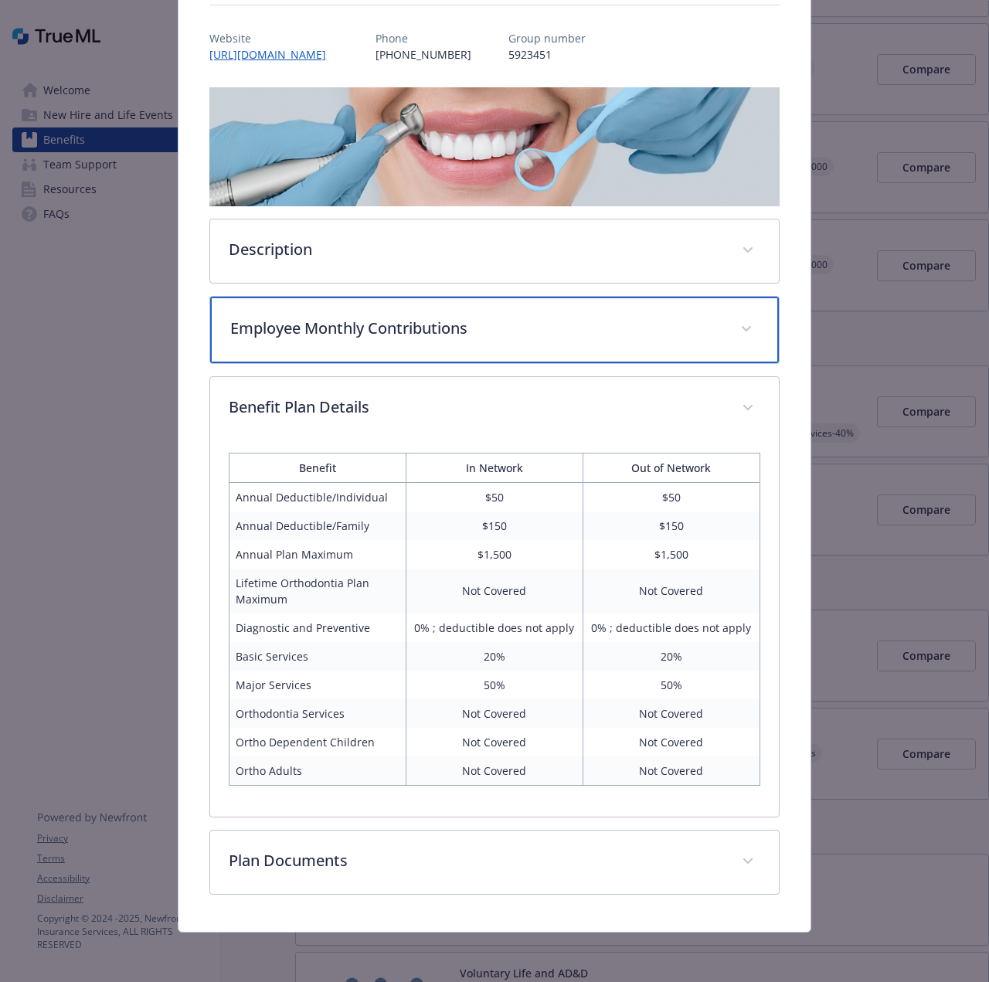
click at [243, 322] on p "Employee Monthly Contributions" at bounding box center [475, 328] width 490 height 23
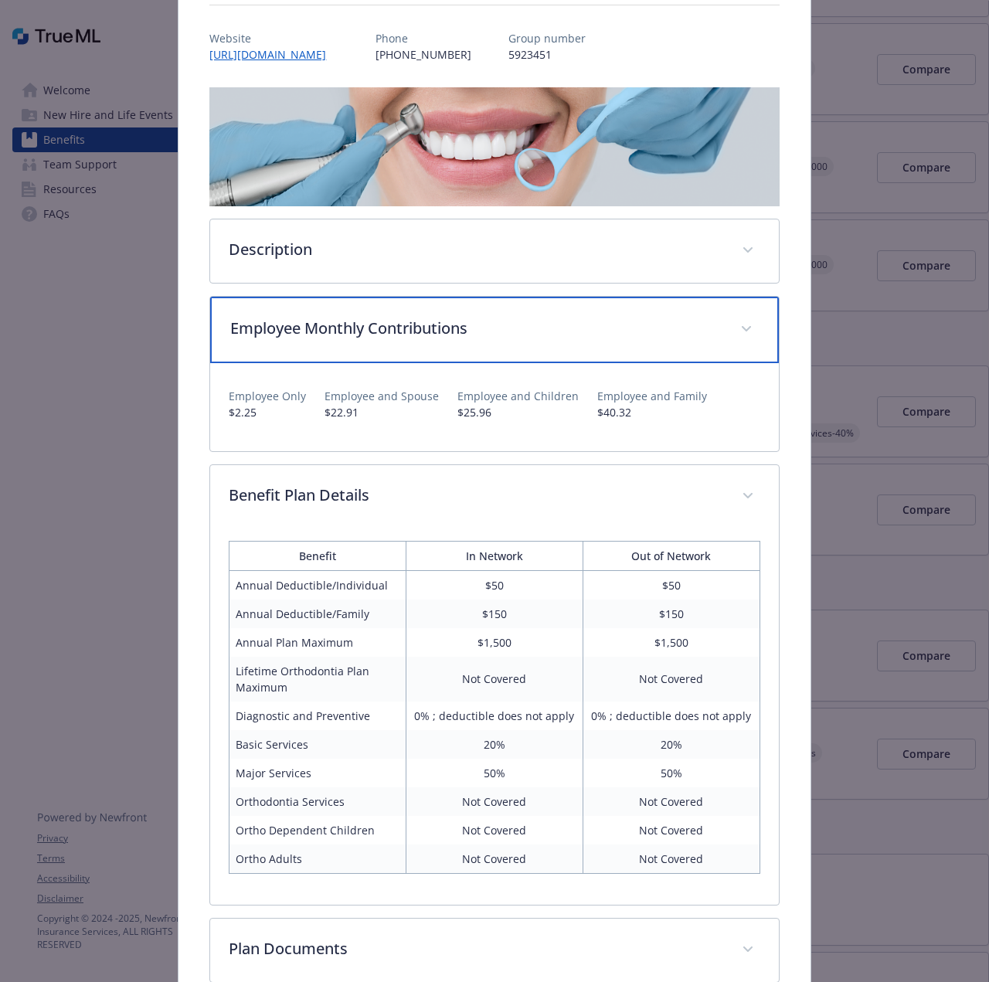
click at [243, 322] on p "Employee Monthly Contributions" at bounding box center [475, 328] width 490 height 23
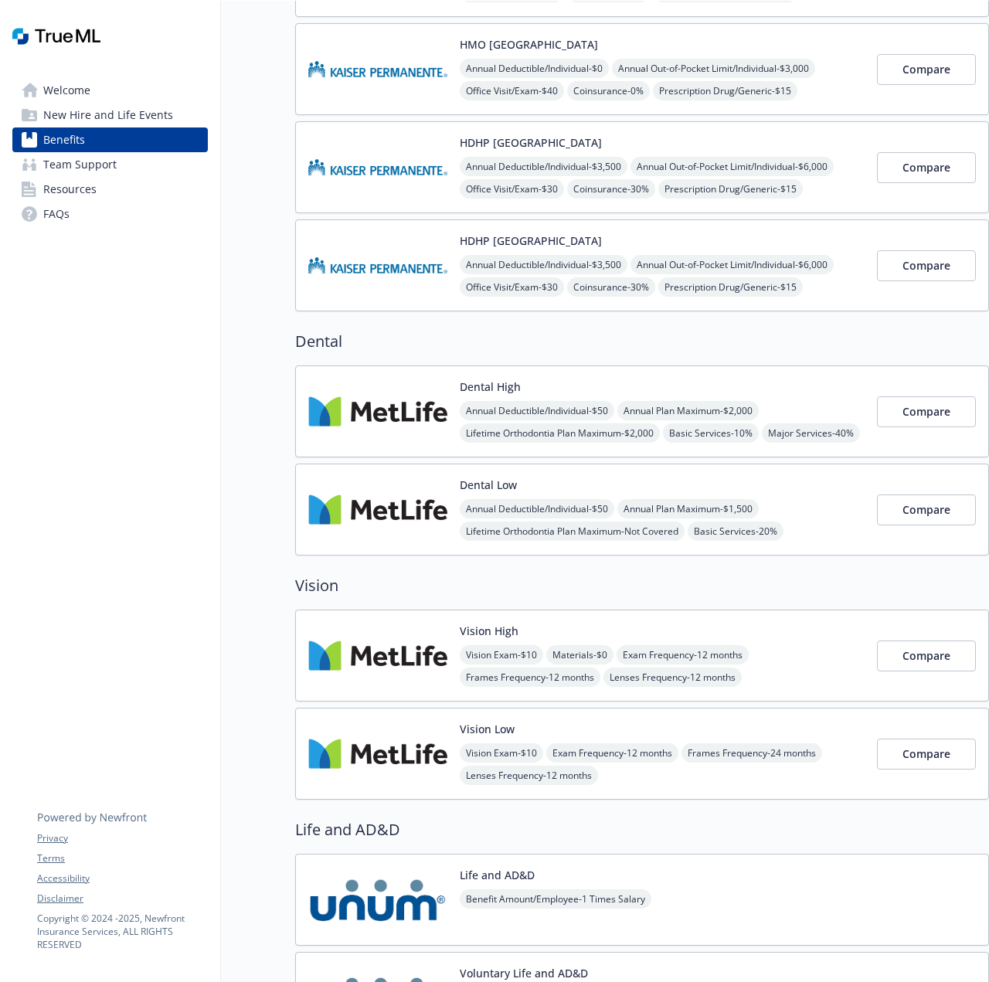
click at [399, 415] on img at bounding box center [377, 411] width 139 height 66
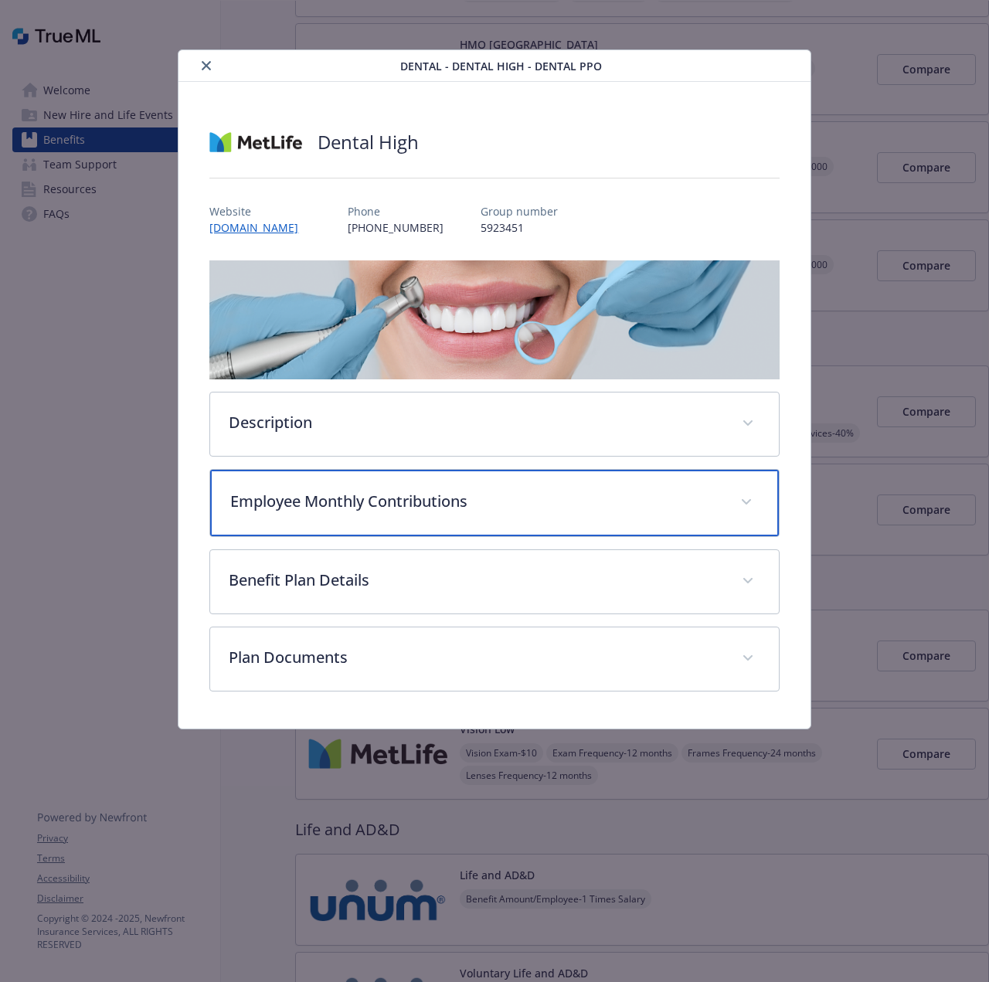
click at [292, 498] on p "Employee Monthly Contributions" at bounding box center [475, 501] width 490 height 23
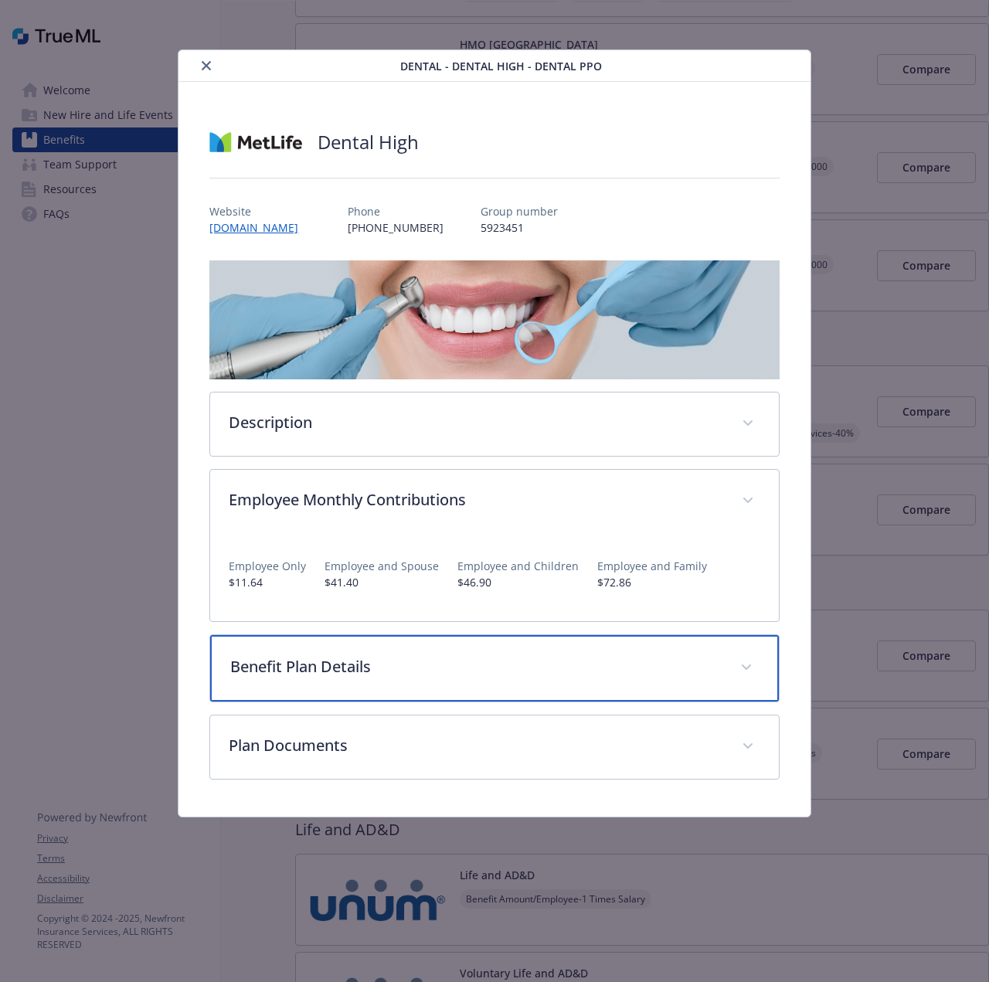
click at [315, 671] on p "Benefit Plan Details" at bounding box center [475, 666] width 490 height 23
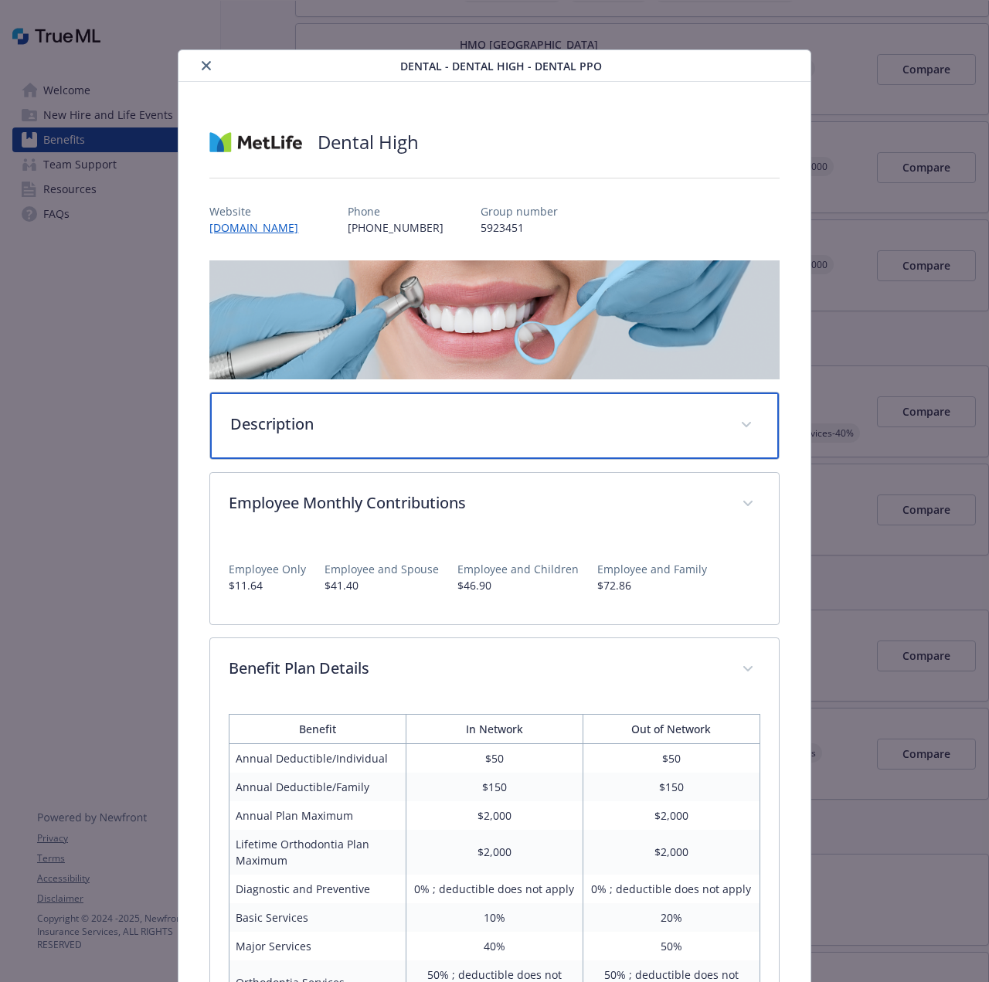
click at [342, 423] on p "Description" at bounding box center [475, 423] width 490 height 23
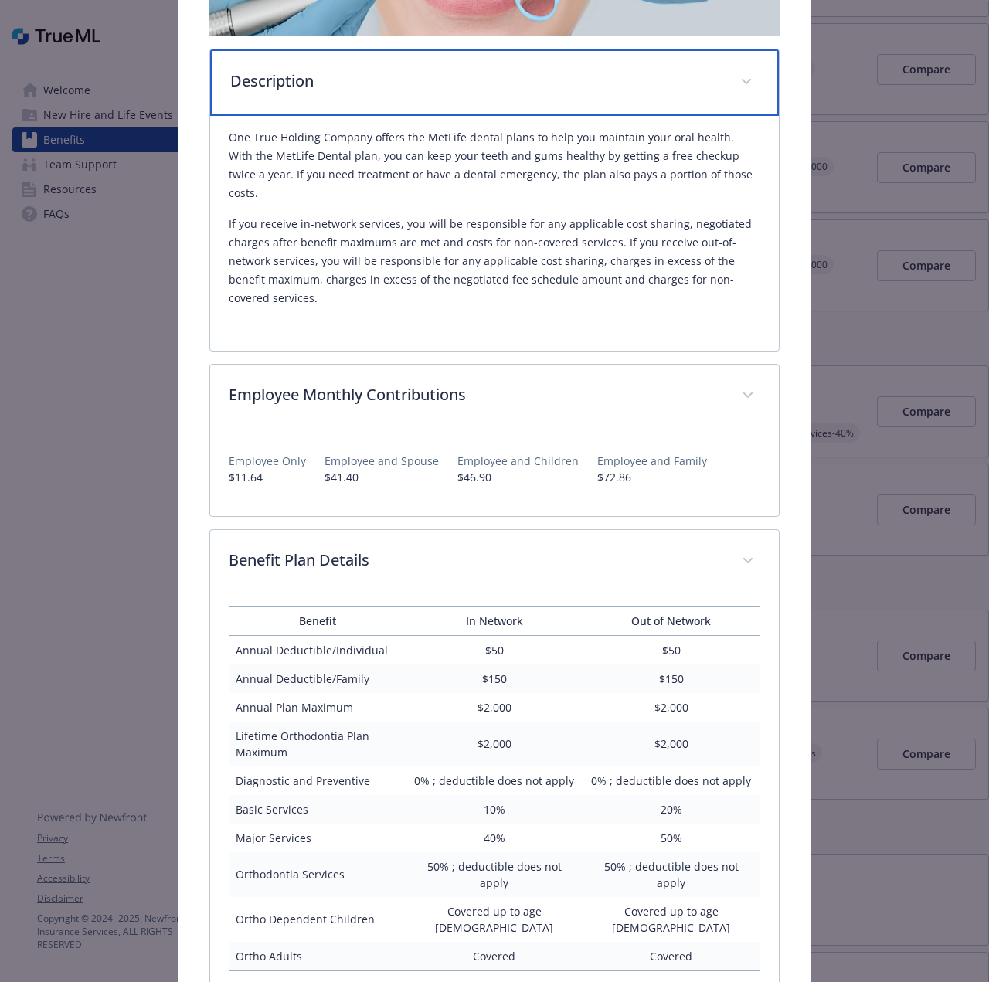
scroll to position [125, 0]
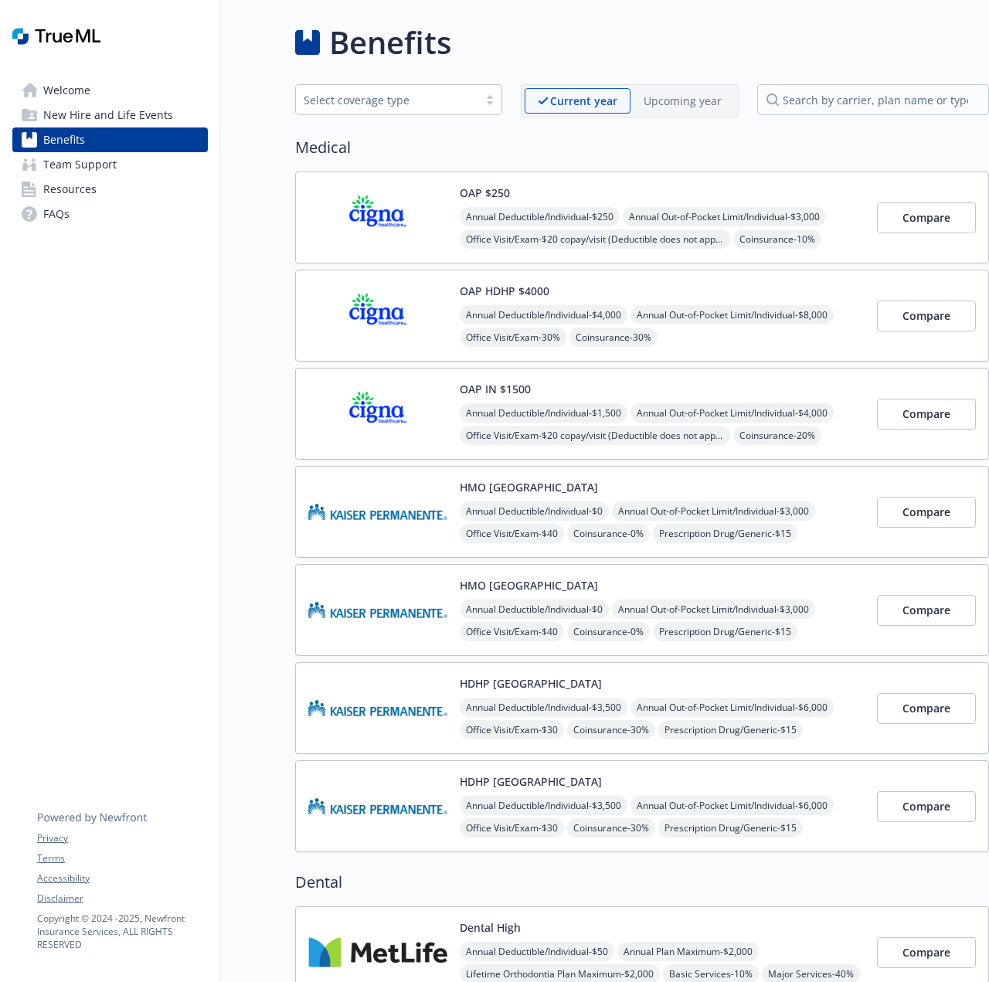
click at [494, 104] on div at bounding box center [489, 99] width 23 height 12
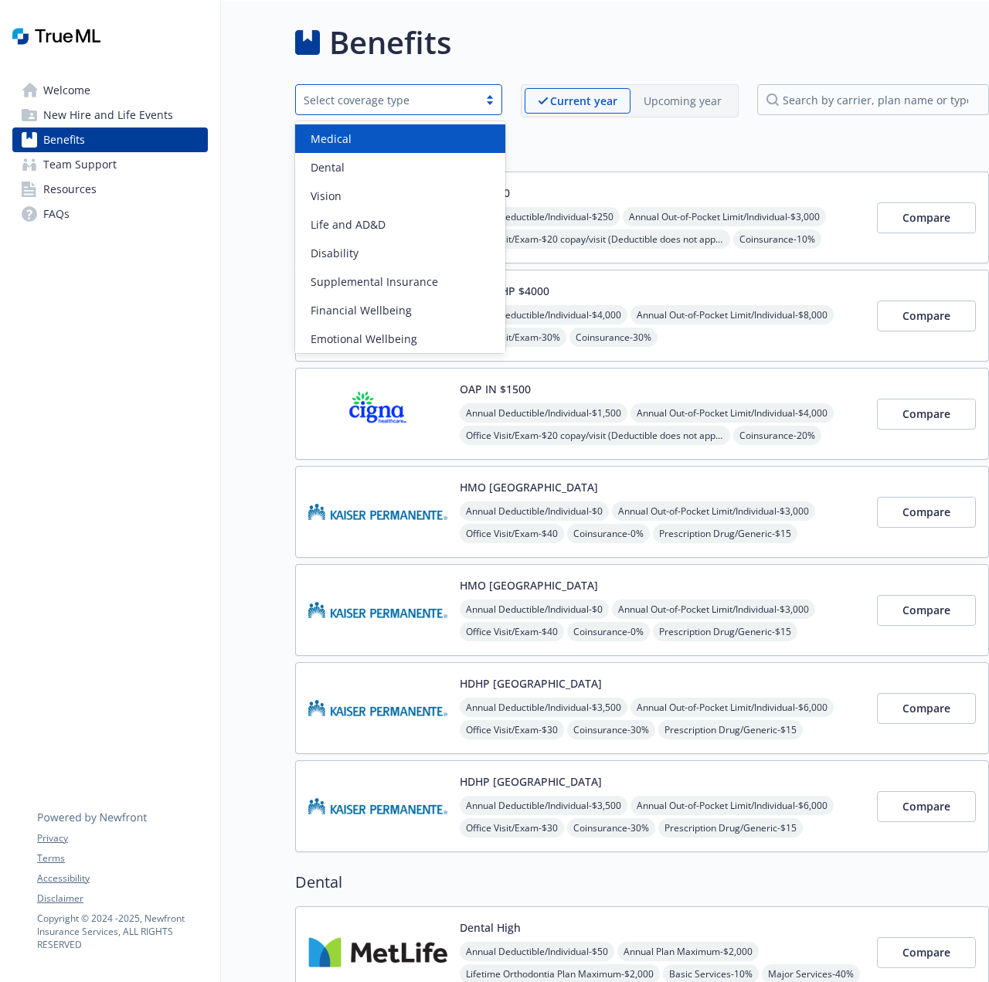
click at [494, 104] on div at bounding box center [489, 99] width 23 height 12
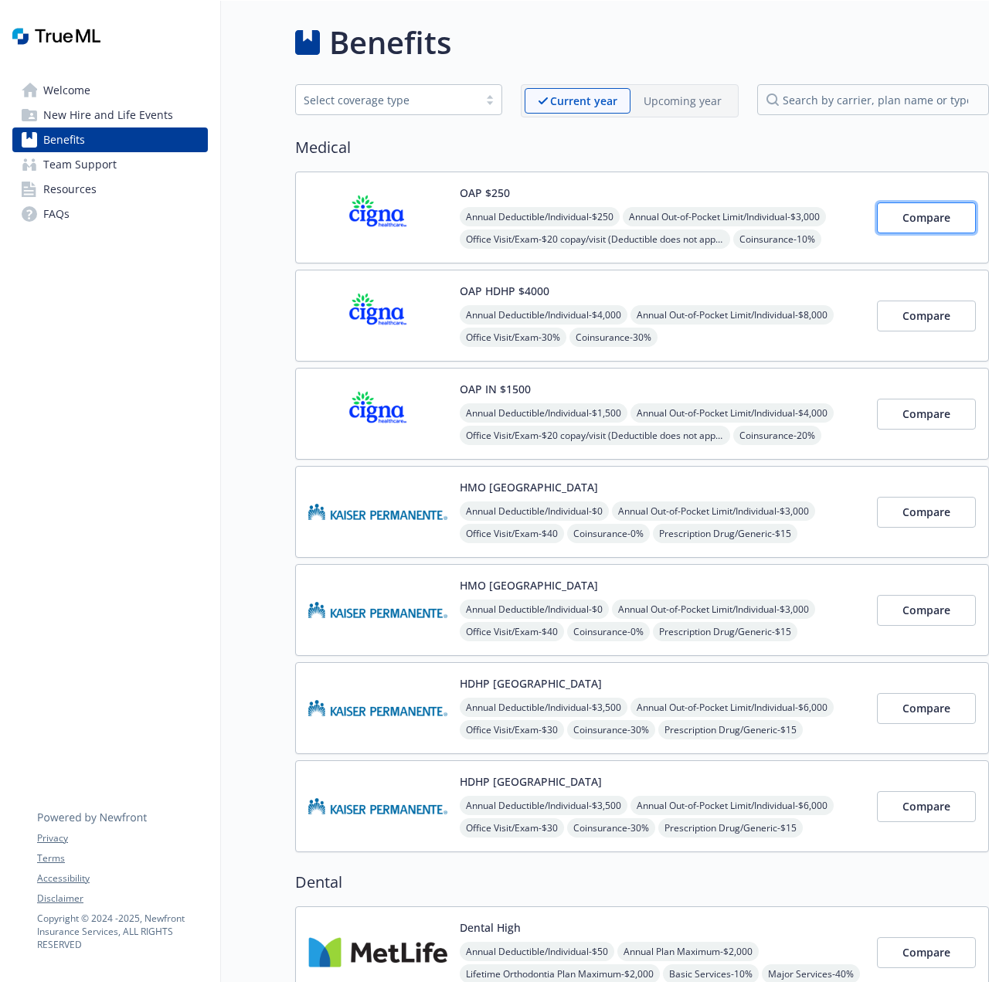
click at [913, 219] on span "Compare" at bounding box center [926, 217] width 48 height 15
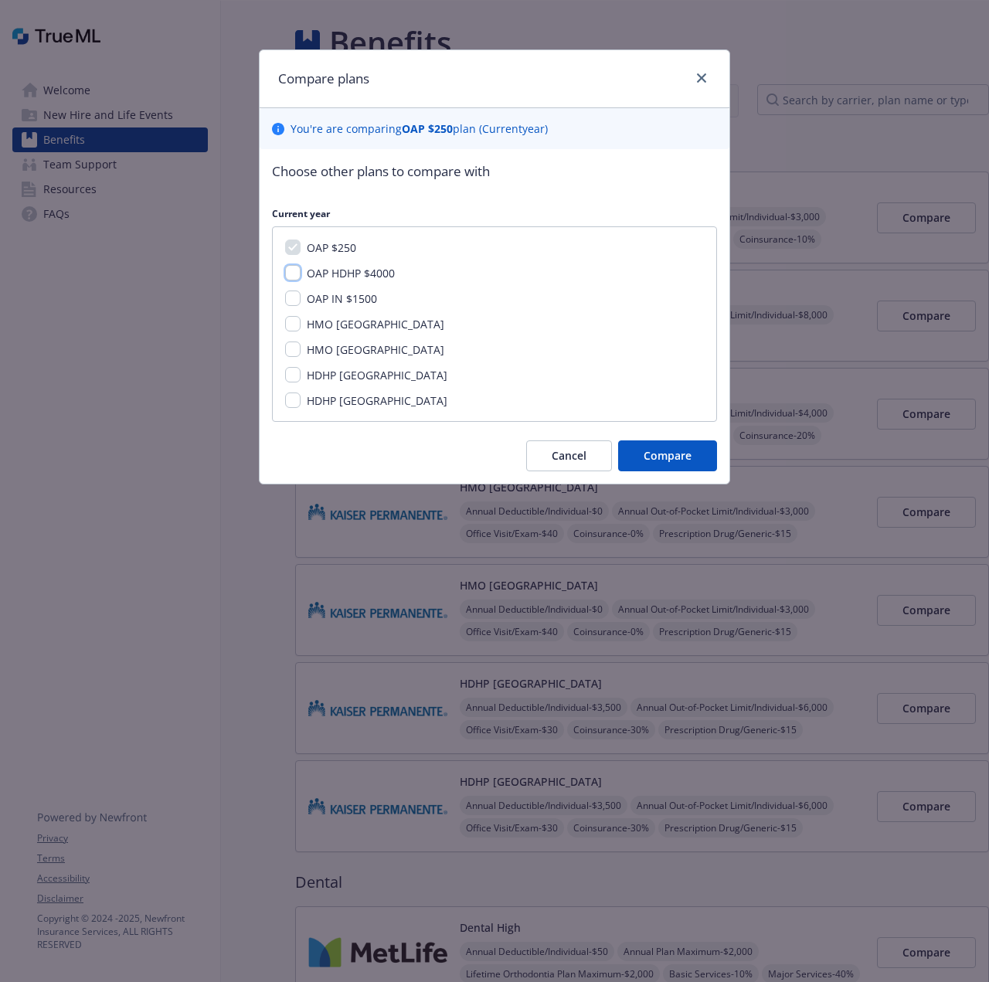
click at [293, 273] on input "OAP HDHP $4000" at bounding box center [292, 272] width 15 height 15
checkbox input "true"
click at [290, 297] on input "OAP IN $1500" at bounding box center [292, 297] width 15 height 15
checkbox input "true"
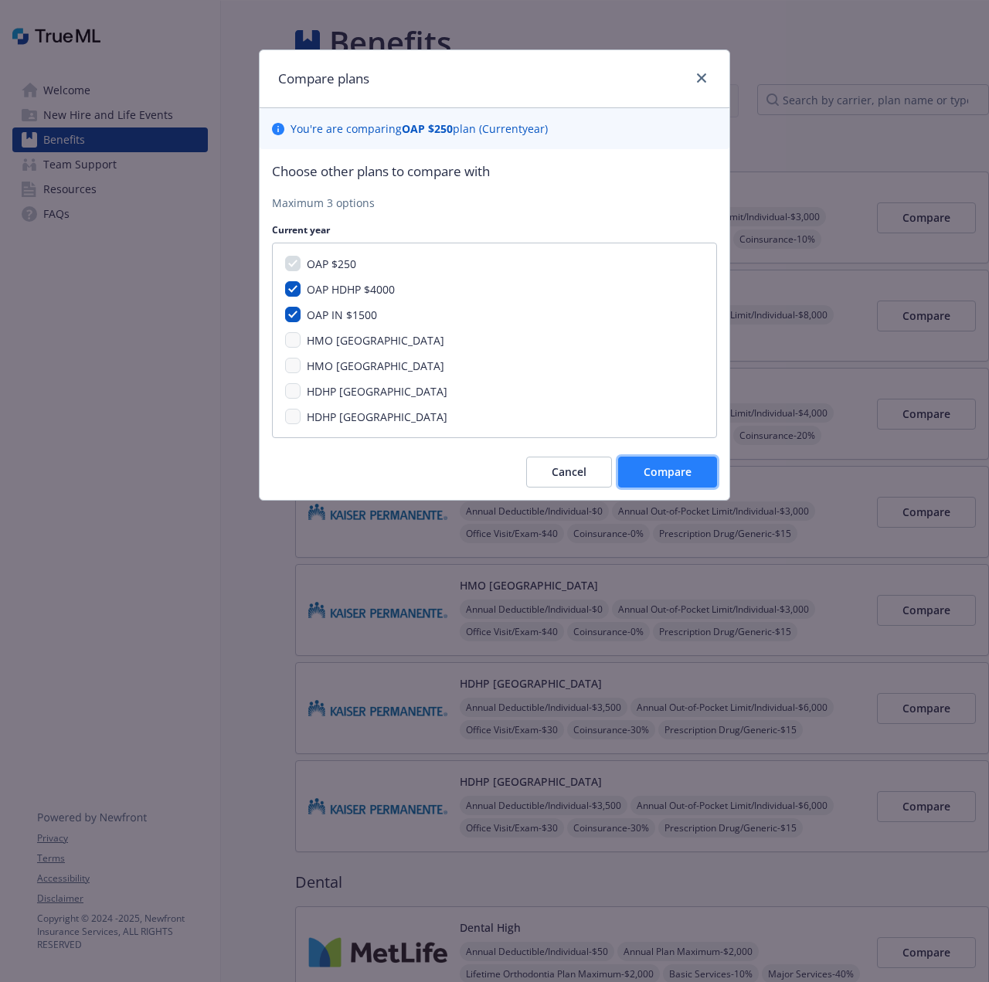
click at [663, 469] on span "Compare" at bounding box center [667, 471] width 48 height 15
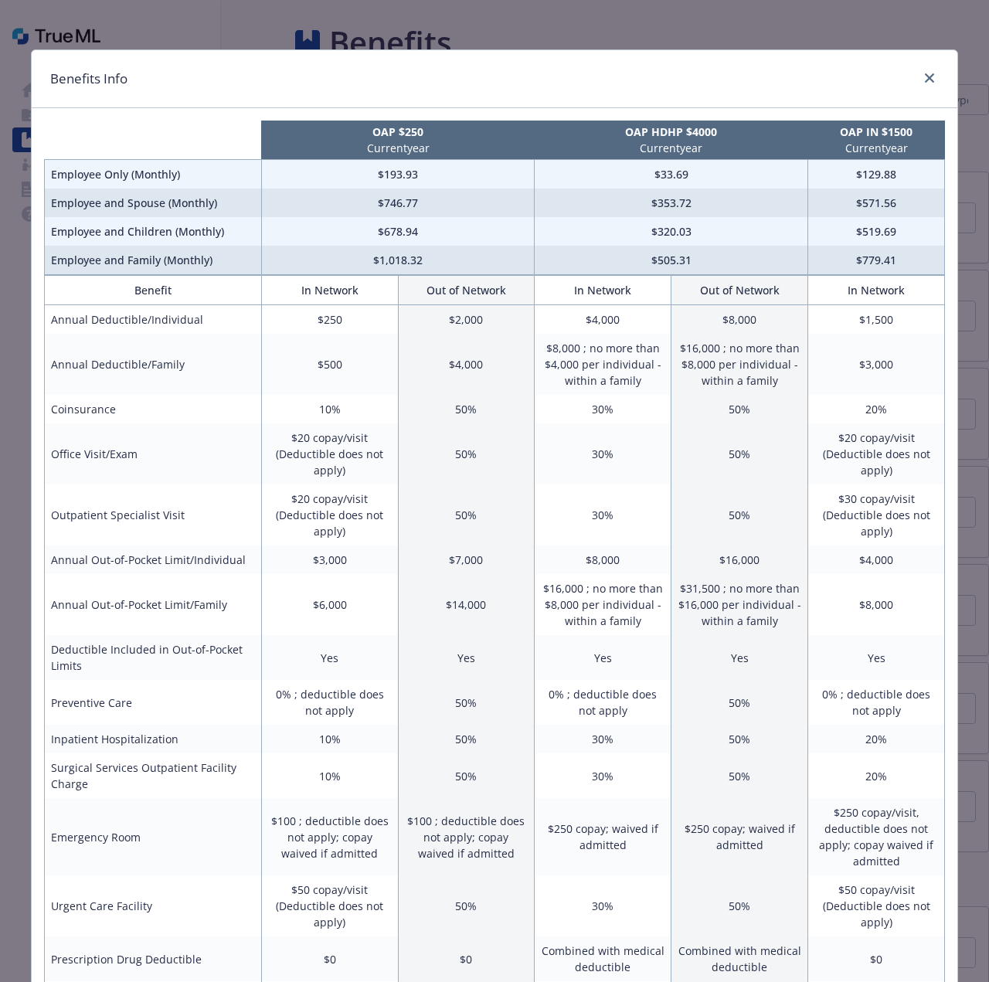
click at [837, 27] on div "Benefits Info OAP $250 Current year OAP HDHP $4000 Current year OAP IN $1500 Cu…" at bounding box center [494, 491] width 989 height 982
click at [925, 71] on link "close" at bounding box center [929, 78] width 19 height 19
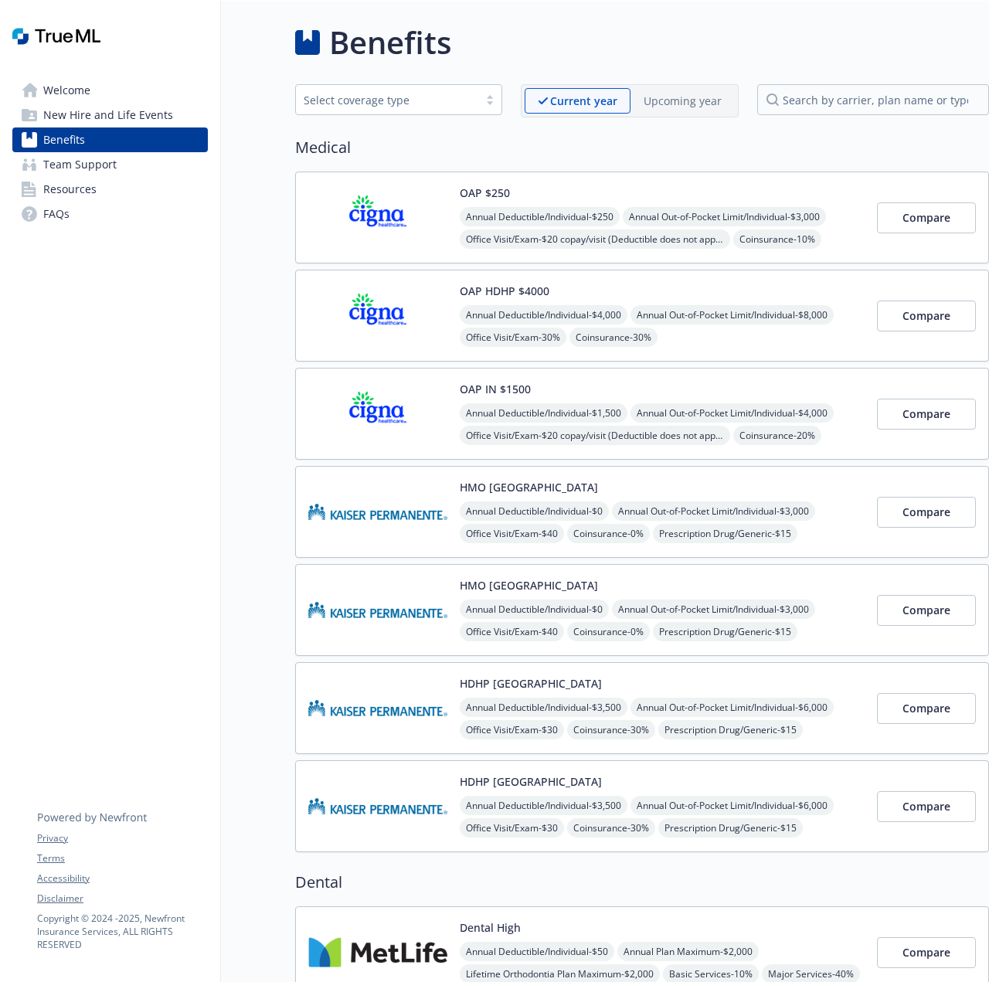
click at [387, 507] on img at bounding box center [377, 512] width 139 height 66
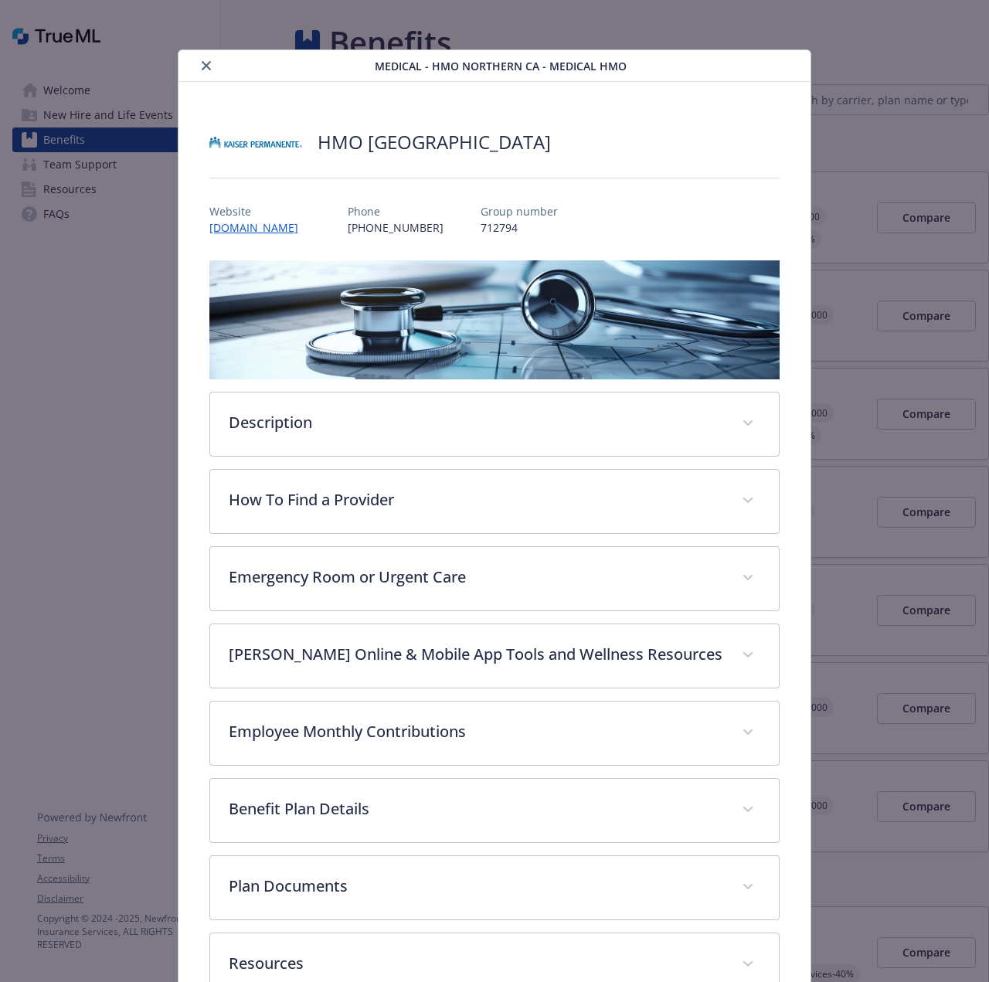
scroll to position [46, 0]
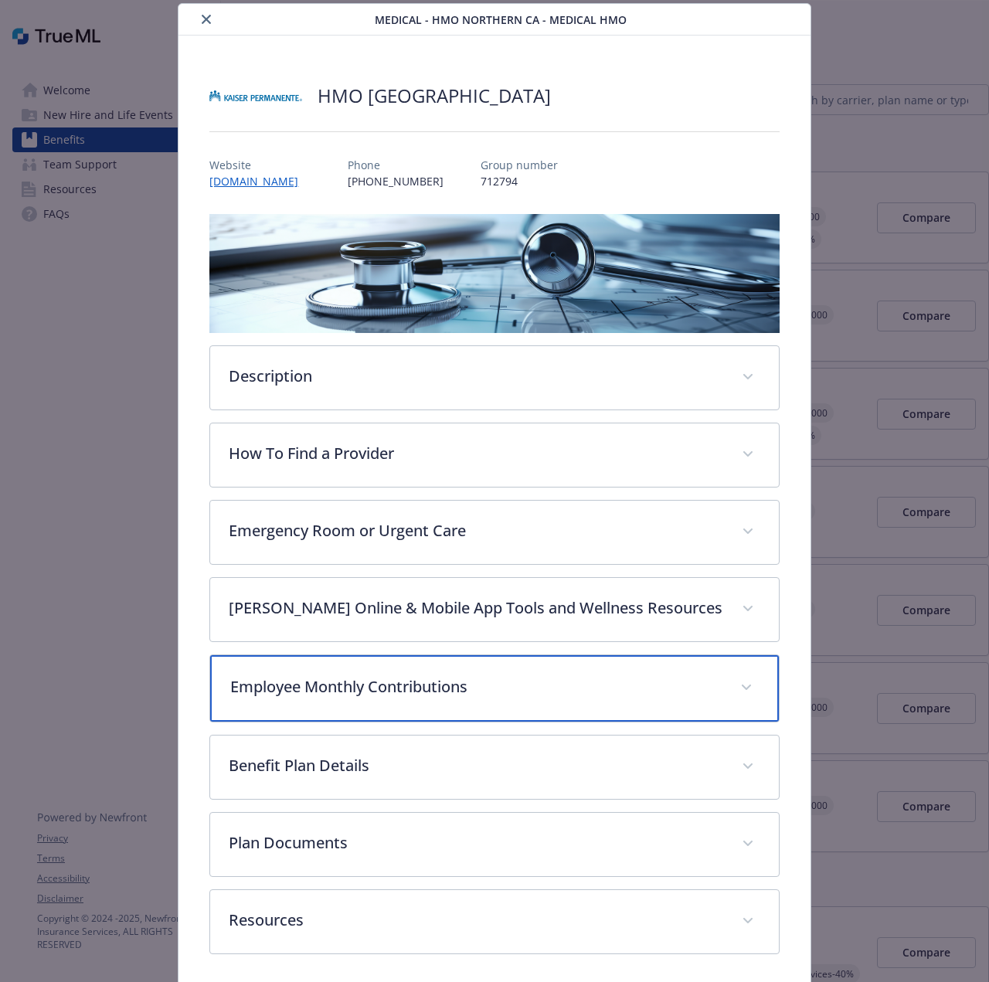
click at [318, 691] on p "Employee Monthly Contributions" at bounding box center [475, 686] width 490 height 23
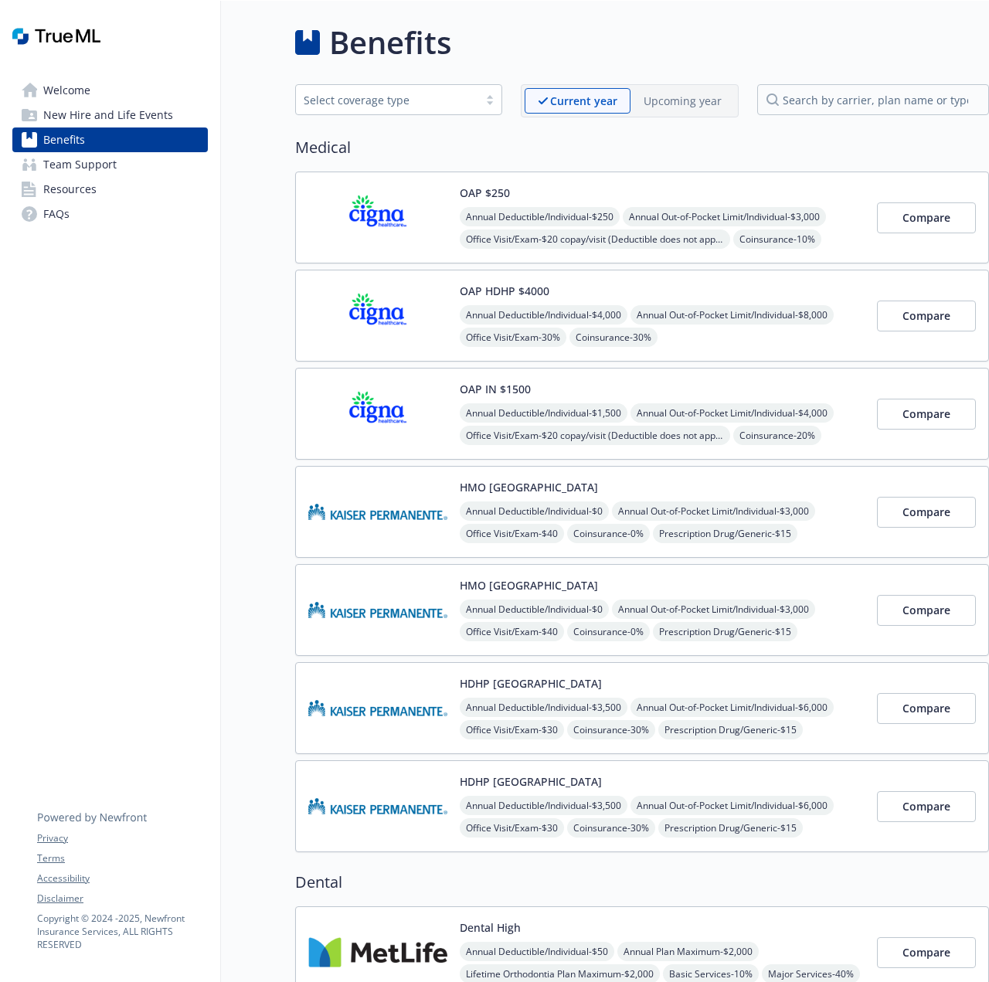
click at [374, 228] on img at bounding box center [377, 218] width 139 height 66
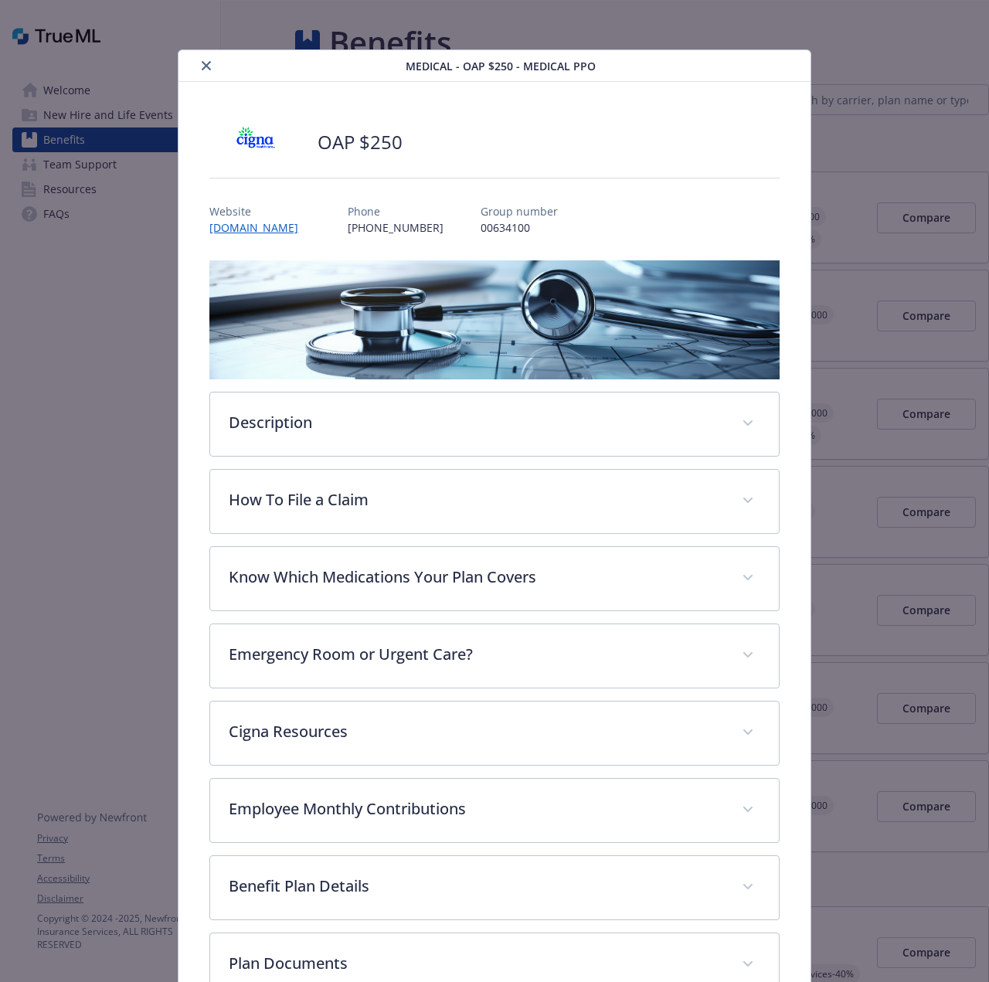
scroll to position [46, 0]
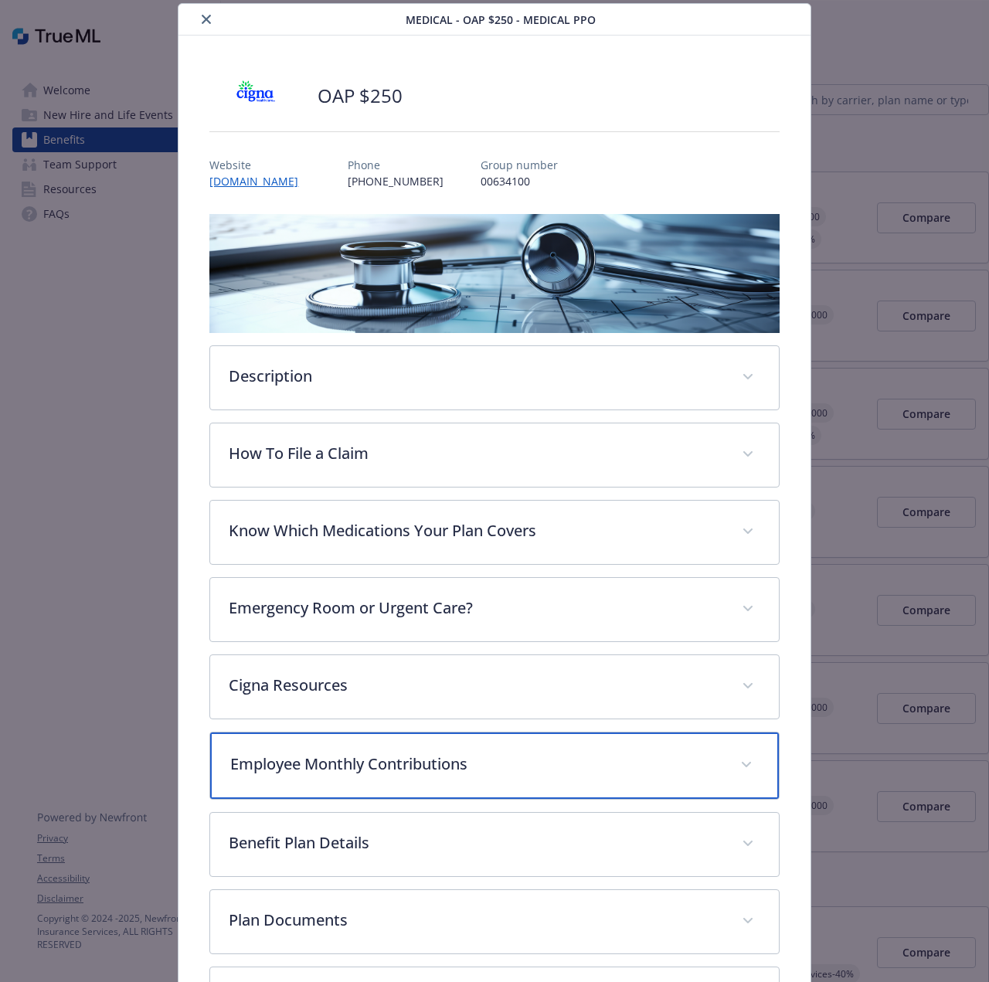
click at [330, 770] on p "Employee Monthly Contributions" at bounding box center [475, 763] width 490 height 23
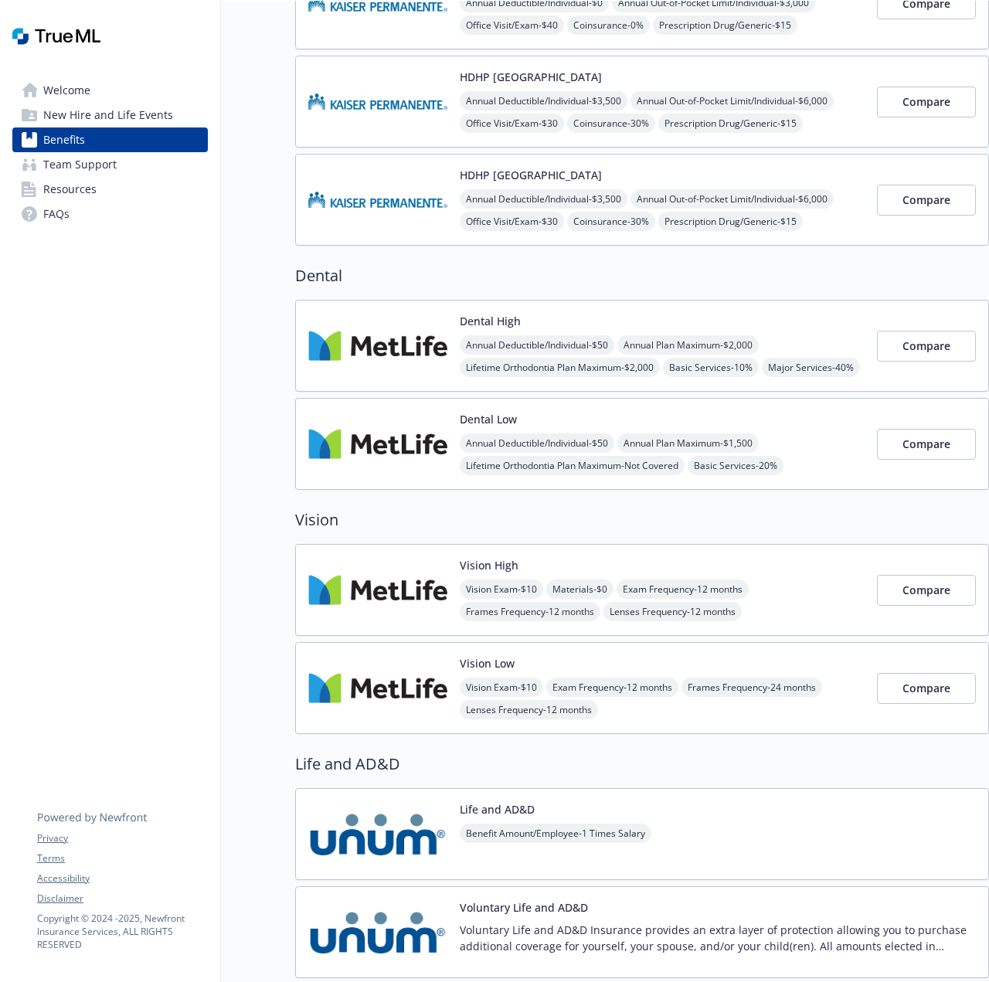
scroll to position [612, 0]
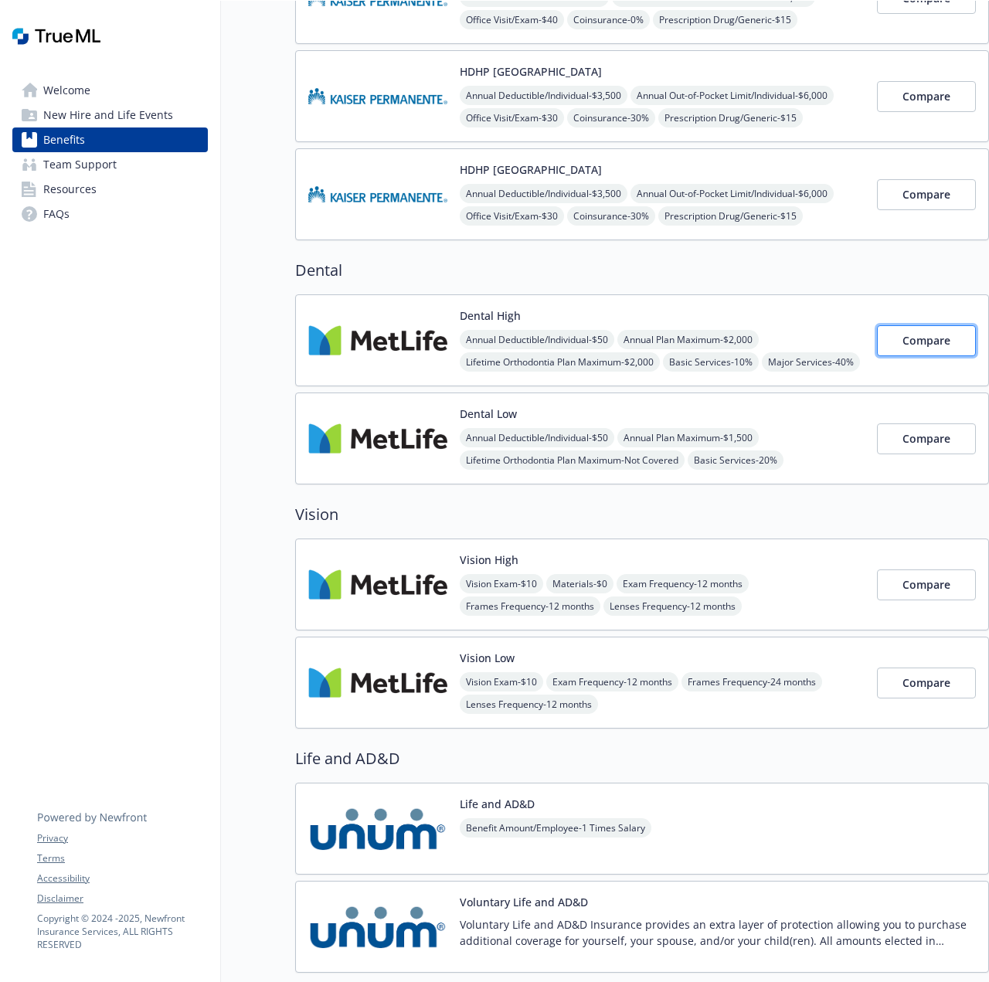
click at [889, 344] on button "Compare" at bounding box center [926, 340] width 99 height 31
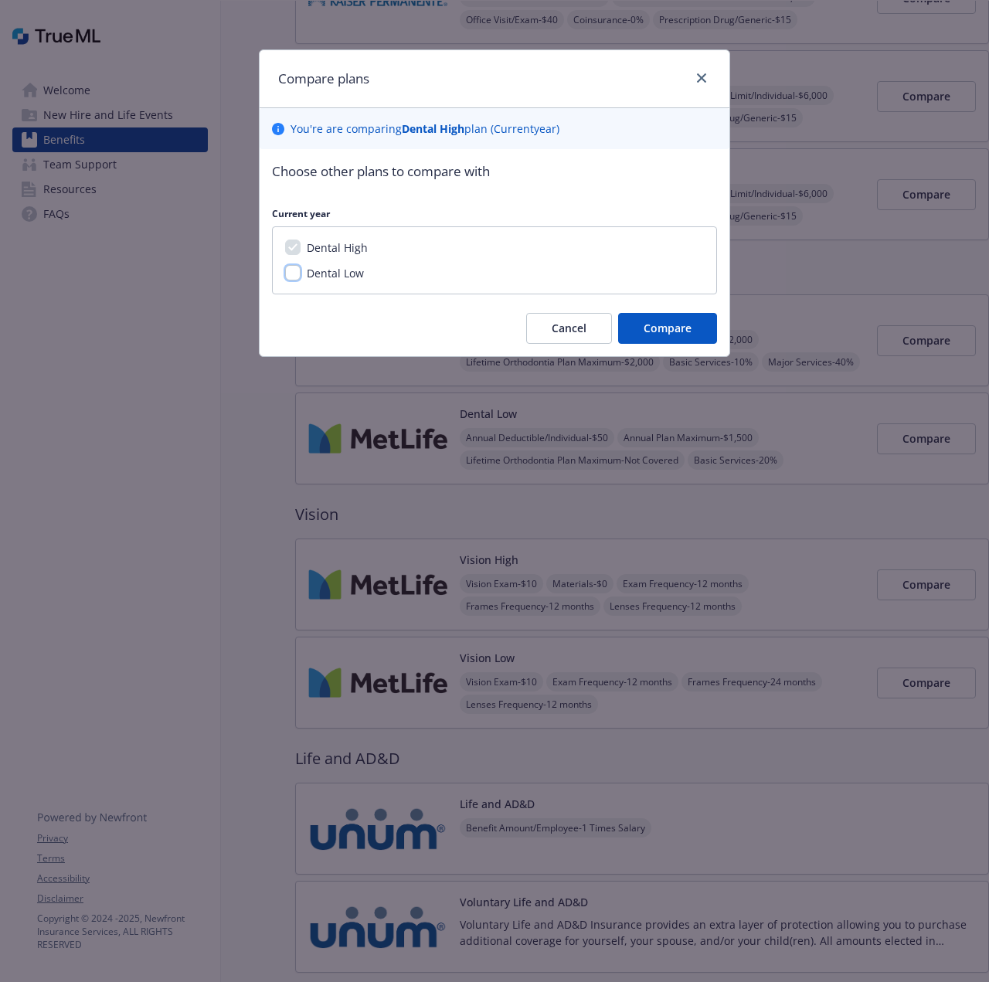
click at [289, 277] on input "Dental Low" at bounding box center [292, 272] width 15 height 15
checkbox input "true"
click at [624, 322] on button "Compare" at bounding box center [667, 328] width 99 height 31
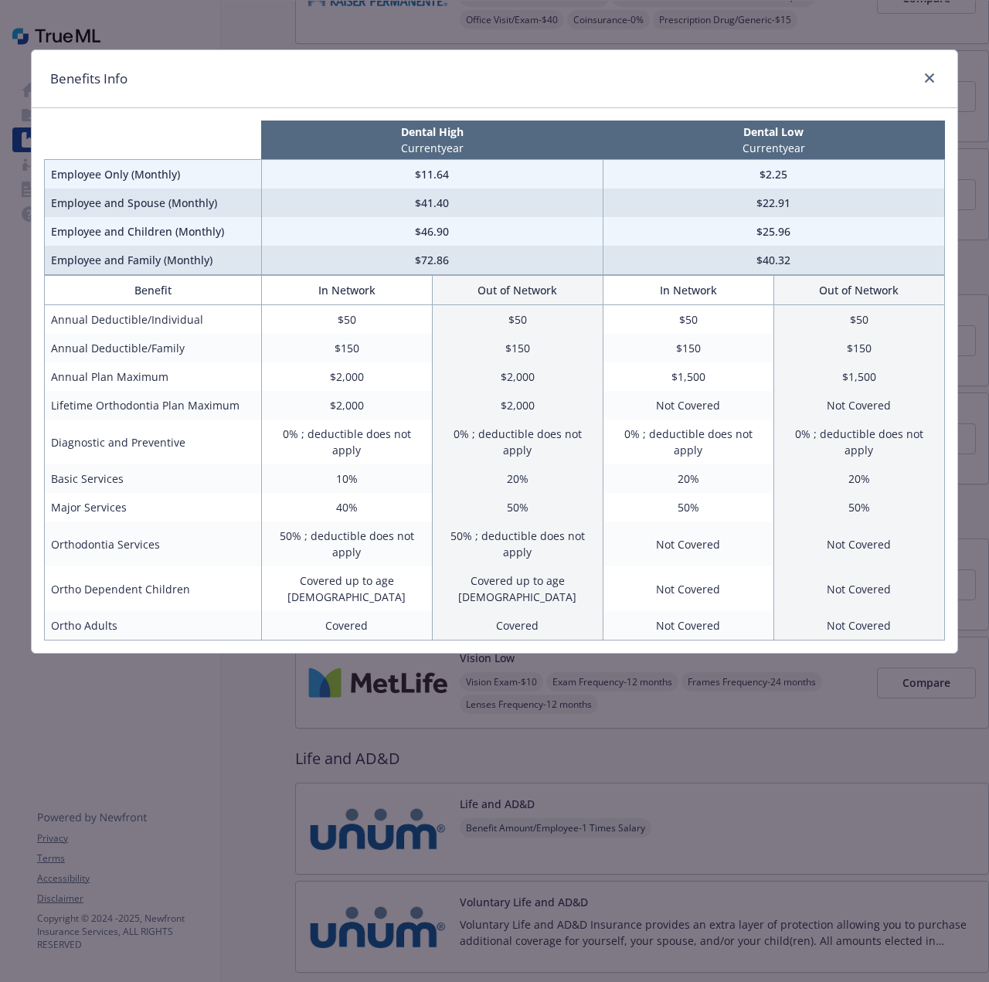
click at [263, 663] on div "Benefits Info Dental High Current year Dental Low Current year Employee Only (M…" at bounding box center [494, 491] width 989 height 982
click at [263, 697] on div "Benefits Info Dental High Current year Dental Low Current year Employee Only (M…" at bounding box center [494, 491] width 989 height 982
click at [935, 78] on link "close" at bounding box center [929, 78] width 19 height 19
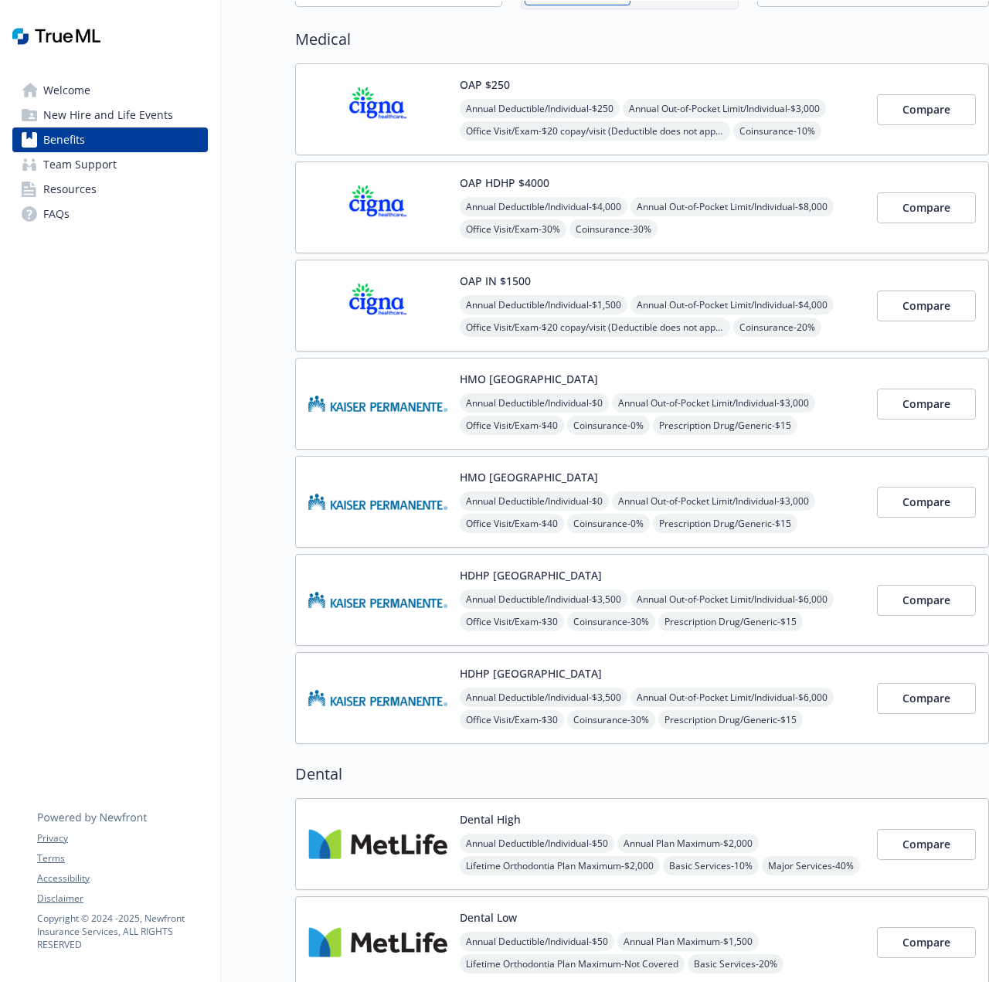
scroll to position [0, 0]
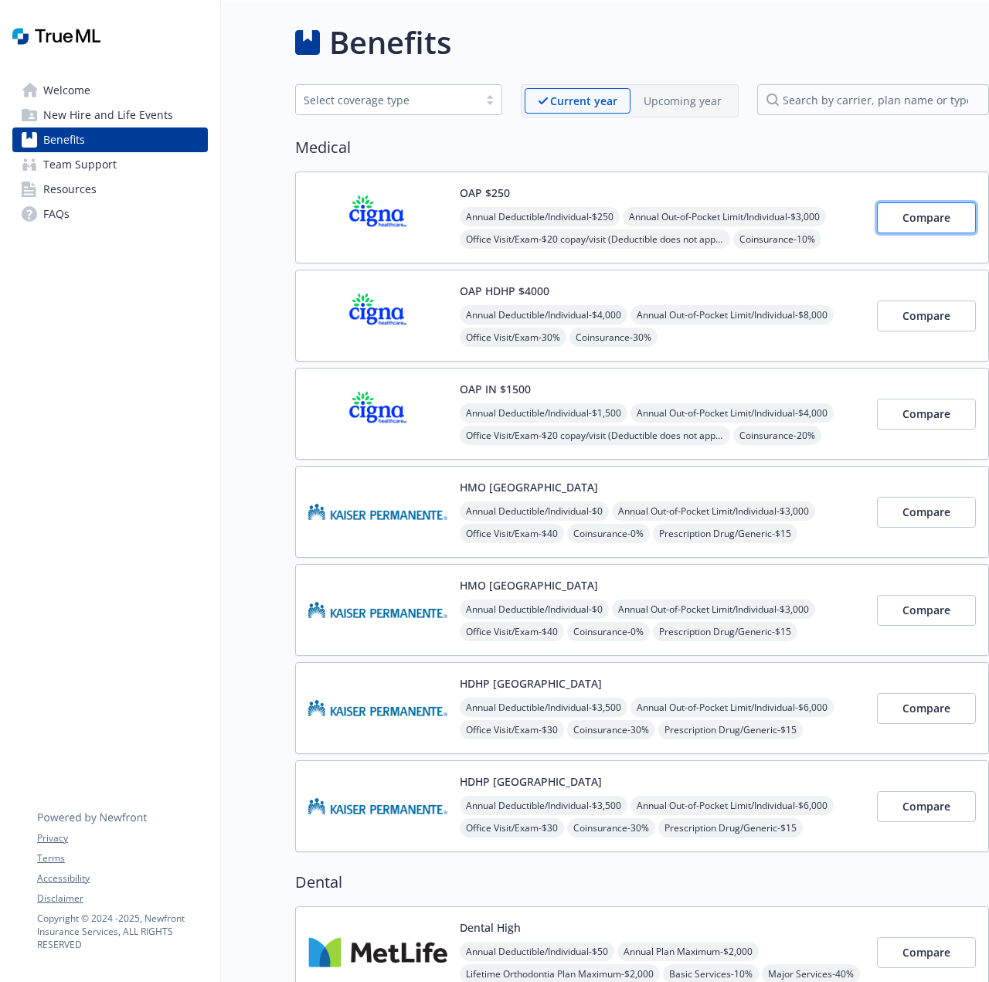
click at [906, 222] on span "Compare" at bounding box center [926, 217] width 48 height 15
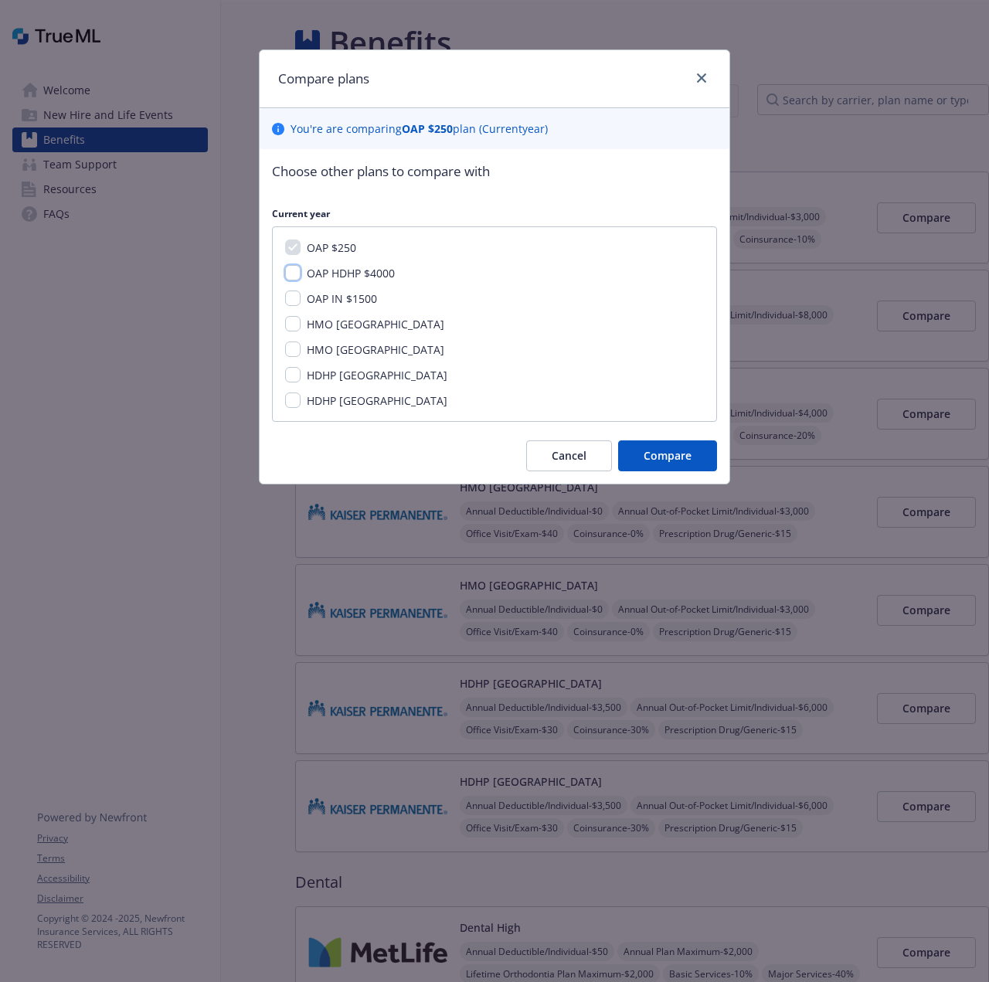
drag, startPoint x: 294, startPoint y: 271, endPoint x: 297, endPoint y: 290, distance: 19.4
click at [295, 276] on input "OAP HDHP $4000" at bounding box center [292, 272] width 15 height 15
checkbox input "true"
click at [297, 301] on input "OAP IN $1500" at bounding box center [292, 297] width 15 height 15
checkbox input "true"
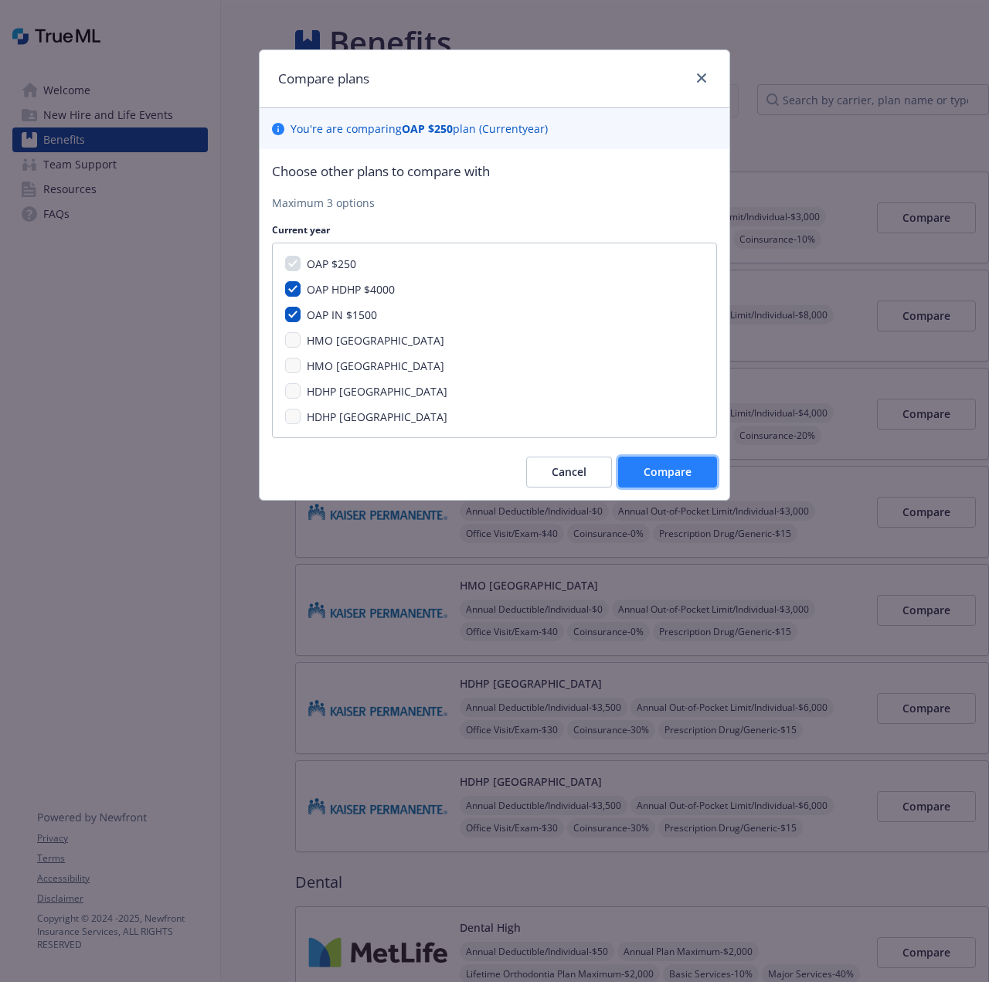
click at [646, 482] on button "Compare" at bounding box center [667, 471] width 99 height 31
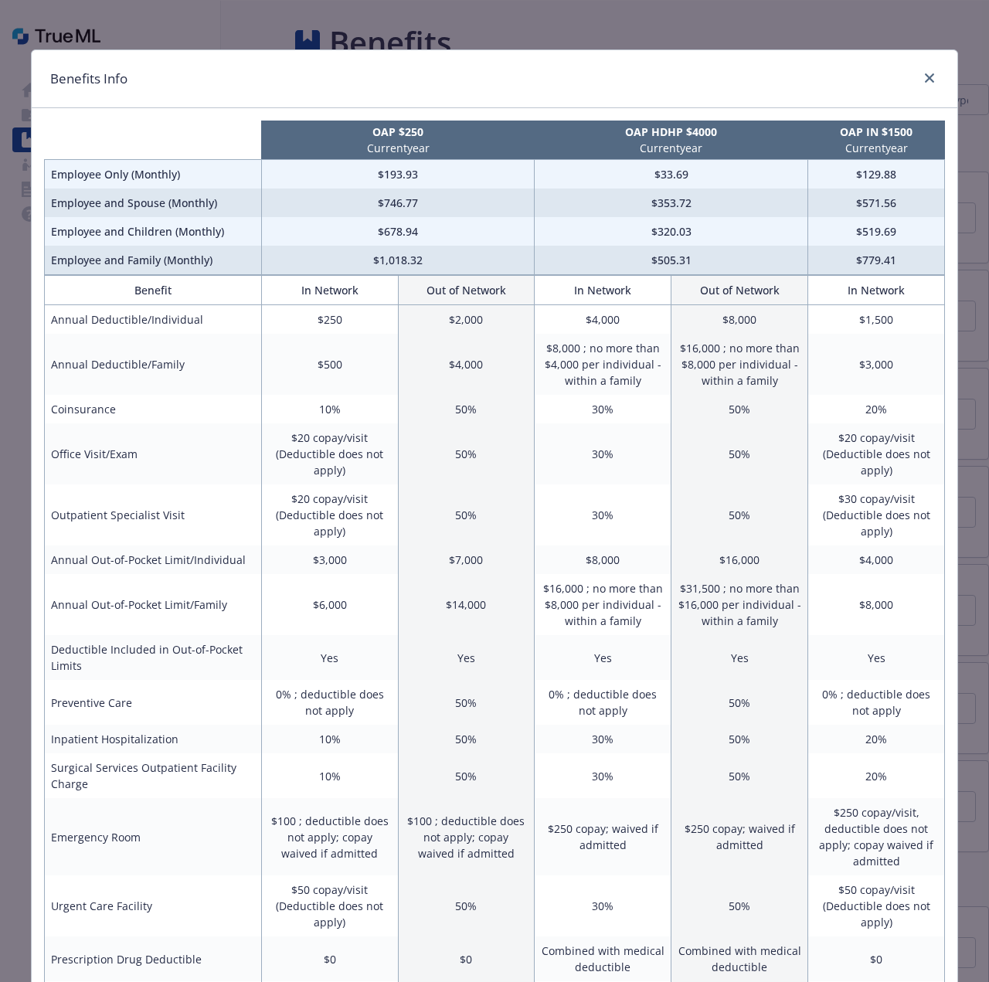
click at [911, 78] on div "Benefits Info" at bounding box center [494, 79] width 925 height 58
click at [932, 81] on icon "close" at bounding box center [929, 77] width 9 height 9
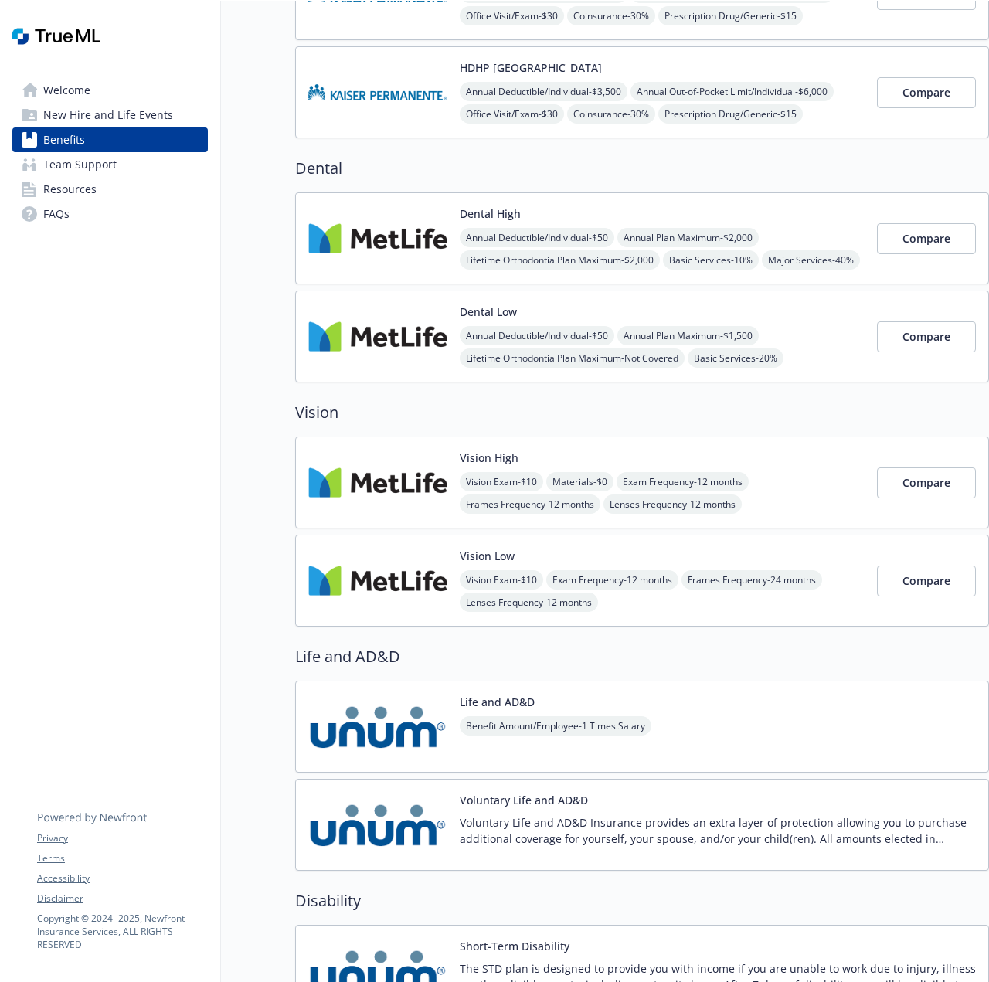
scroll to position [772, 0]
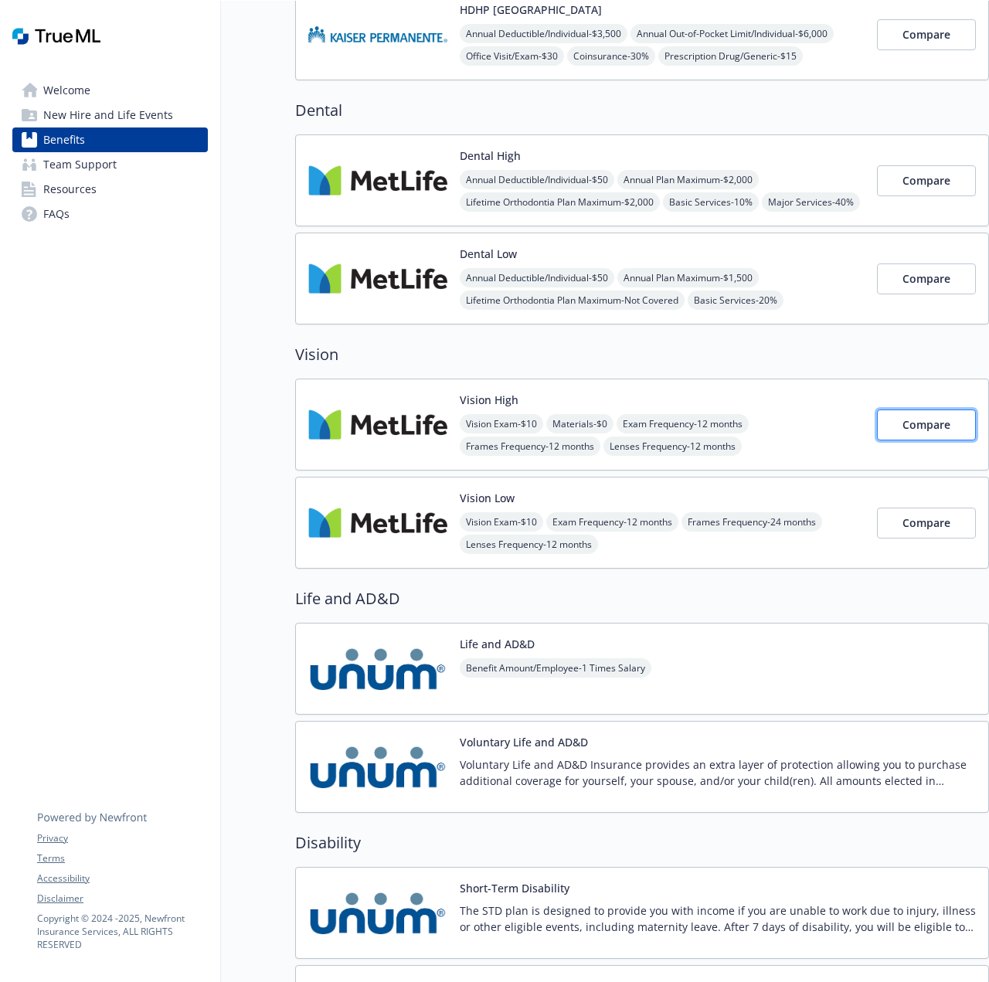
click at [926, 429] on span "Compare" at bounding box center [926, 424] width 48 height 15
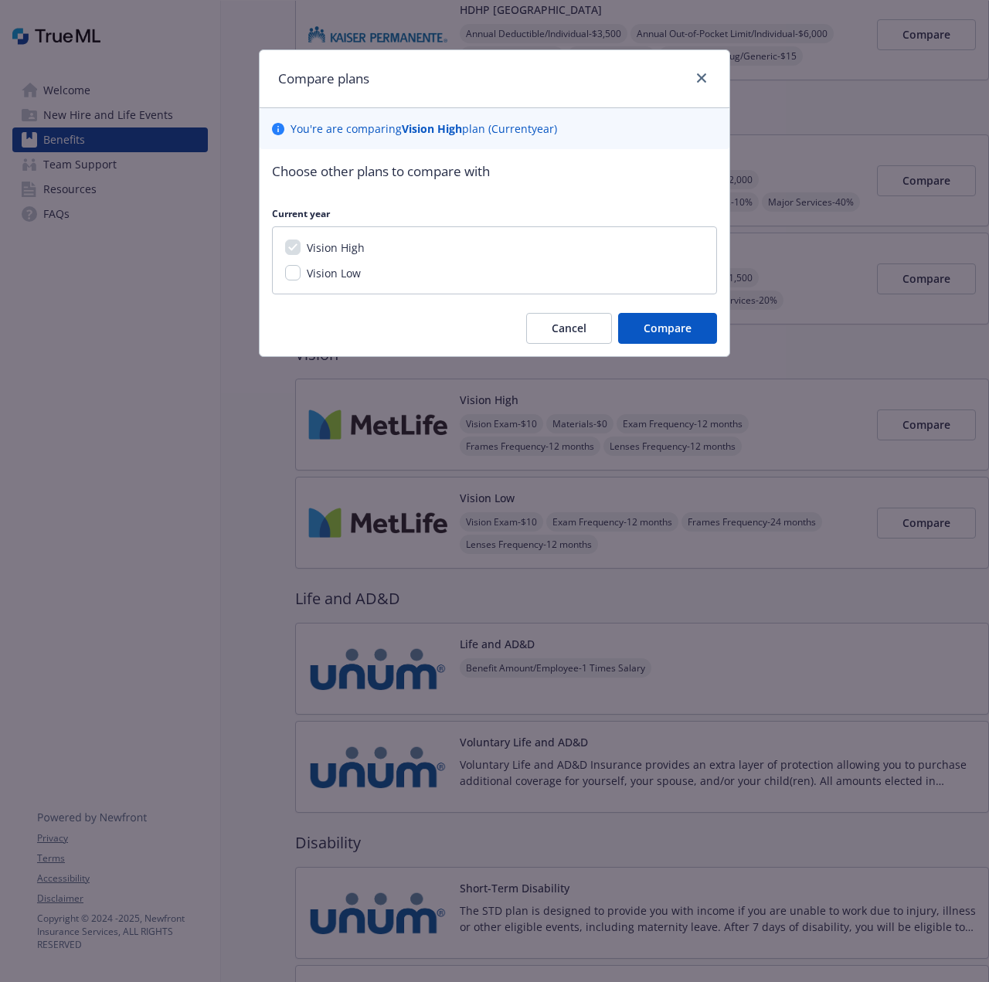
click at [330, 277] on span "Vision Low" at bounding box center [334, 273] width 54 height 15
click at [300, 277] on input "Vision Low" at bounding box center [292, 272] width 15 height 15
checkbox input "true"
click at [640, 327] on button "Compare" at bounding box center [667, 328] width 99 height 31
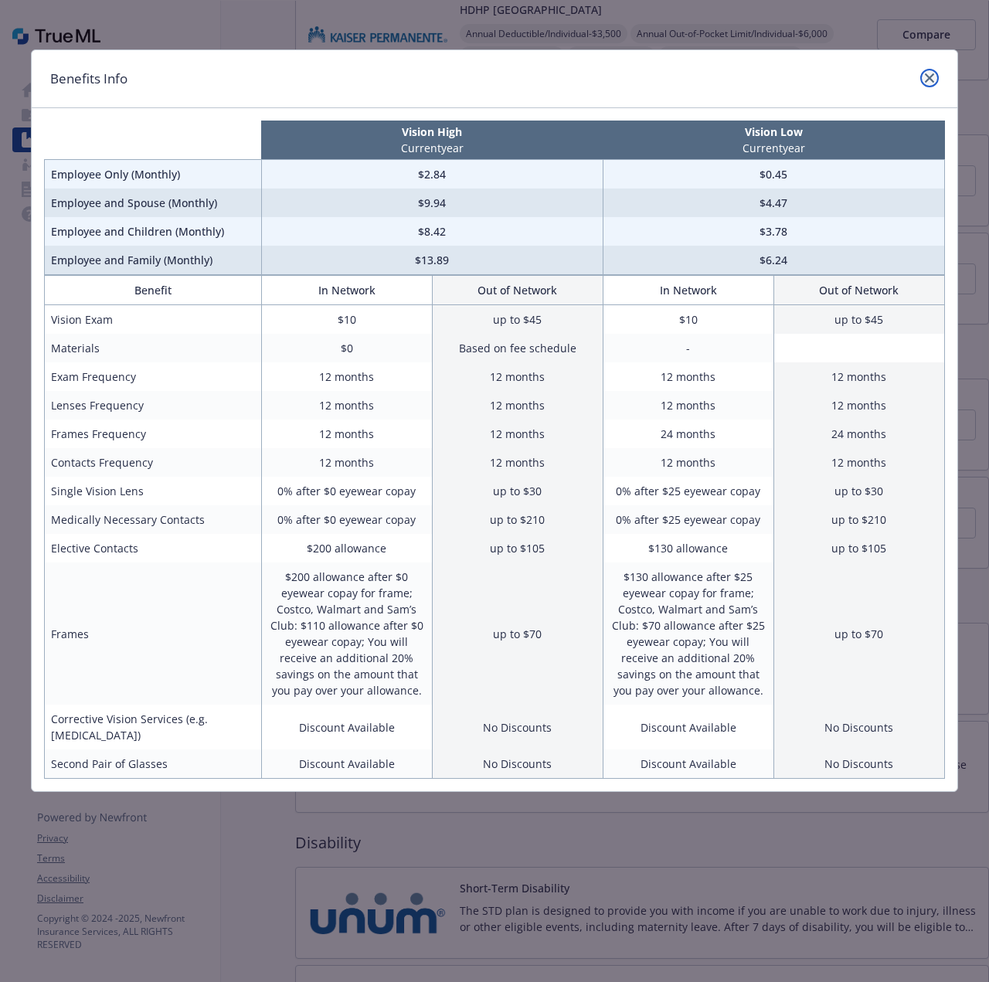
click at [933, 79] on icon "close" at bounding box center [929, 77] width 9 height 9
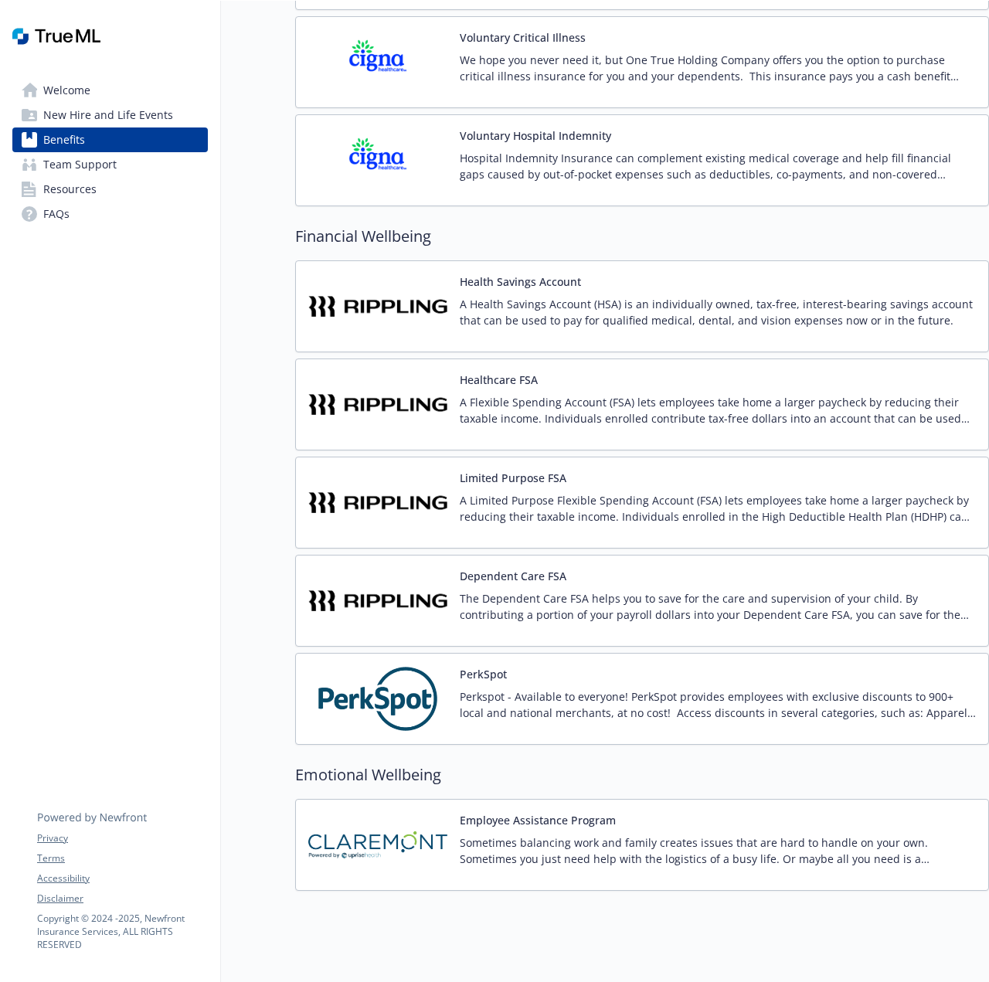
scroll to position [1982, 0]
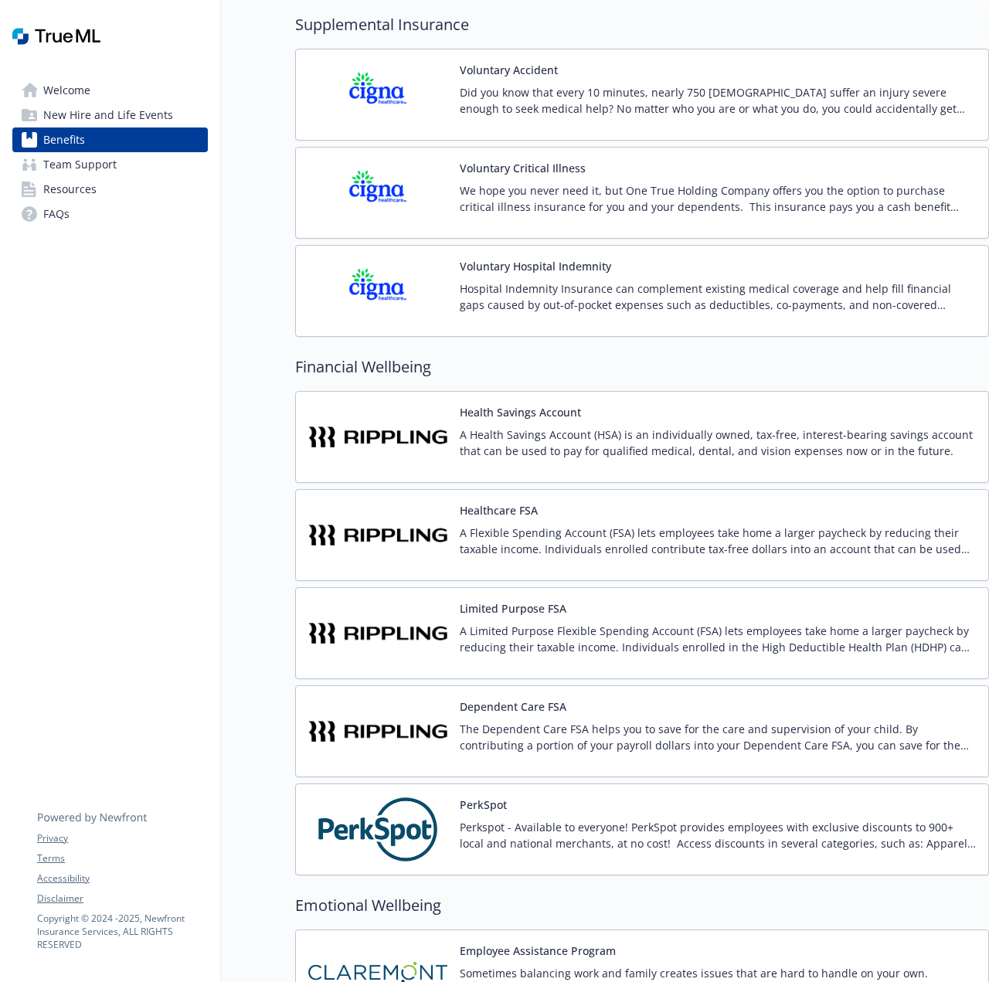
click at [406, 443] on img at bounding box center [377, 437] width 139 height 66
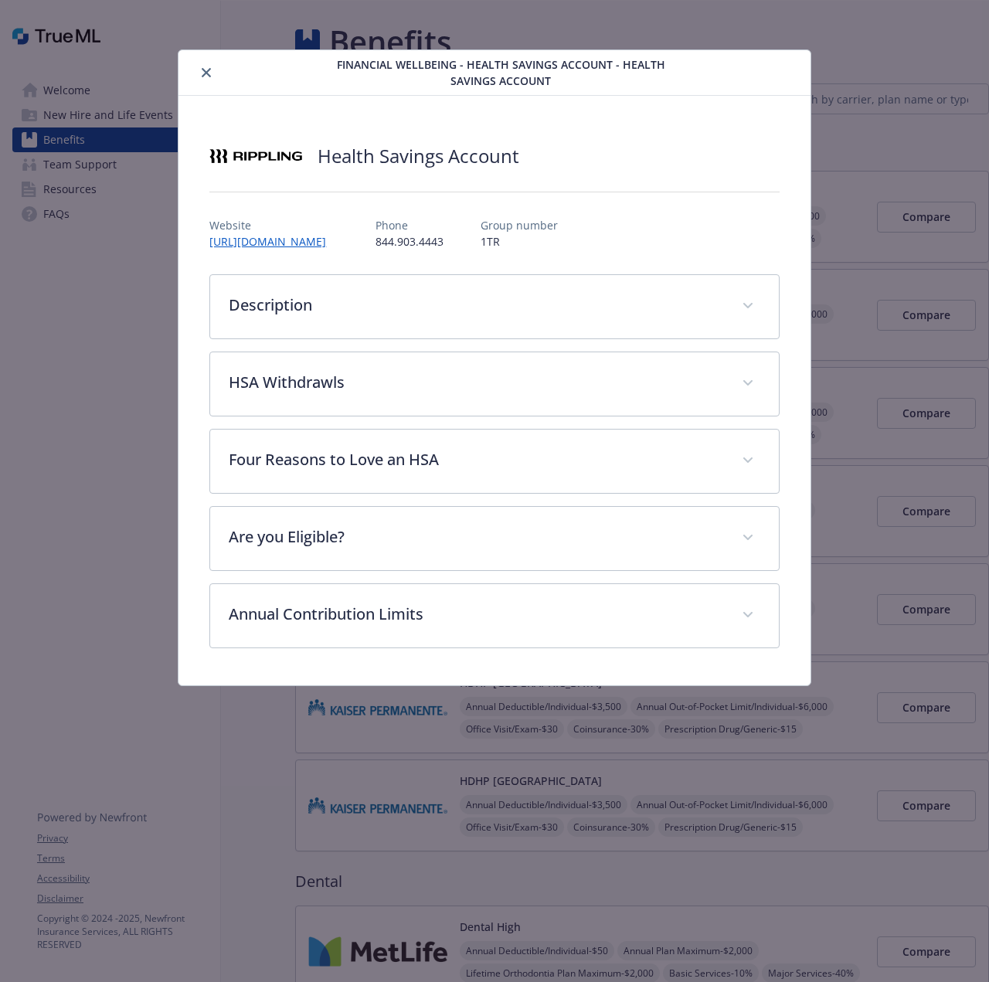
scroll to position [1834, 0]
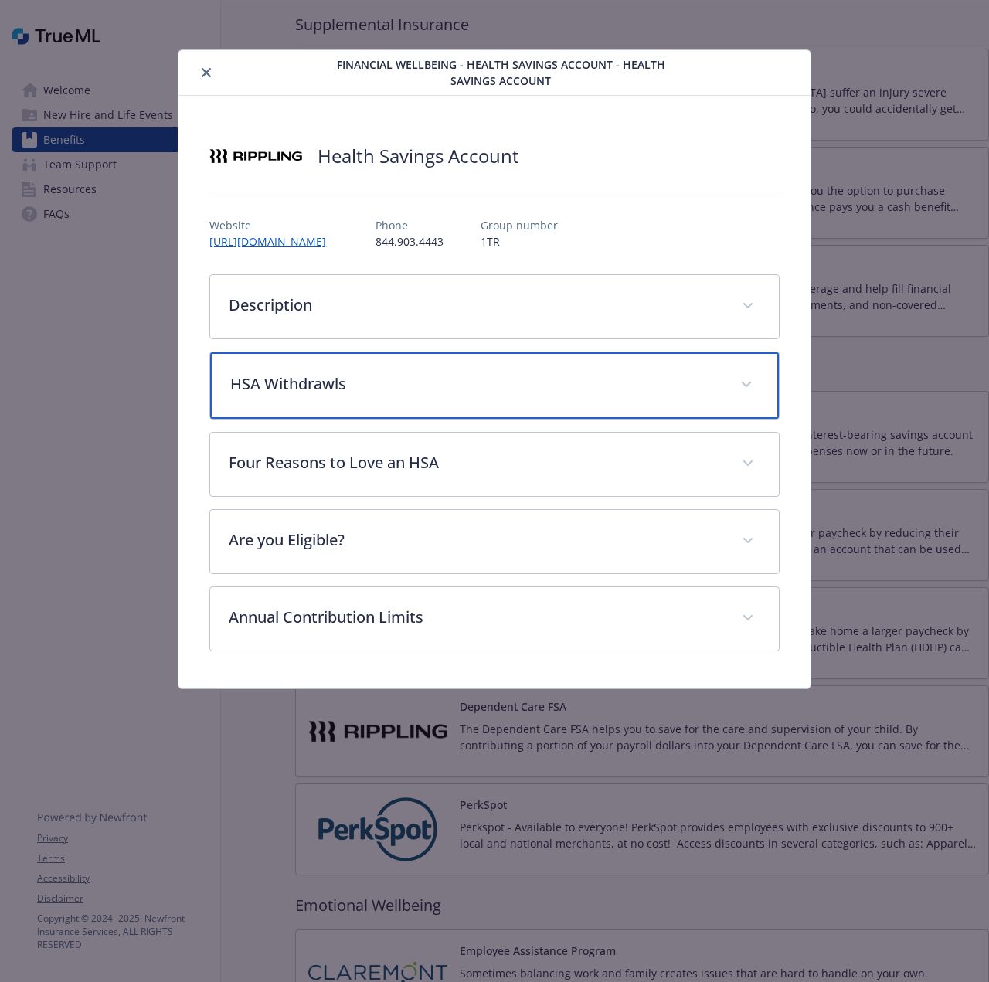
click at [431, 389] on p "HSA Withdrawls" at bounding box center [475, 383] width 490 height 23
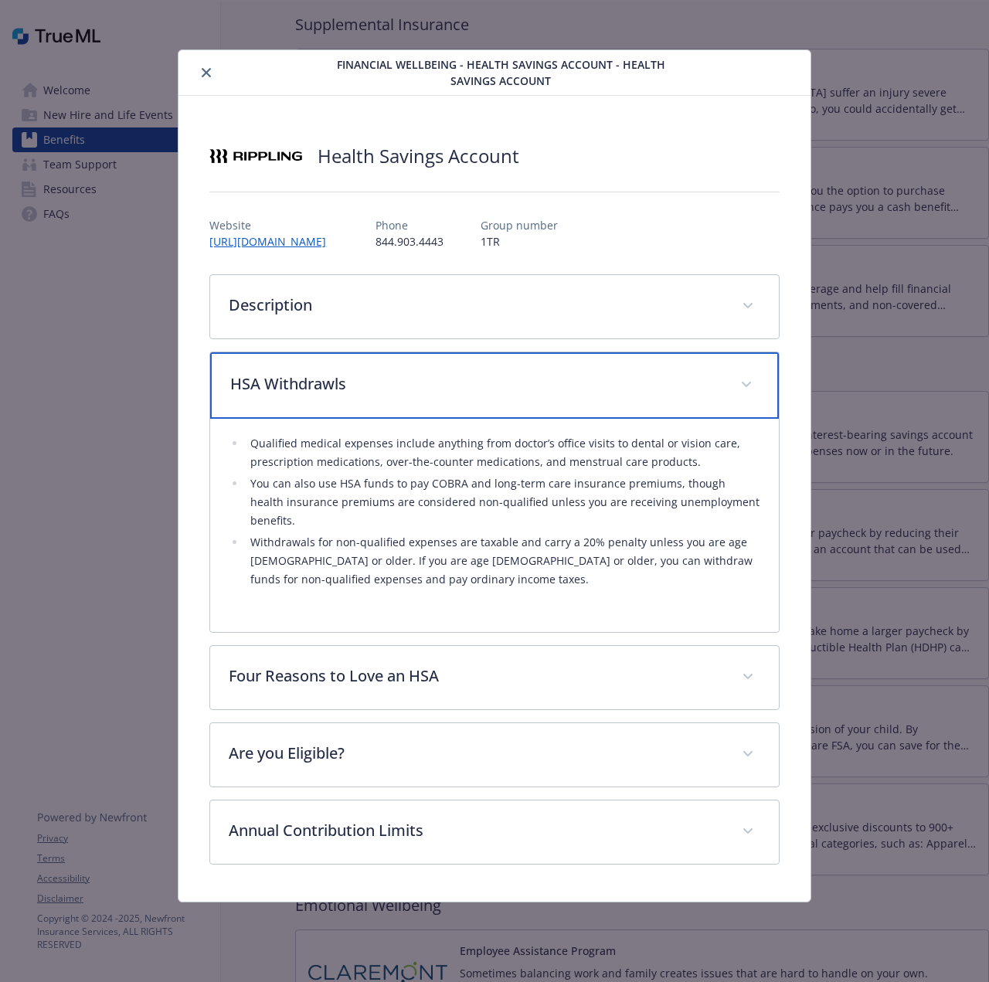
click at [402, 401] on div "HSA Withdrawls" at bounding box center [494, 385] width 568 height 66
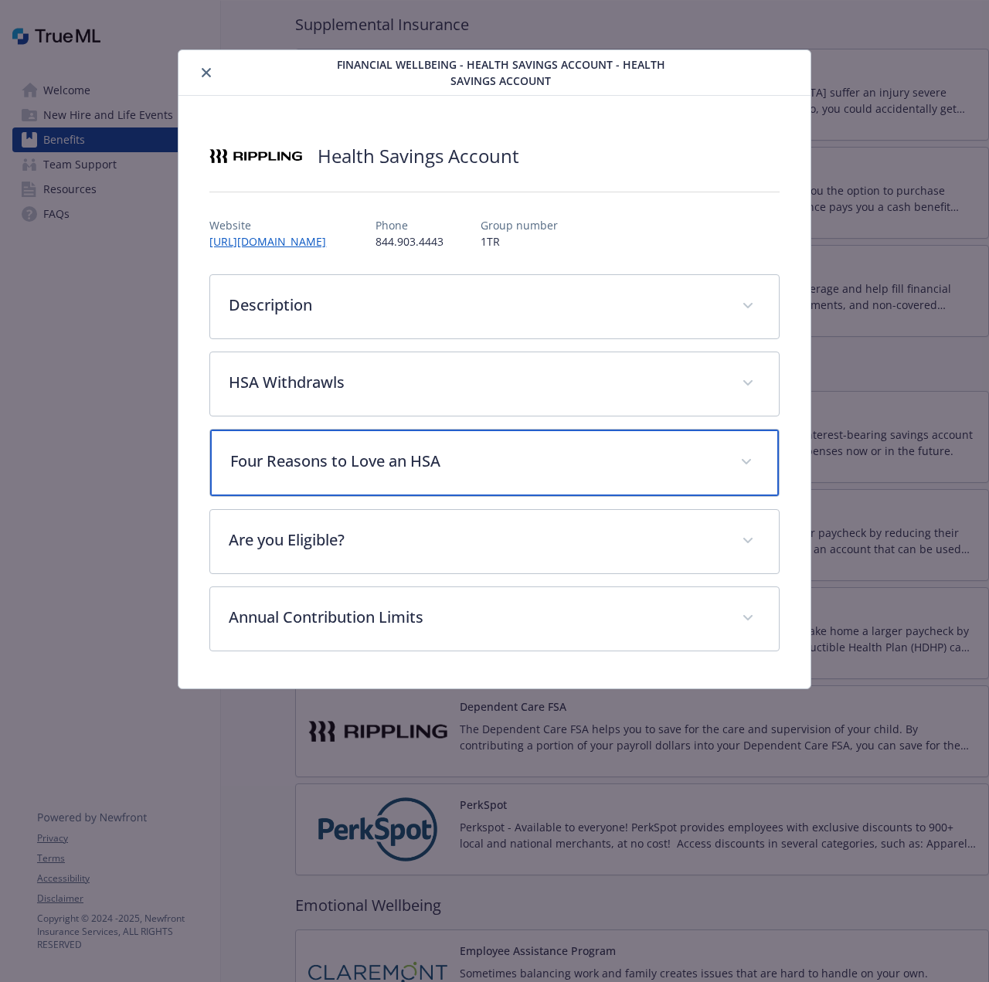
click at [351, 474] on div "Four Reasons to Love an HSA" at bounding box center [494, 462] width 568 height 66
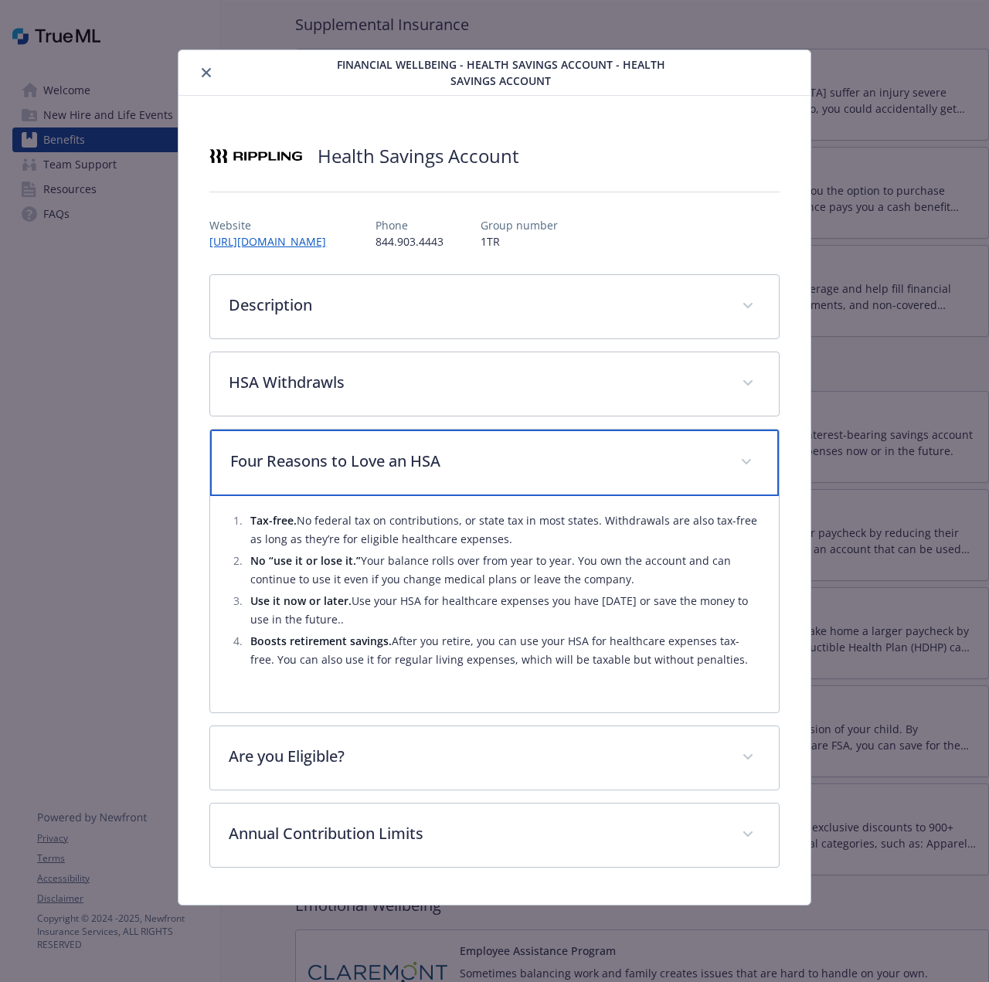
click at [351, 474] on div "Four Reasons to Love an HSA" at bounding box center [494, 462] width 568 height 66
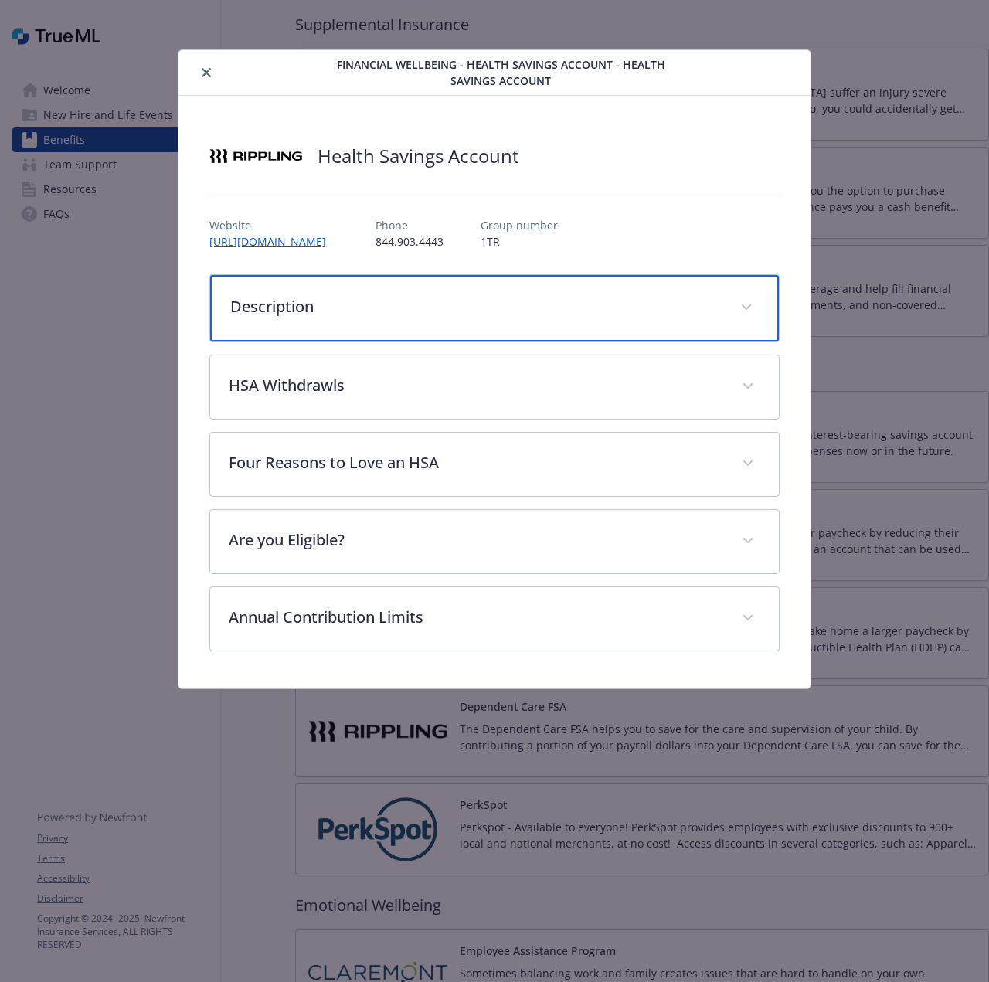
click at [328, 319] on div "Description" at bounding box center [494, 308] width 568 height 66
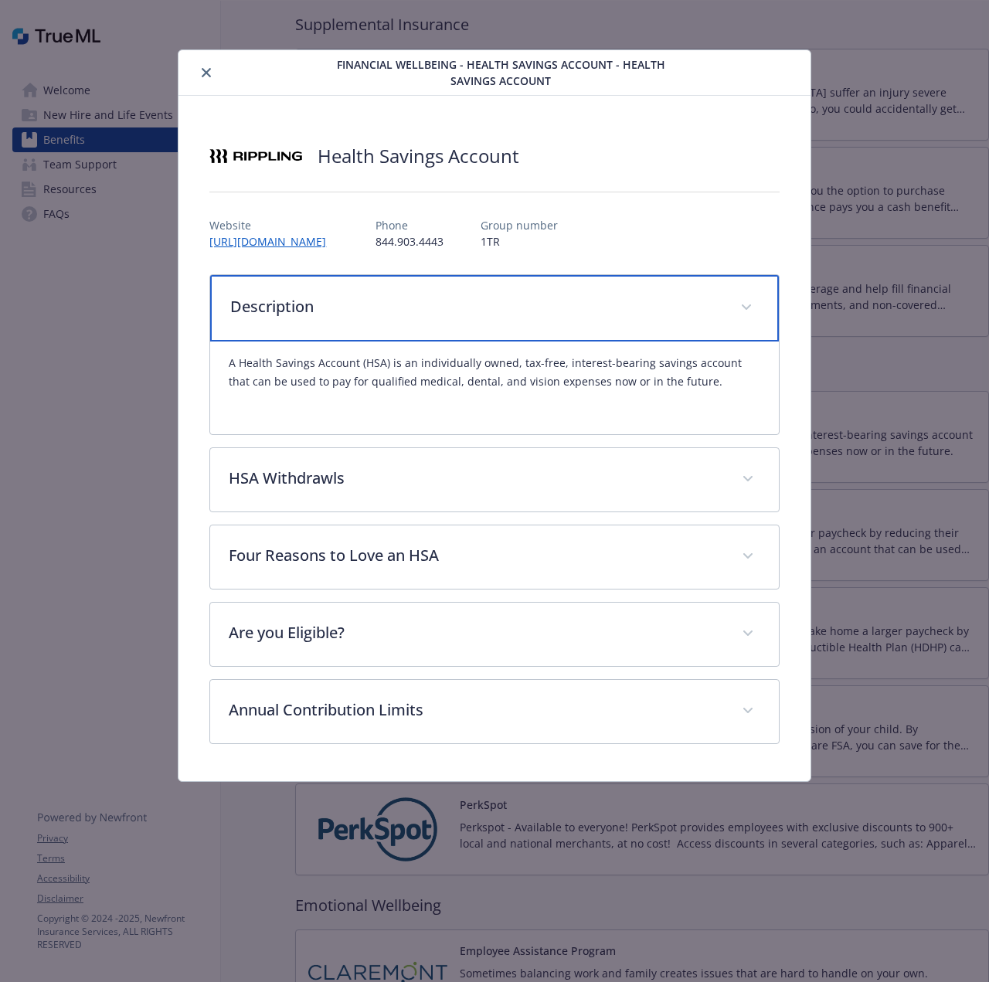
click at [328, 319] on div "Description" at bounding box center [494, 308] width 568 height 66
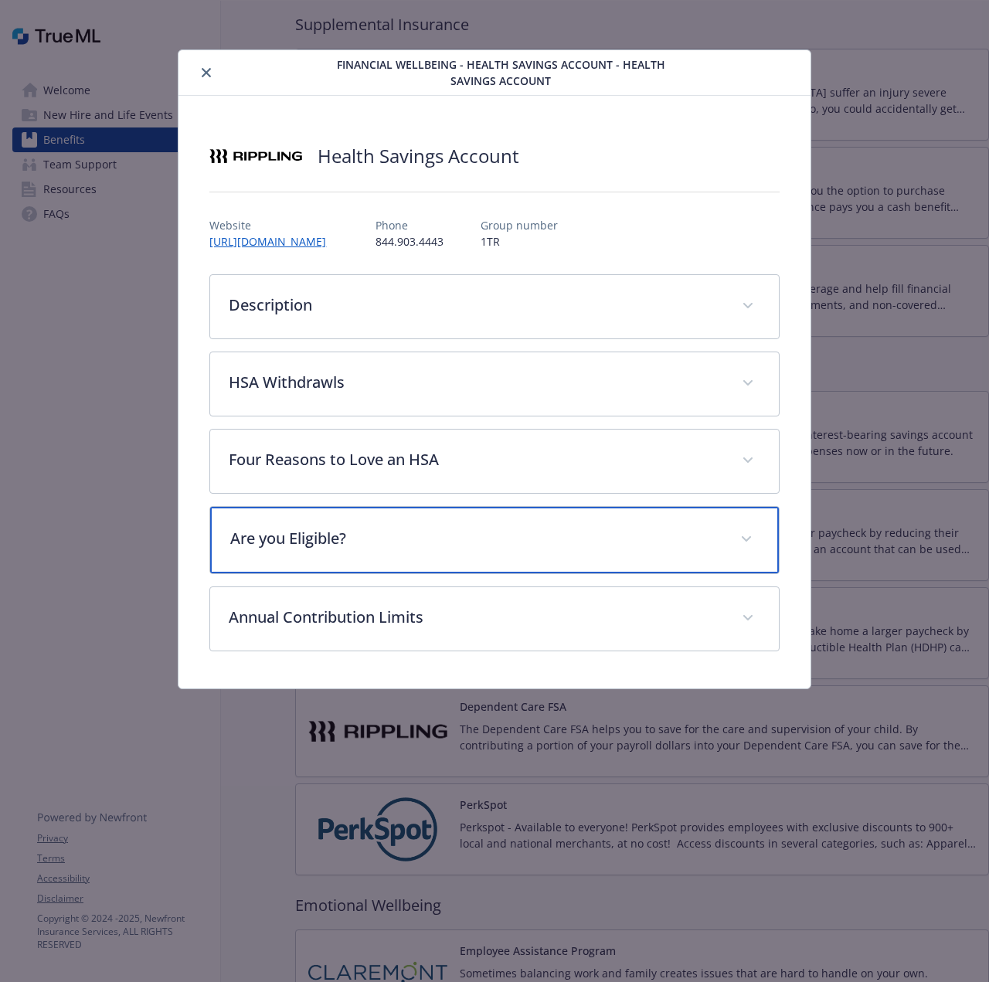
click at [334, 559] on div "Are you Eligible?" at bounding box center [494, 540] width 568 height 66
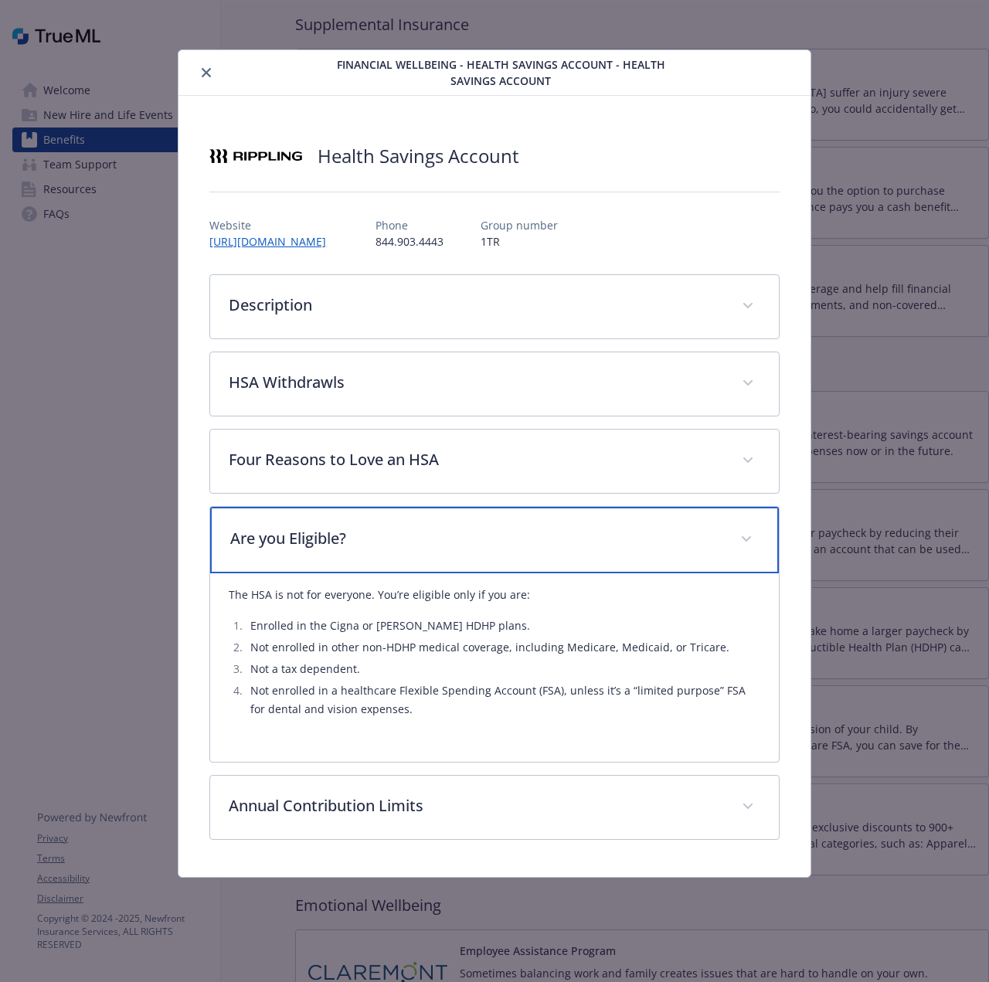
click at [334, 559] on div "Are you Eligible?" at bounding box center [494, 540] width 568 height 66
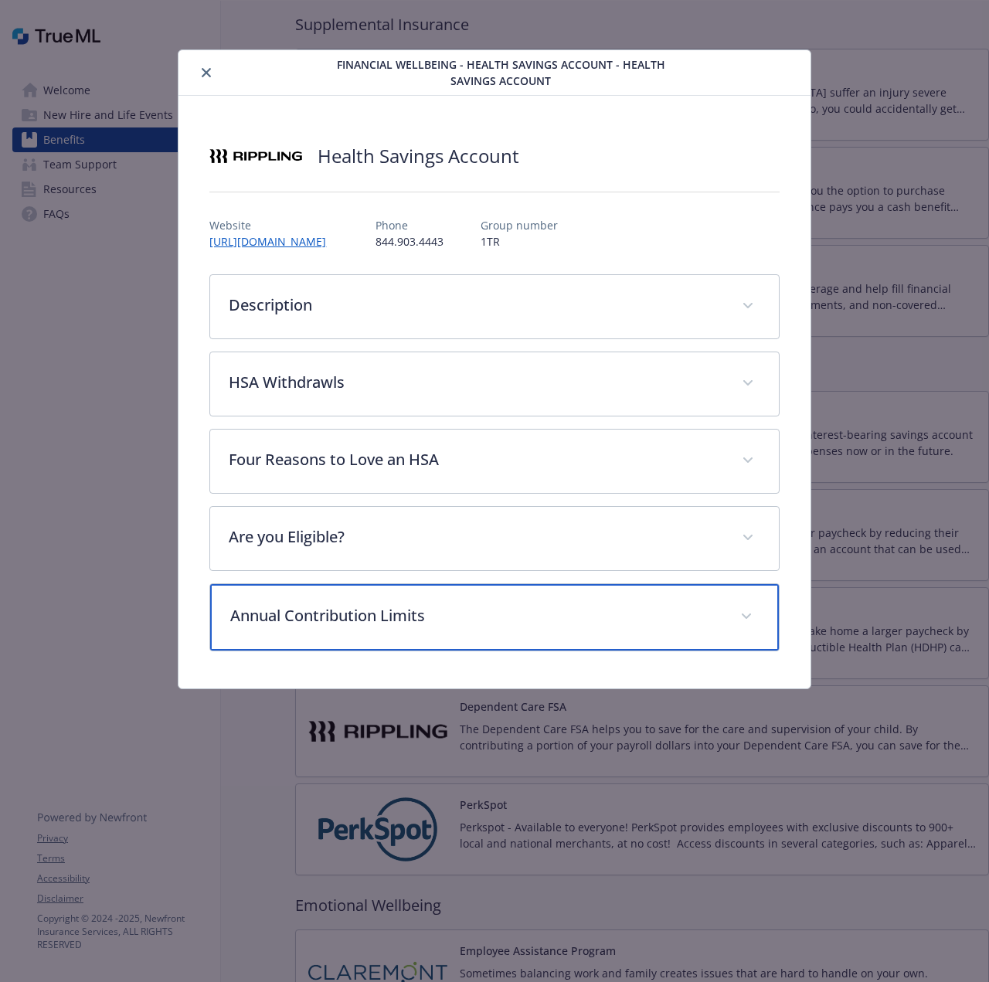
click at [326, 633] on div "Annual Contribution Limits" at bounding box center [494, 617] width 568 height 66
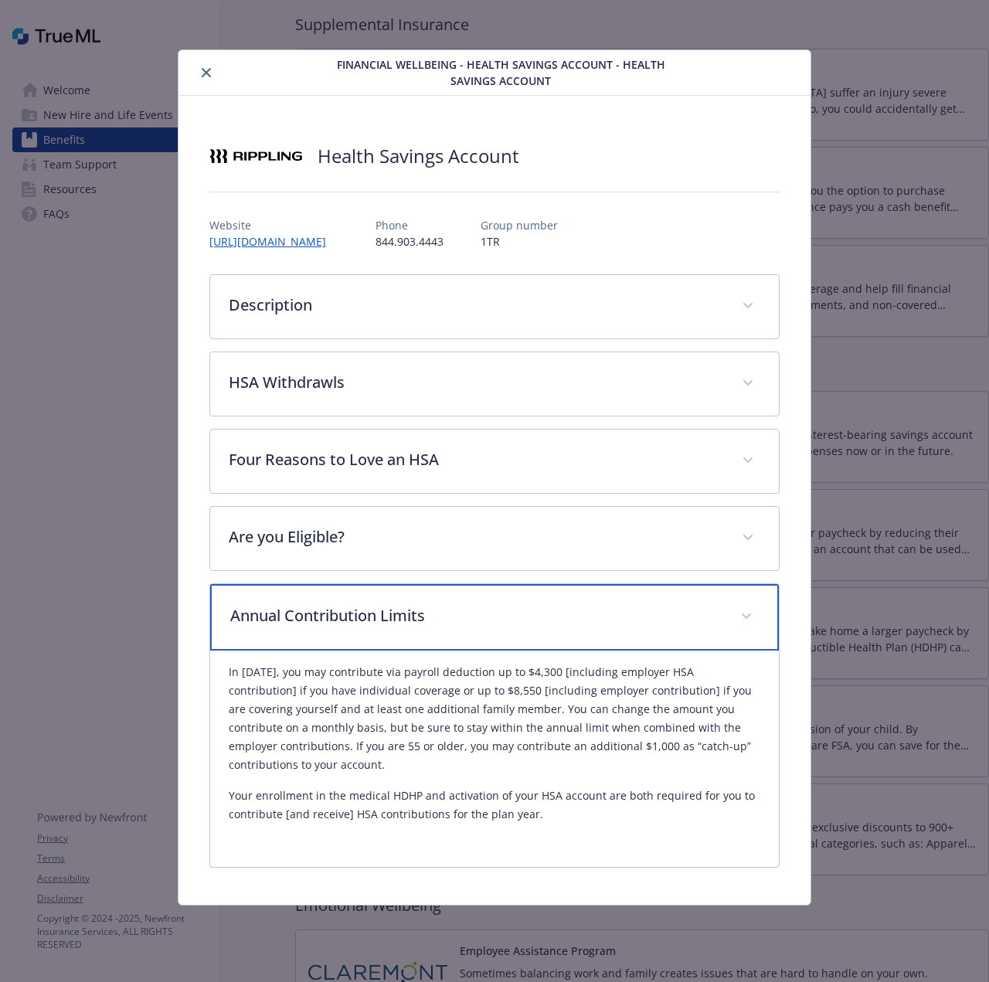
click at [323, 623] on p "Annual Contribution Limits" at bounding box center [475, 615] width 490 height 23
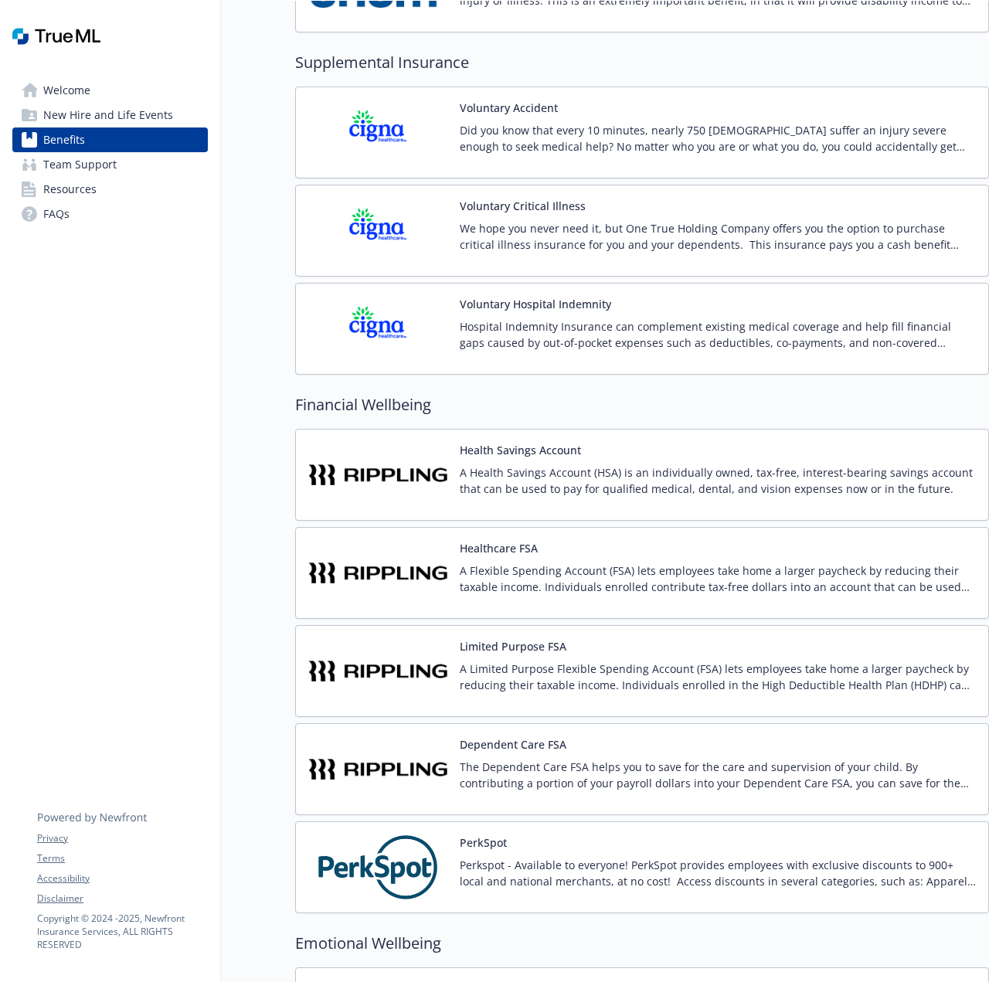
scroll to position [1794, 0]
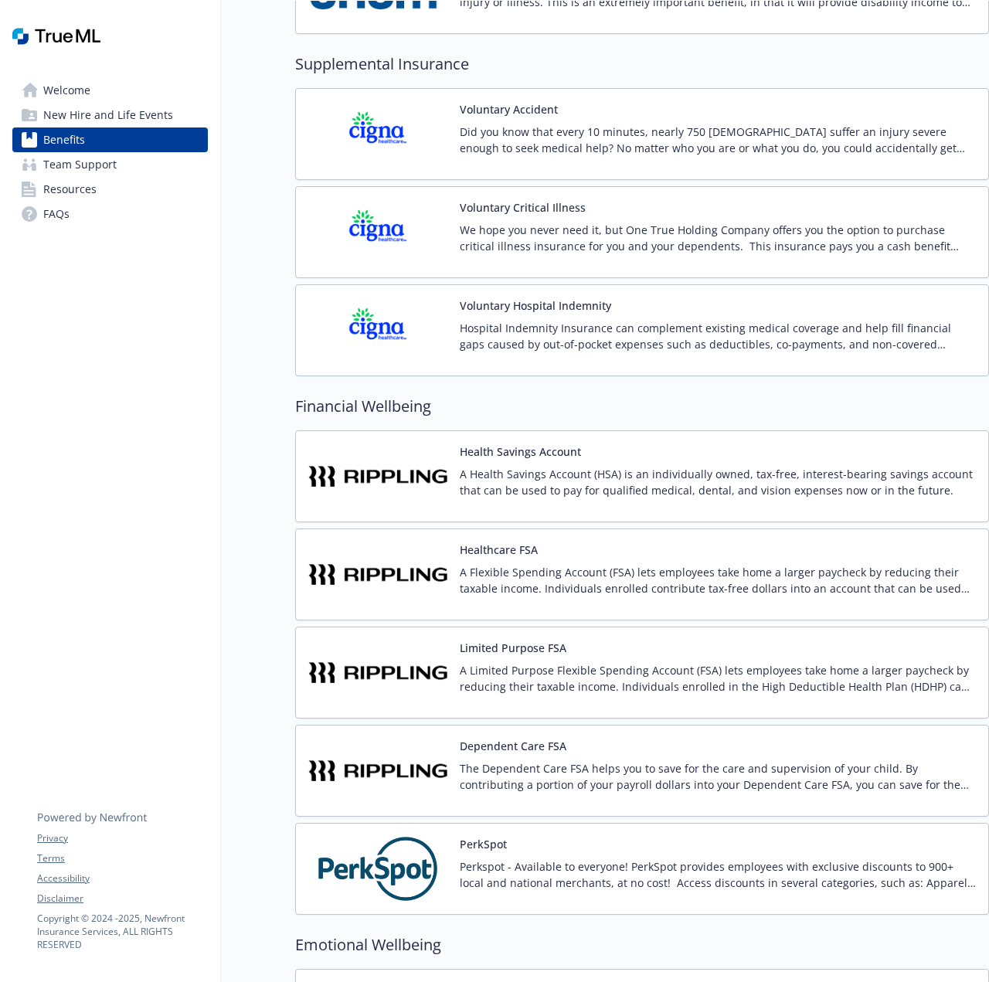
click at [436, 566] on img at bounding box center [377, 574] width 139 height 66
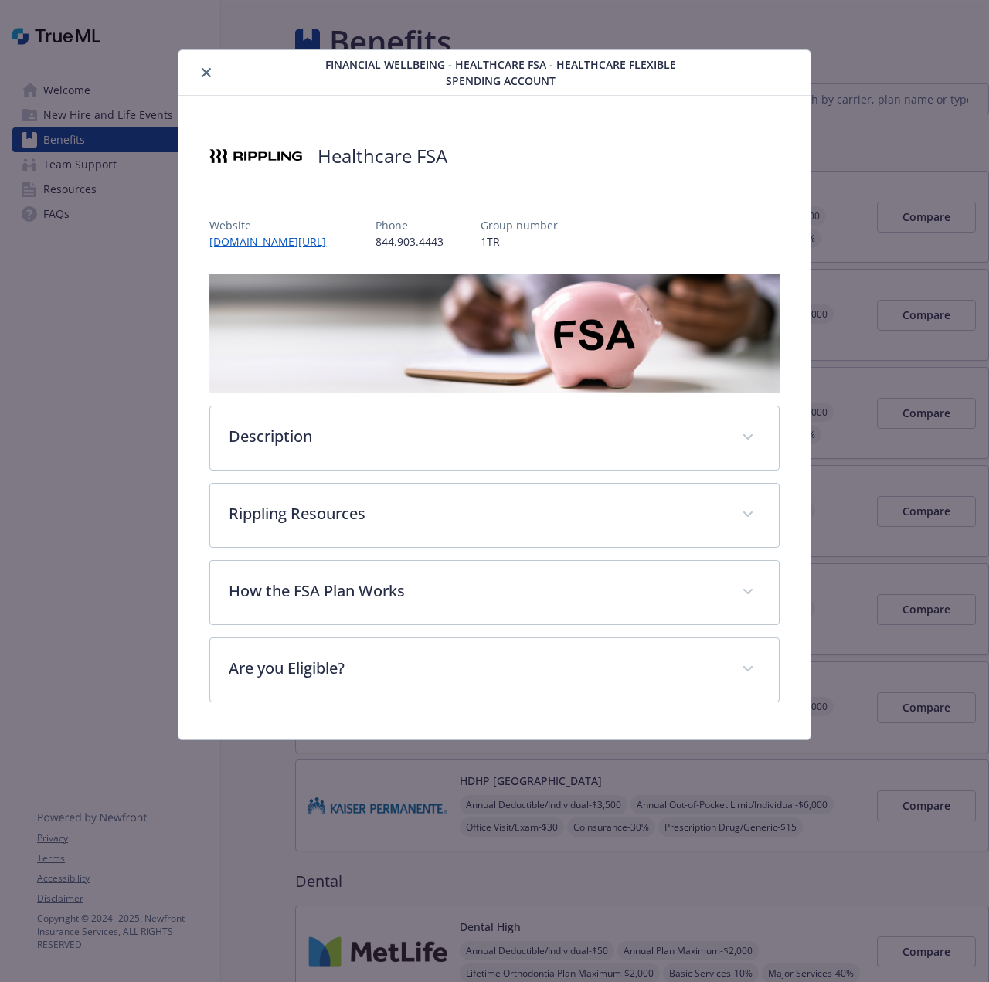
scroll to position [1794, 0]
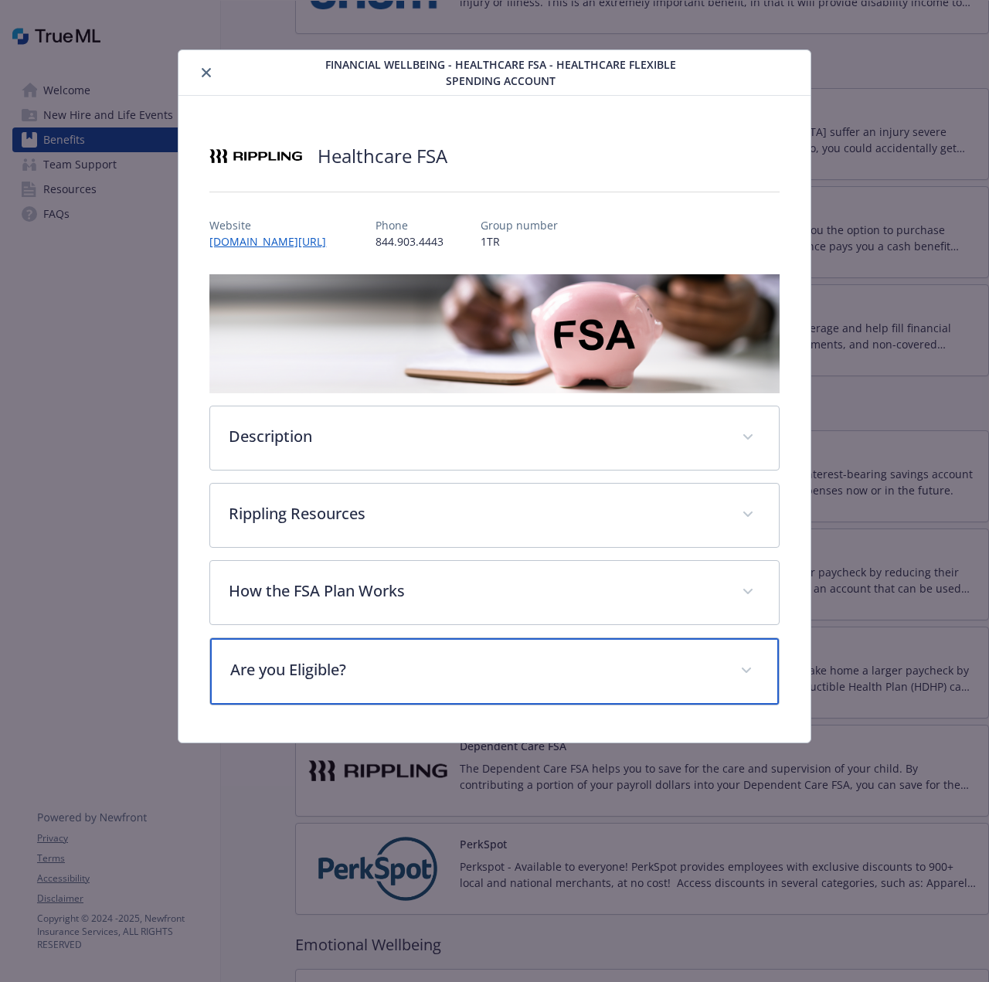
click at [438, 675] on p "Are you Eligible?" at bounding box center [475, 669] width 490 height 23
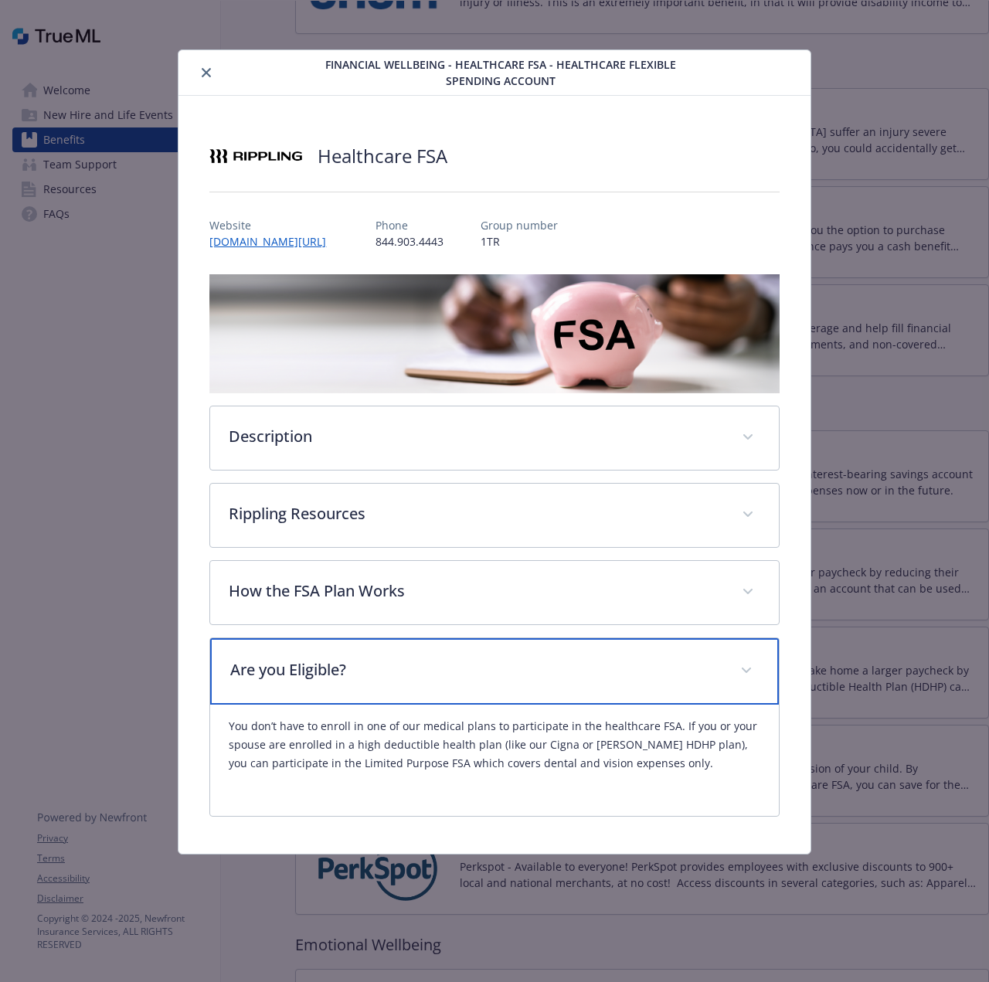
click at [438, 669] on p "Are you Eligible?" at bounding box center [475, 669] width 490 height 23
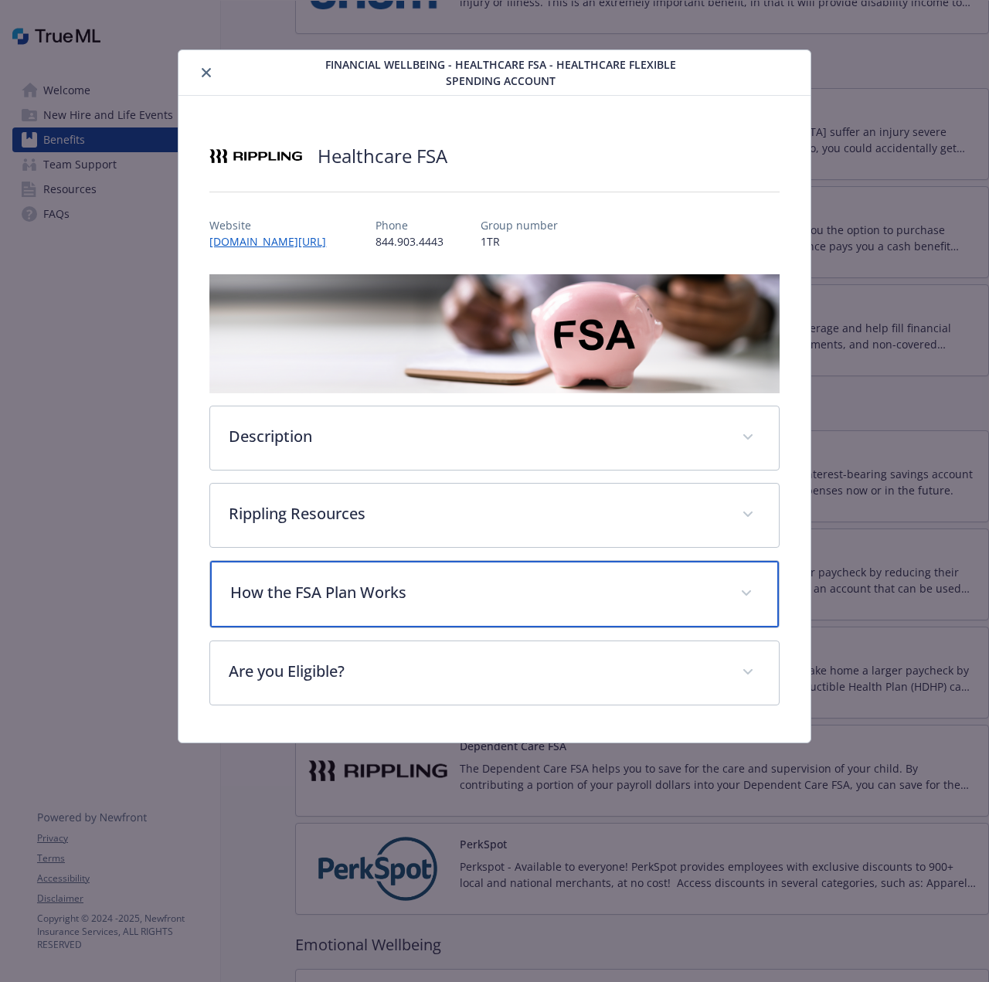
click at [440, 600] on p "How the FSA Plan Works" at bounding box center [475, 592] width 490 height 23
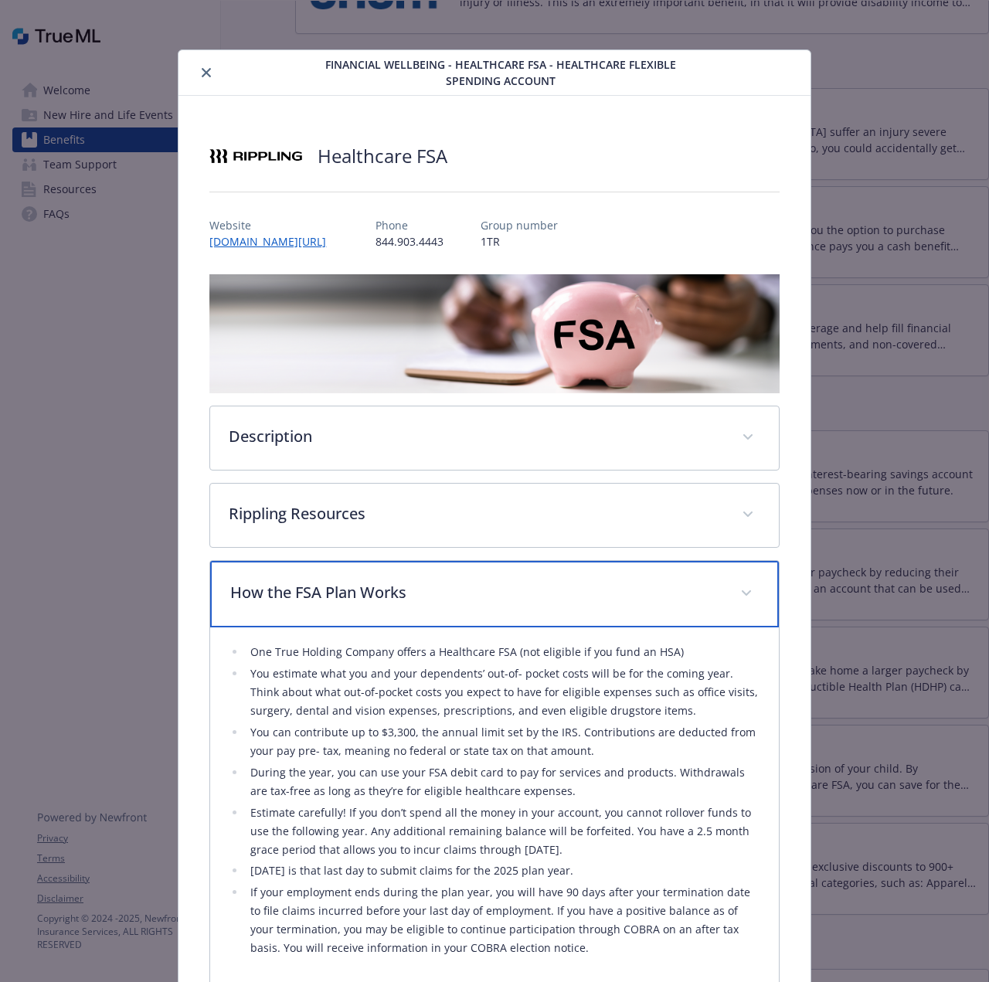
click at [440, 600] on p "How the FSA Plan Works" at bounding box center [475, 592] width 490 height 23
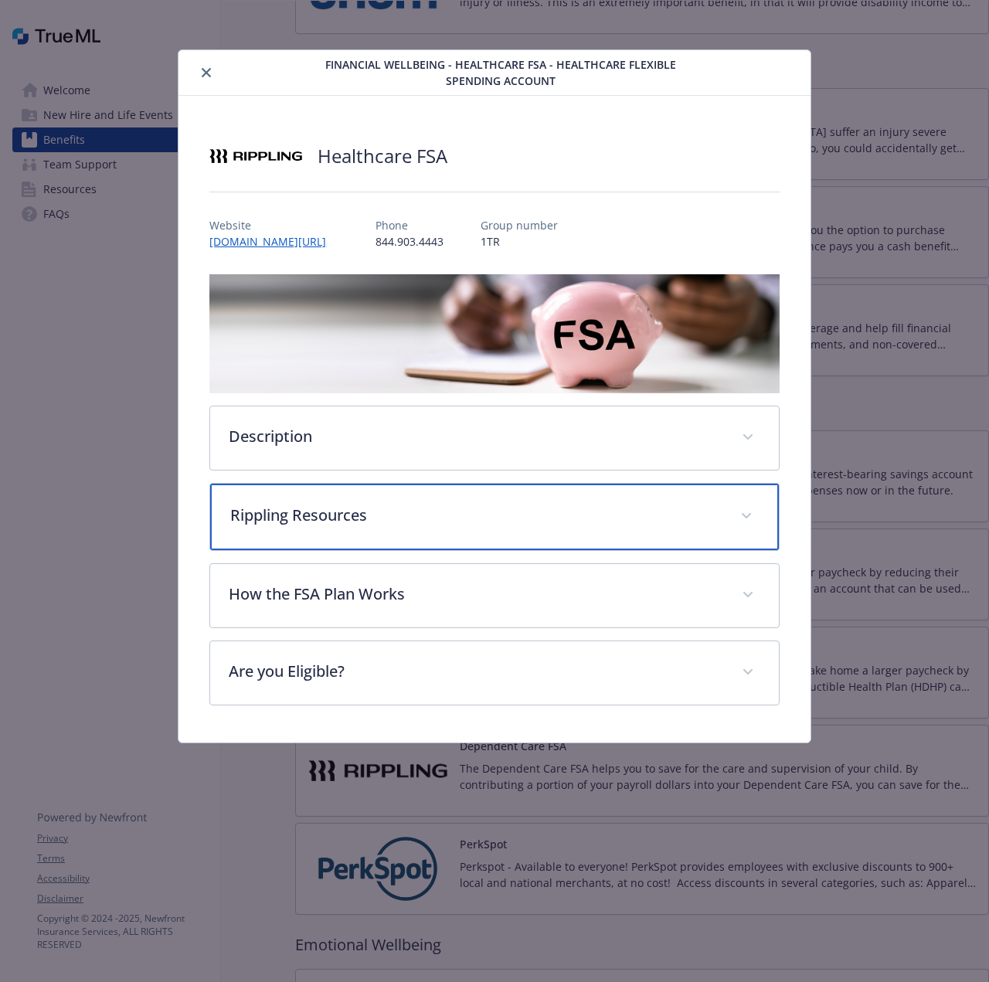
click at [442, 522] on p "Rippling Resources" at bounding box center [475, 515] width 490 height 23
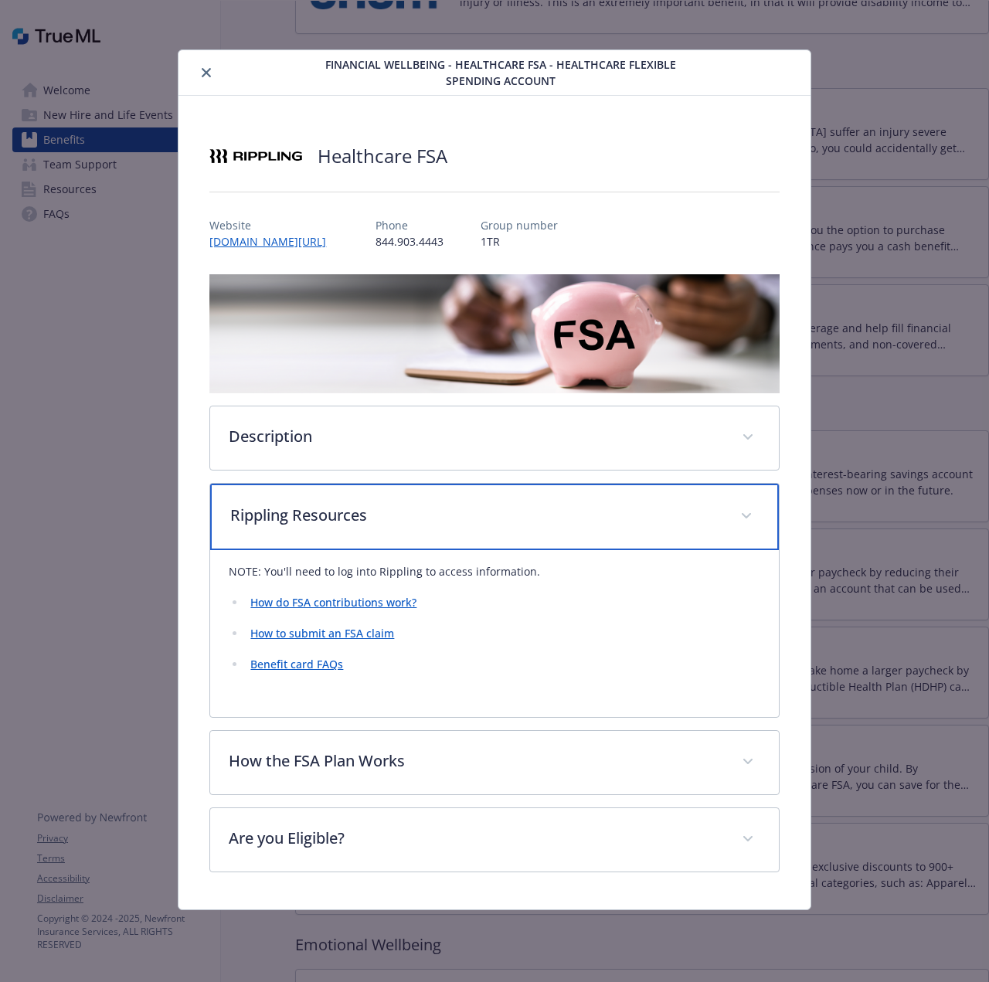
click at [442, 522] on p "Rippling Resources" at bounding box center [475, 515] width 490 height 23
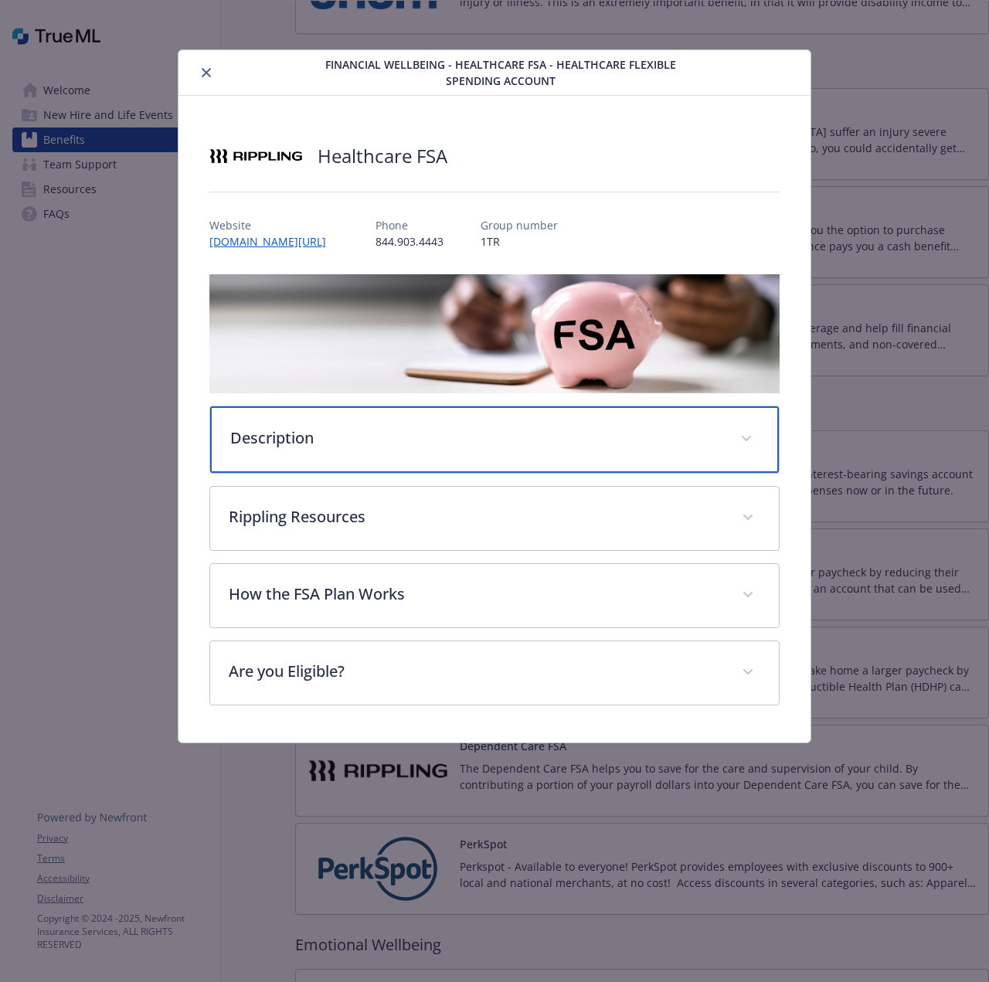
click at [440, 429] on p "Description" at bounding box center [475, 437] width 490 height 23
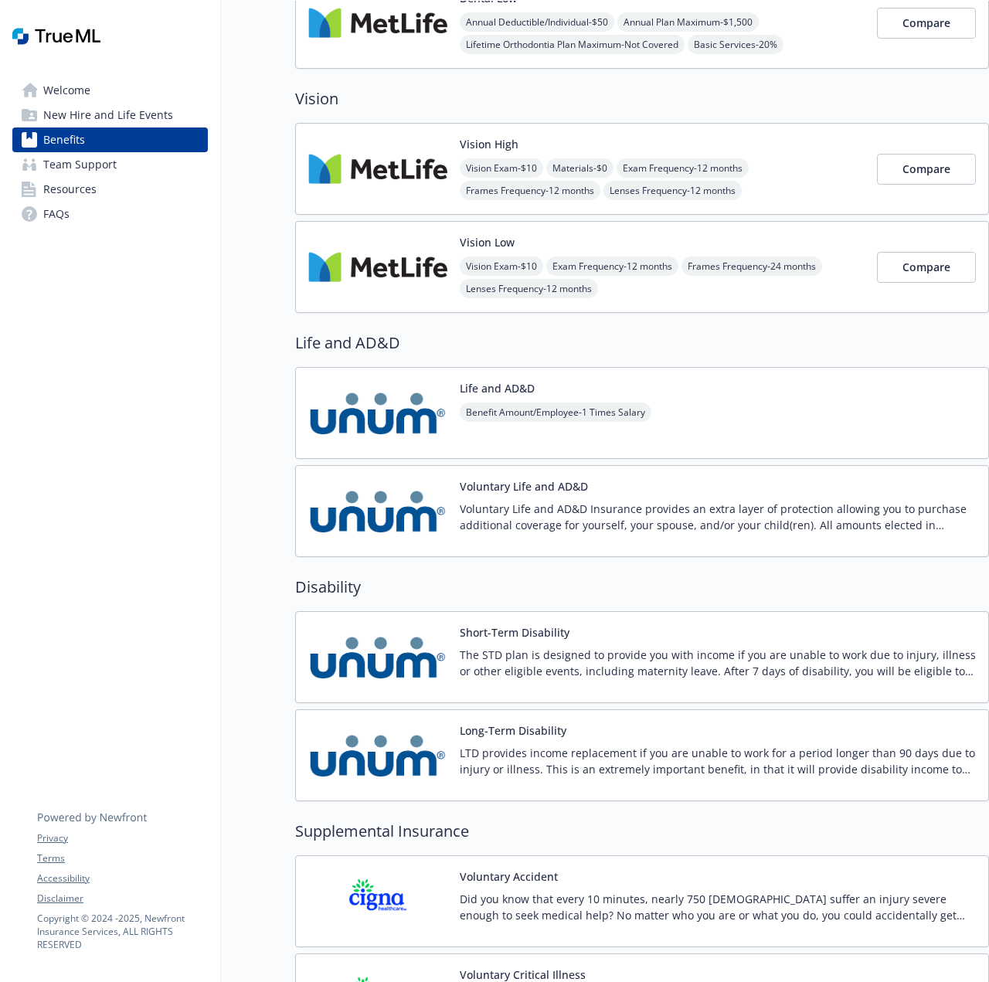
scroll to position [614, 0]
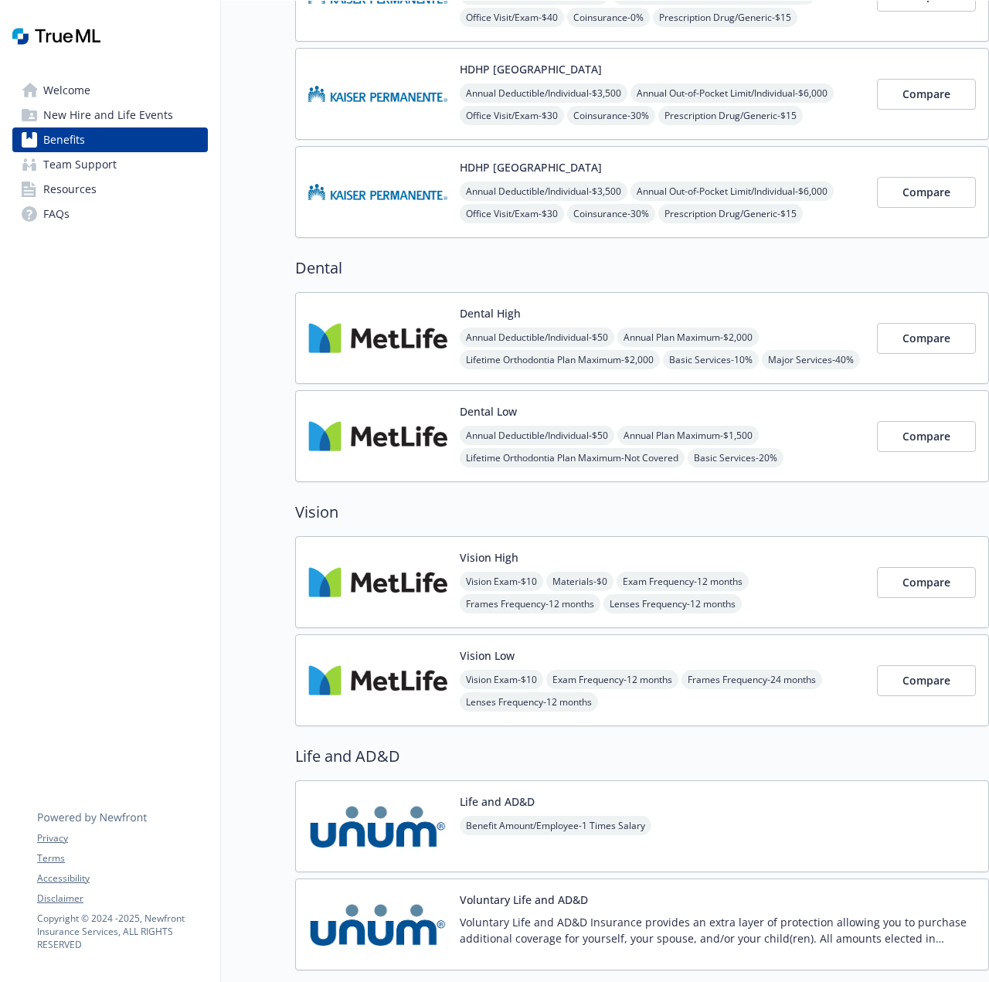
click at [124, 121] on span "New Hire and Life Events" at bounding box center [108, 115] width 130 height 25
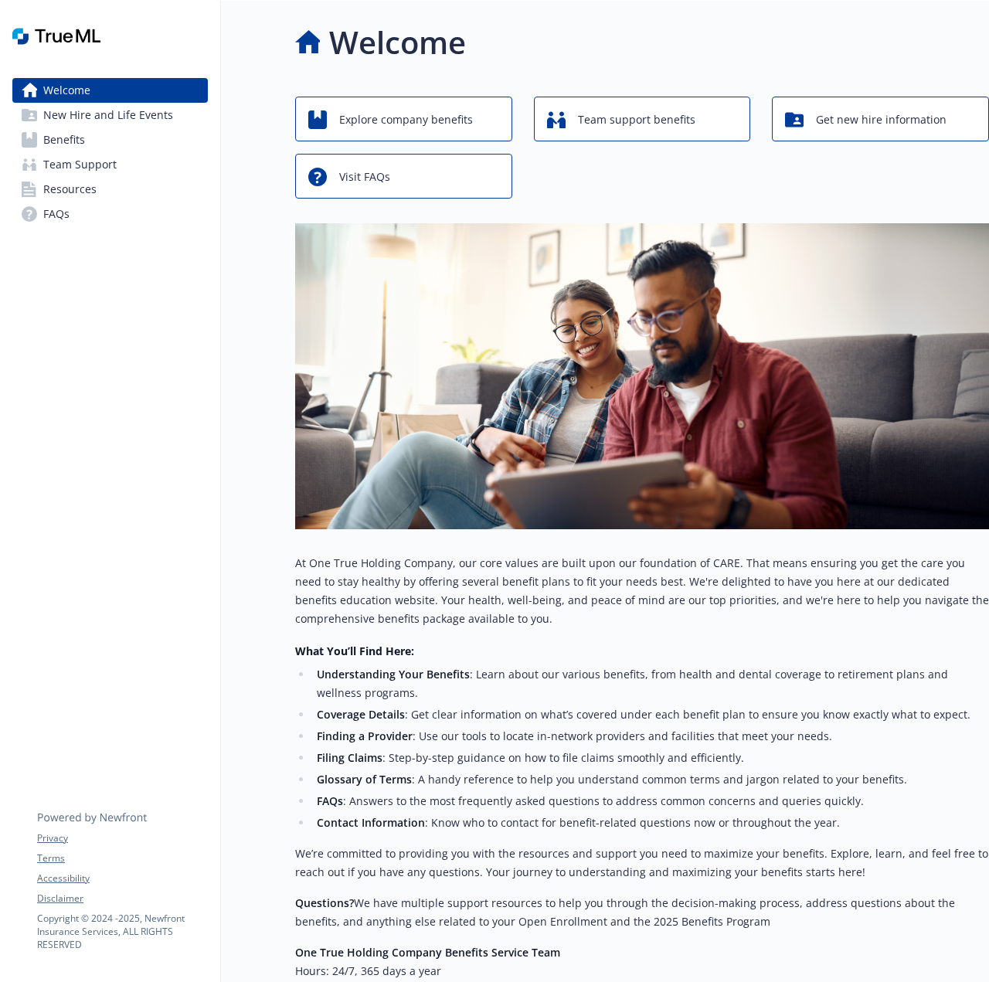
click at [107, 116] on span "New Hire and Life Events" at bounding box center [108, 115] width 130 height 25
